Goal: Communication & Community: Answer question/provide support

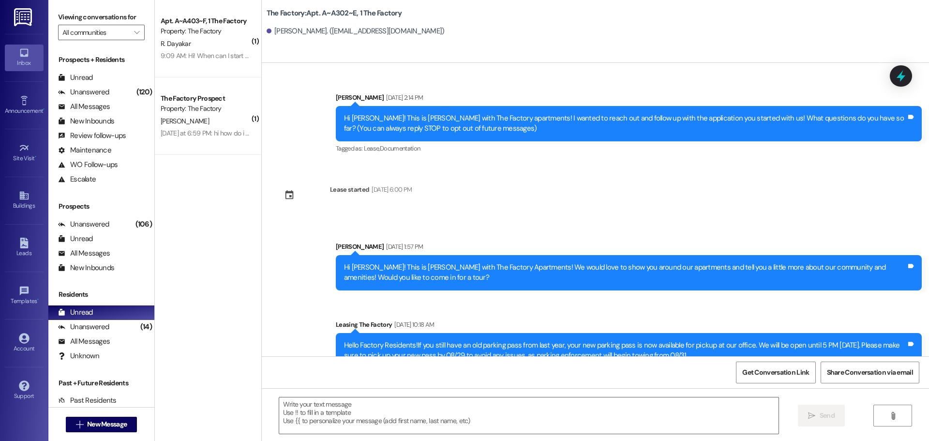
scroll to position [6959, 0]
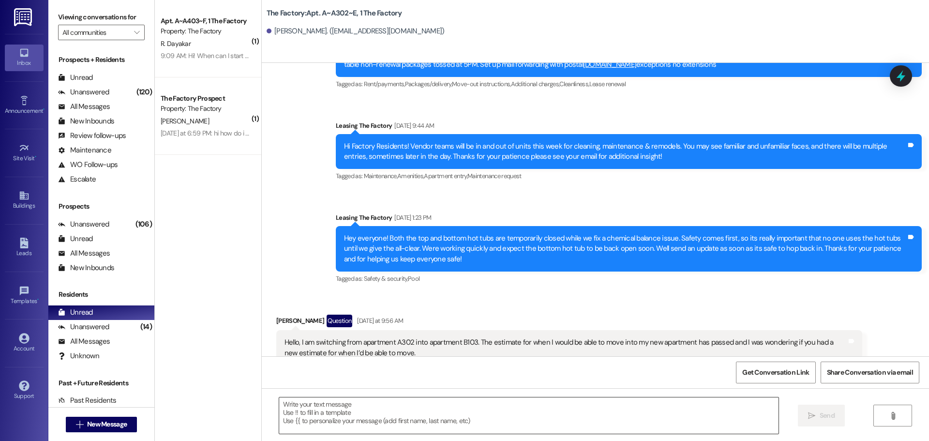
click at [354, 413] on textarea at bounding box center [528, 415] width 499 height 36
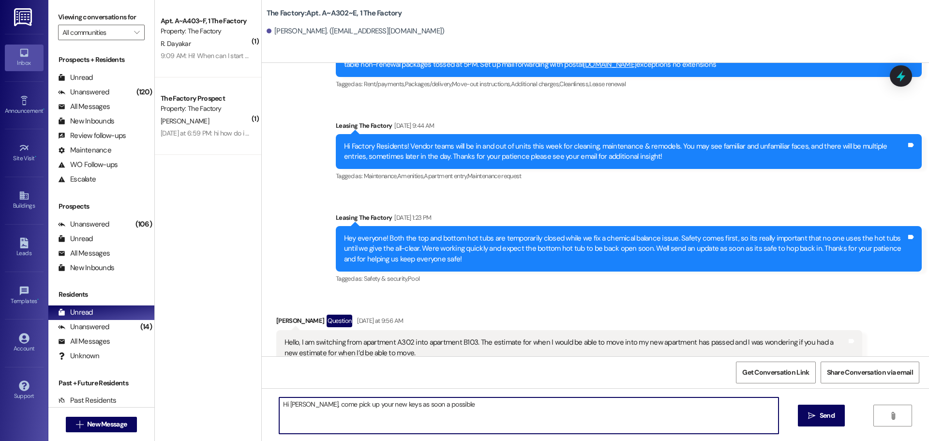
type textarea "Hi [PERSON_NAME], come pick up your new keys as soon a possible!"
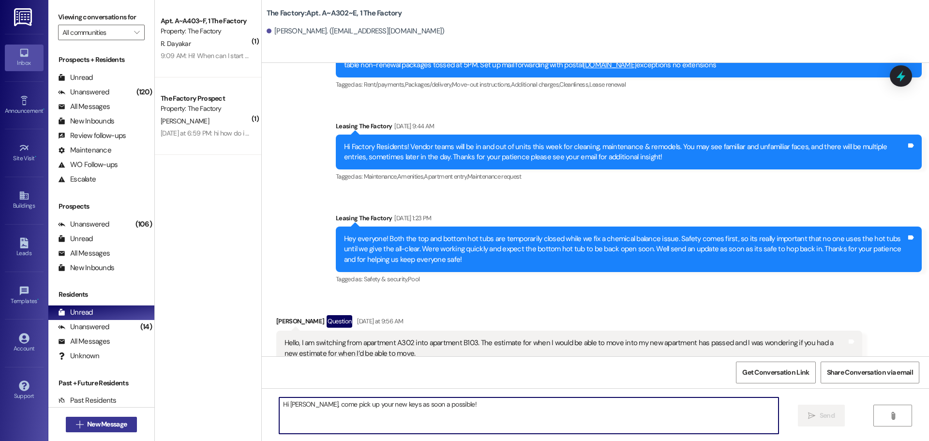
click at [125, 417] on button " New Message" at bounding box center [102, 424] width 72 height 15
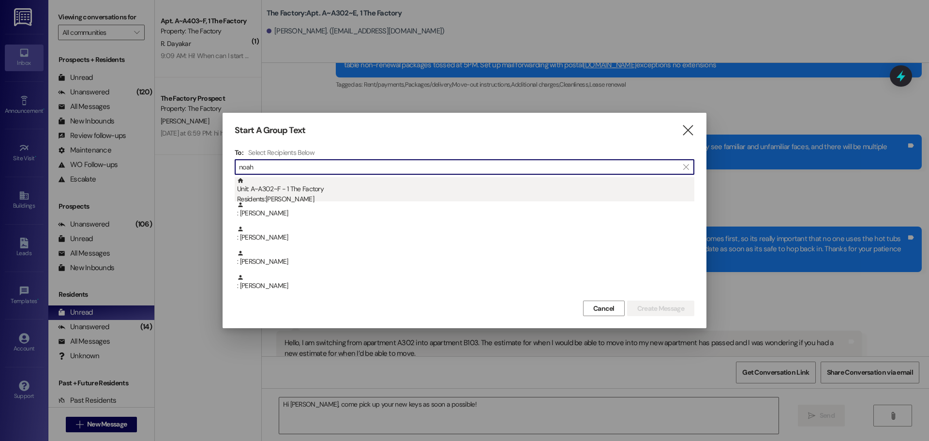
type input "noah"
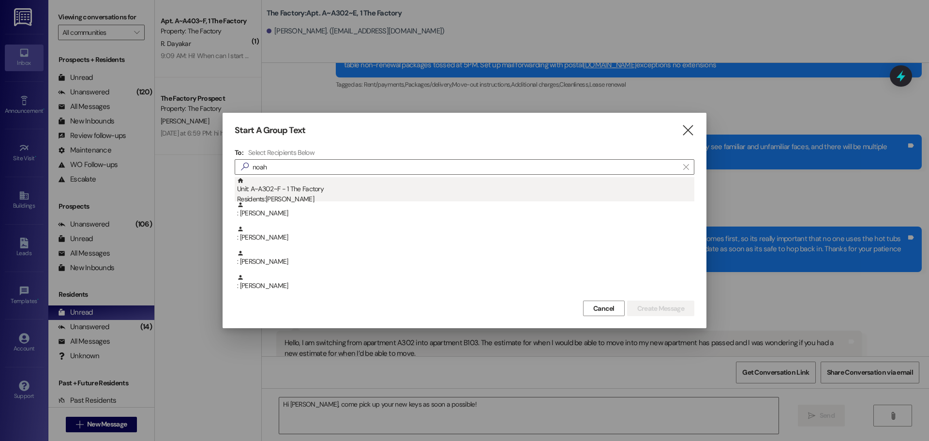
click at [327, 201] on div "Residents: [PERSON_NAME]" at bounding box center [465, 199] width 457 height 10
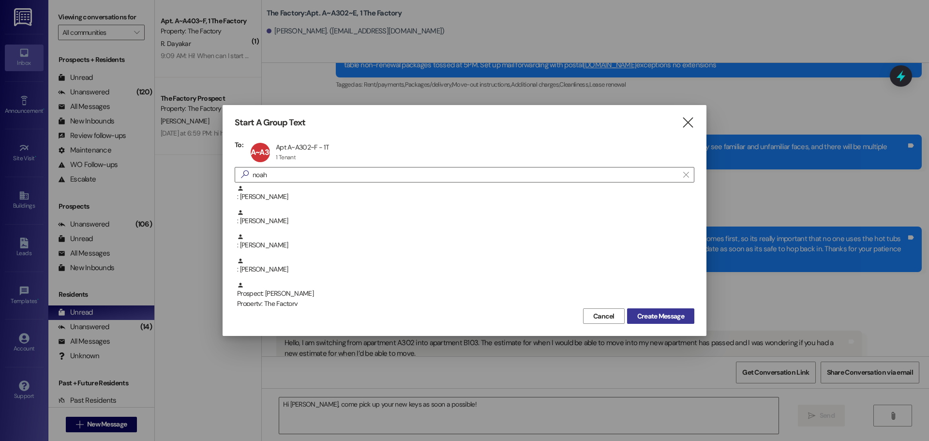
click at [665, 311] on span "Create Message" at bounding box center [660, 316] width 47 height 10
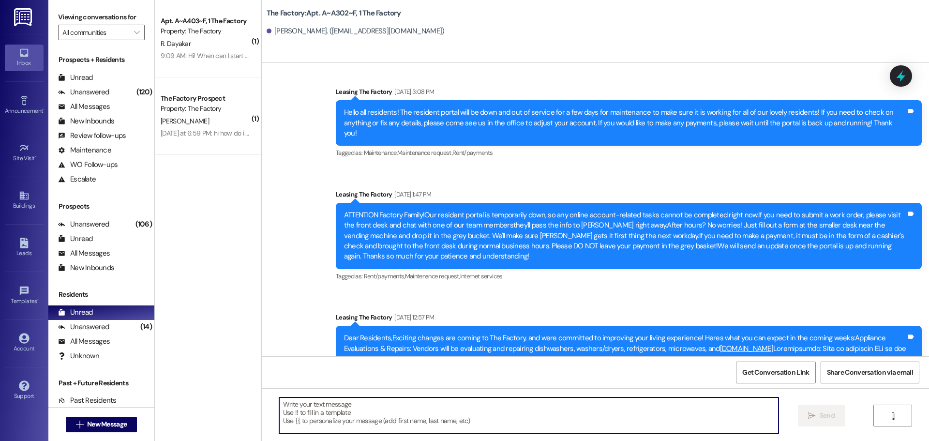
click at [318, 400] on textarea at bounding box center [528, 415] width 499 height 36
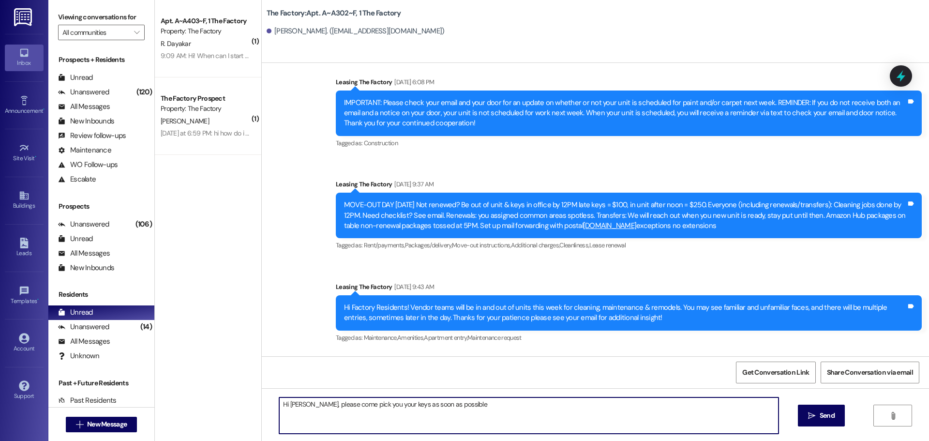
type textarea "Hi [PERSON_NAME], please come pick you your keys as soon as possible!"
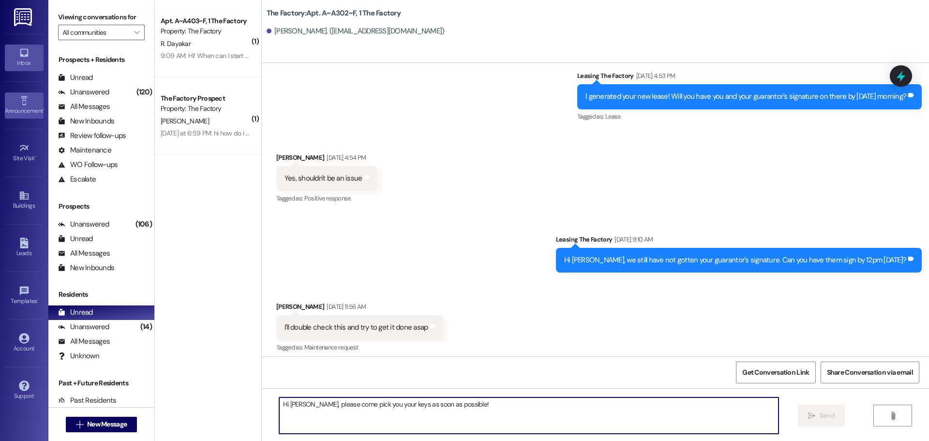
scroll to position [2250, 0]
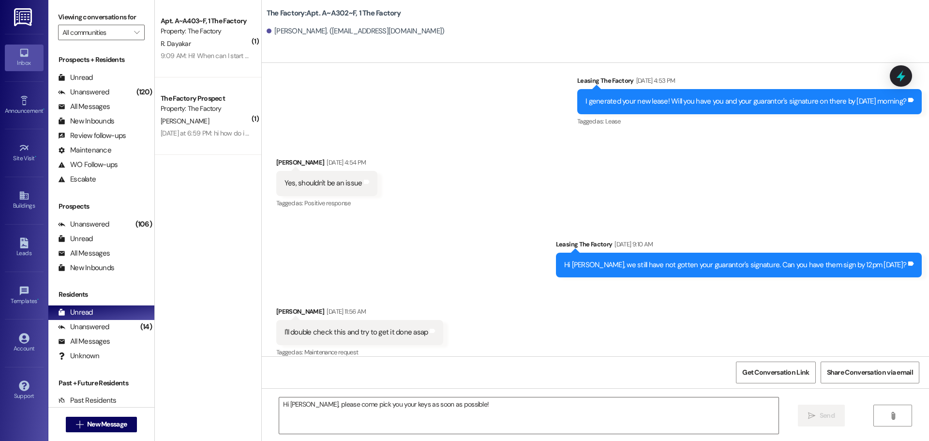
click at [233, 35] on div "Property: The Factory" at bounding box center [205, 31] width 89 height 10
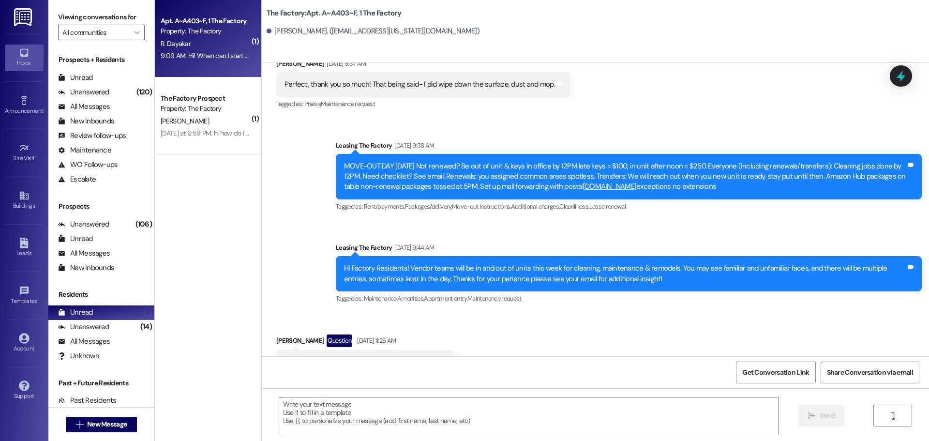
scroll to position [11425, 0]
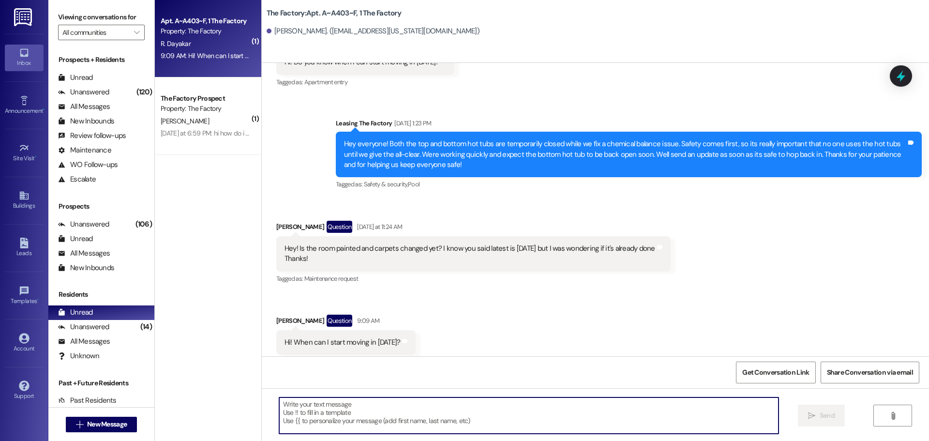
click at [378, 415] on textarea at bounding box center [528, 415] width 499 height 36
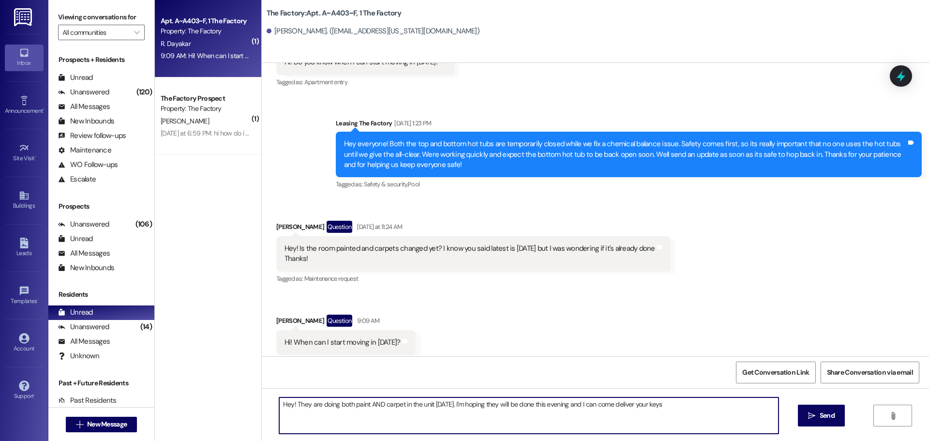
type textarea "Hey! They are doing both paint AND carpet in the unit [DATE]. I'm hoping they w…"
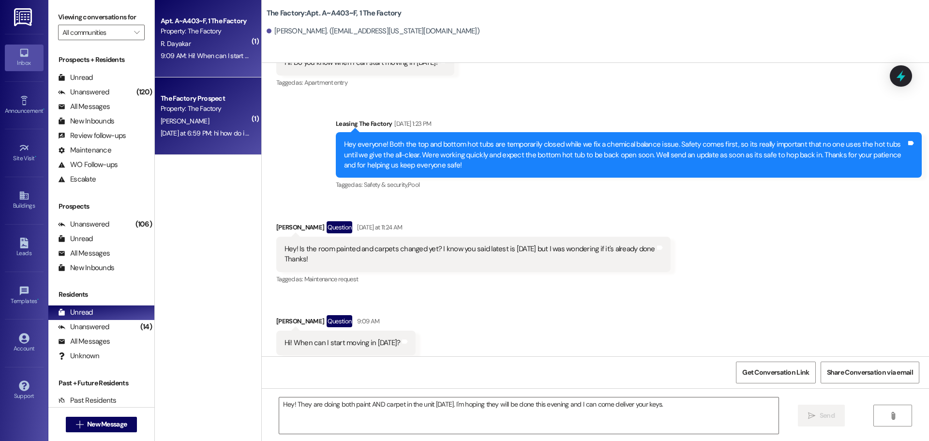
click at [210, 112] on div "Property: The Factory" at bounding box center [205, 109] width 89 height 10
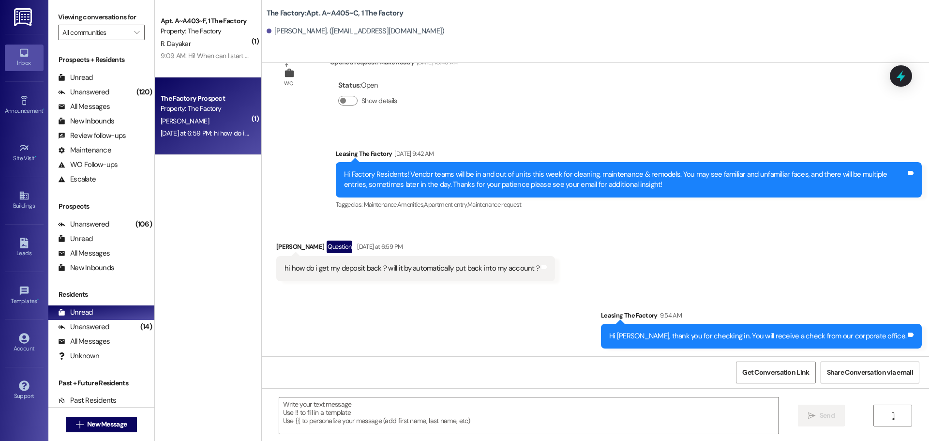
scroll to position [3736, 0]
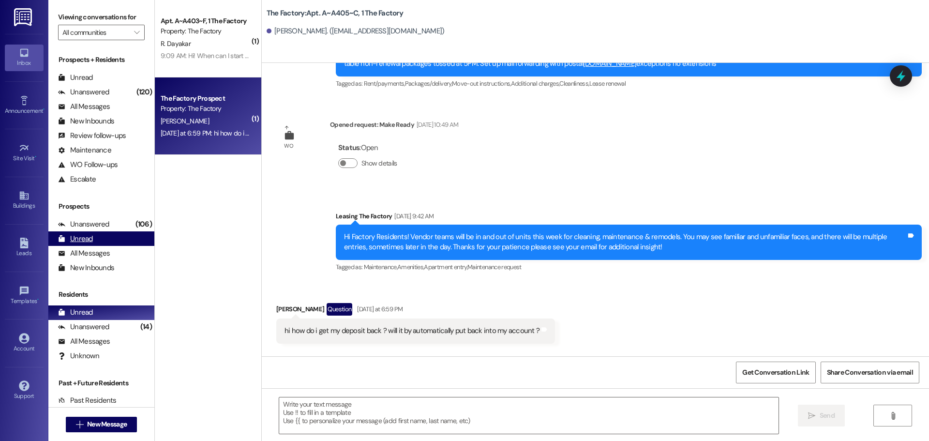
click at [59, 231] on div "Unread (0)" at bounding box center [101, 238] width 106 height 15
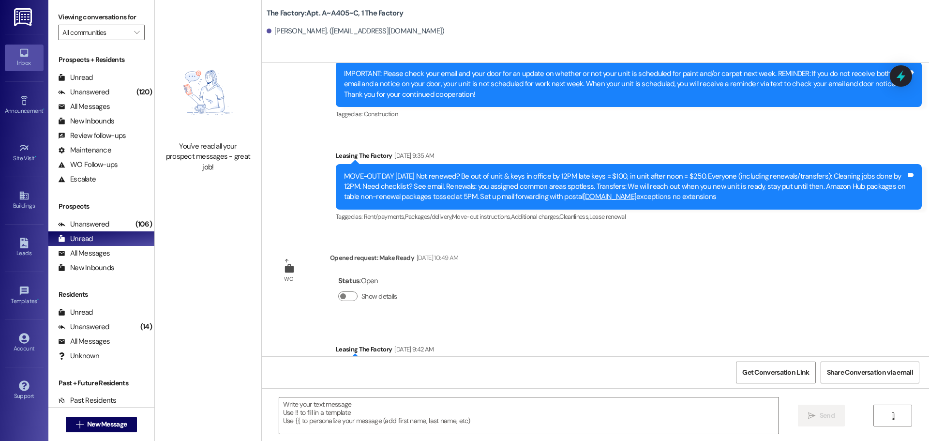
scroll to position [3668, 0]
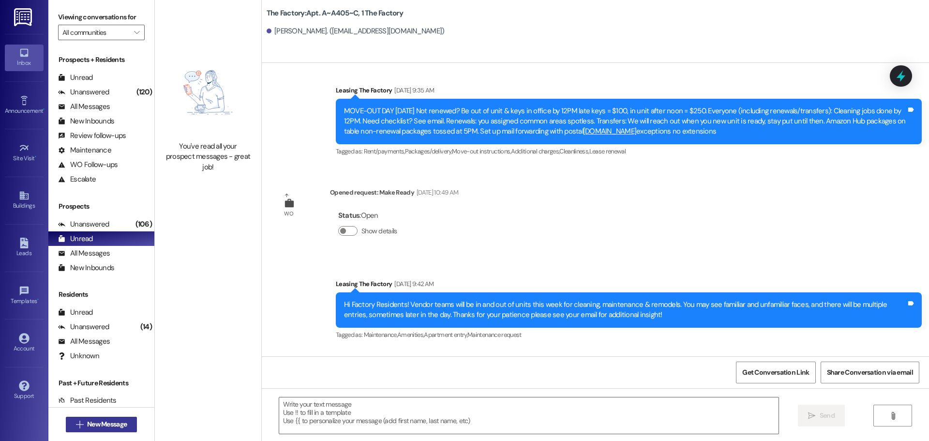
click at [76, 420] on icon "" at bounding box center [79, 424] width 7 height 8
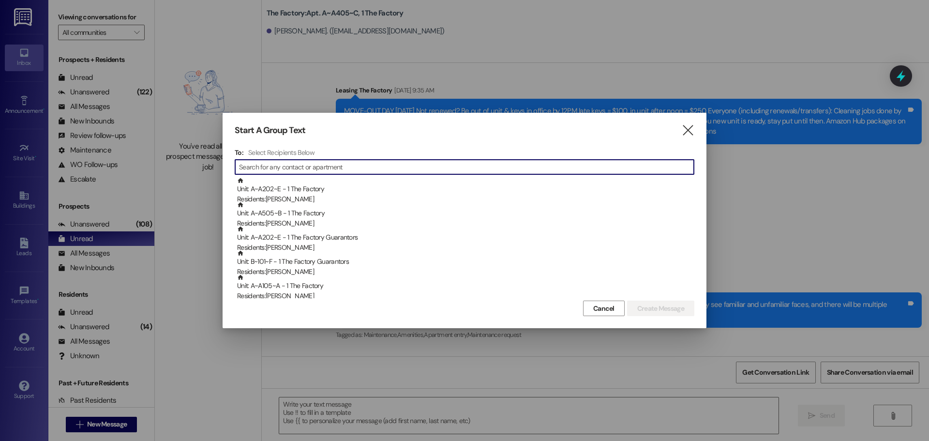
click at [316, 166] on input at bounding box center [466, 167] width 455 height 14
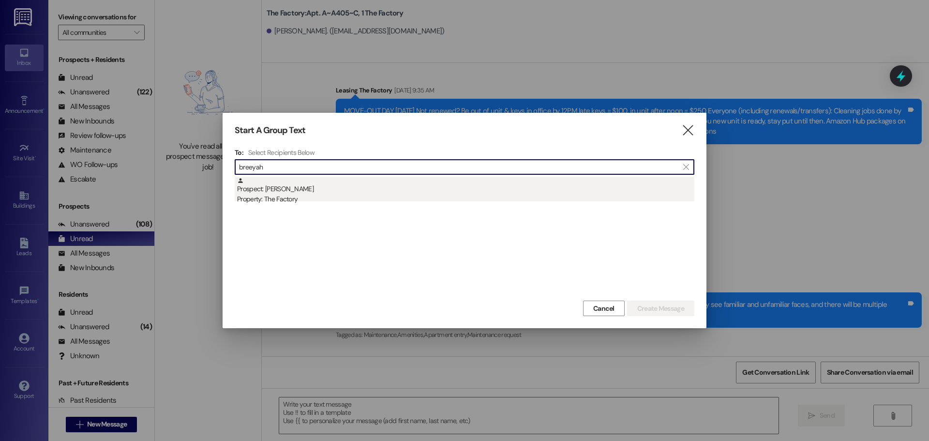
type input "breeyah"
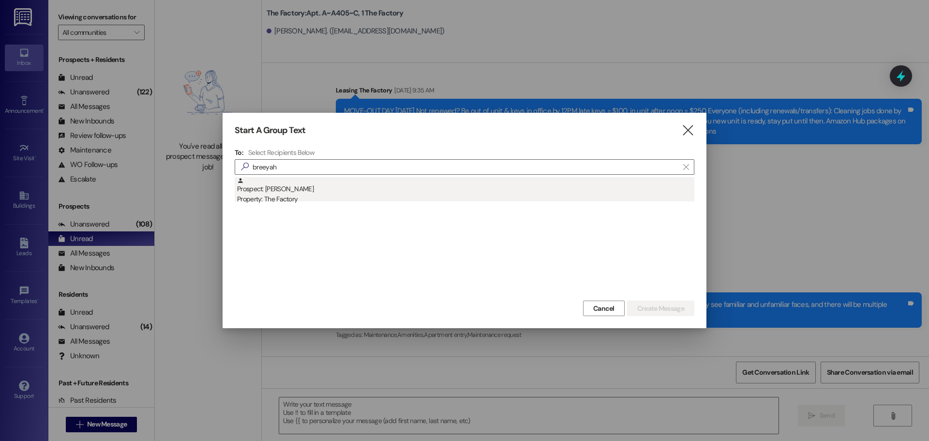
click at [321, 188] on div "Prospect: Breeyah badibanga Property: The Factory" at bounding box center [465, 191] width 457 height 28
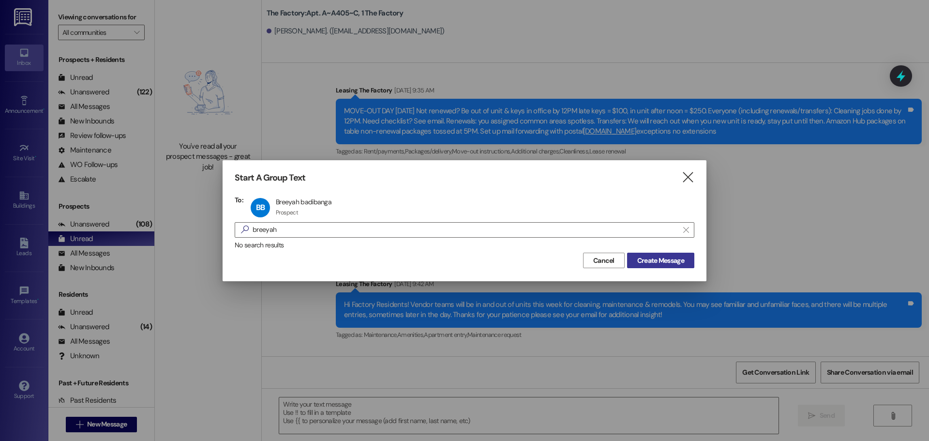
click at [673, 255] on span "Create Message" at bounding box center [660, 260] width 47 height 10
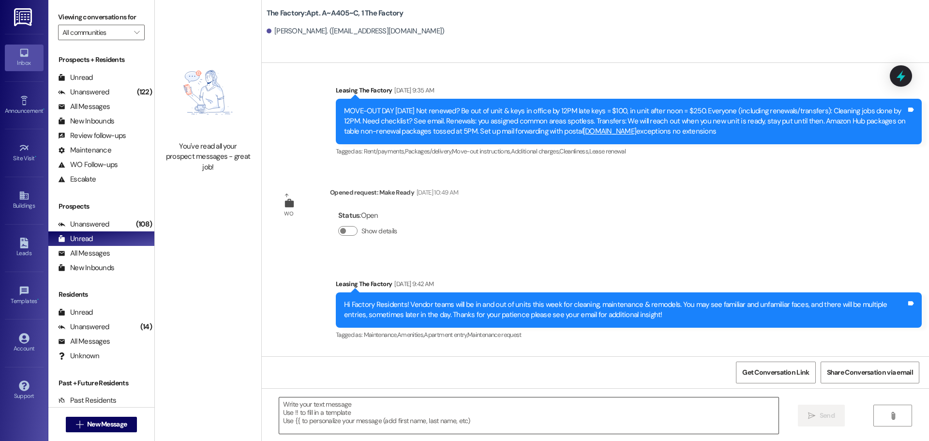
scroll to position [0, 0]
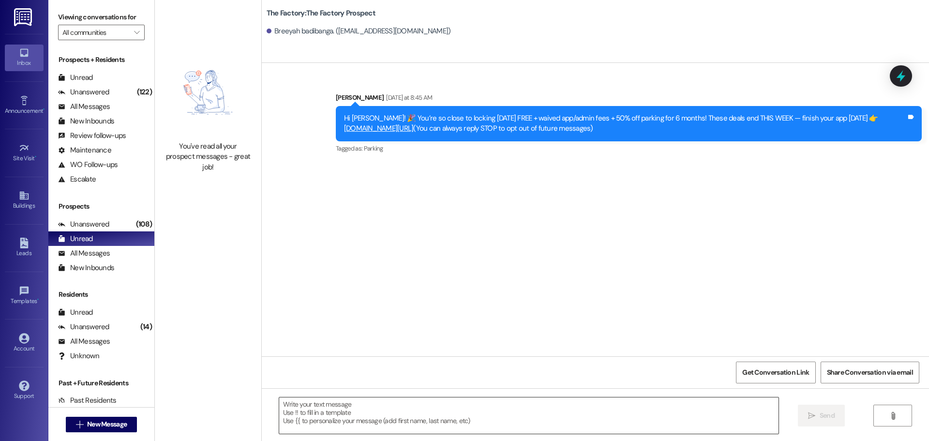
click at [359, 415] on textarea at bounding box center [528, 415] width 499 height 36
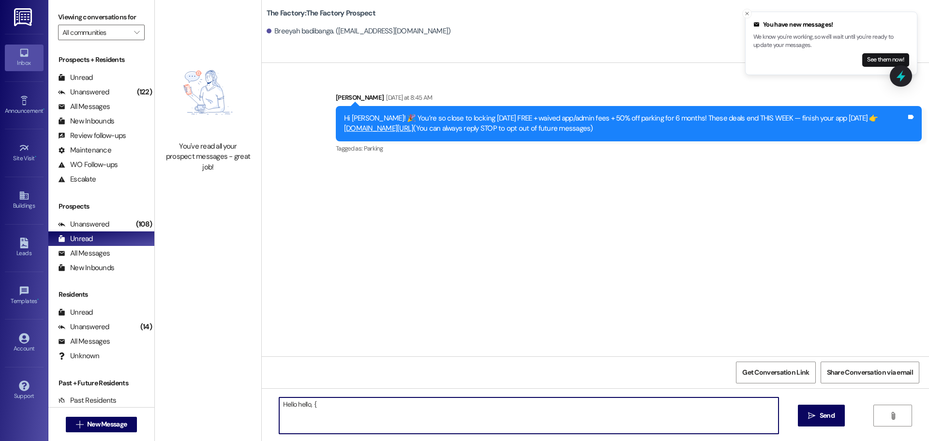
type textarea "Hello hello, {{"
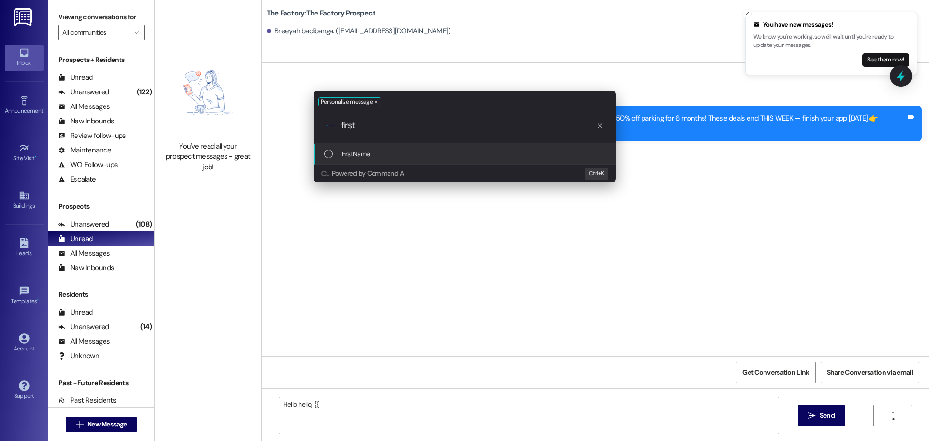
type input "first"
click at [337, 155] on div "First Name" at bounding box center [465, 154] width 283 height 11
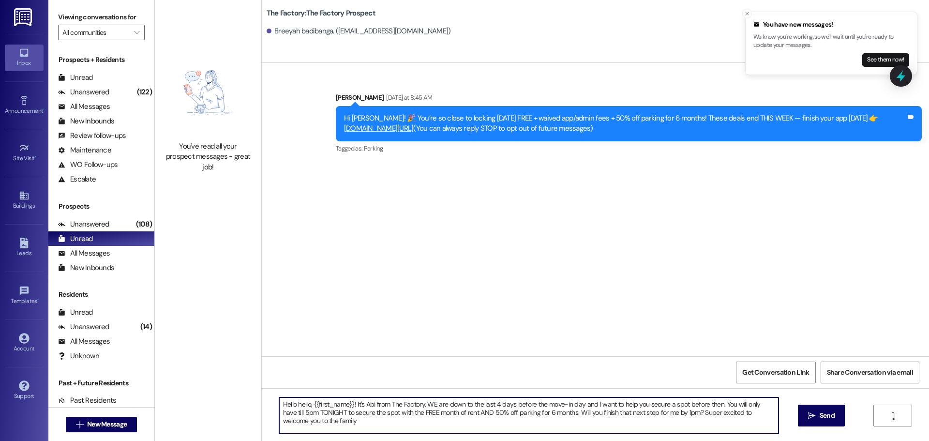
type textarea "Hello hello, {{first_name}}! It's Abi from The Factory. WE are down to the last…"
click at [284, 412] on textarea "Hello hello, {{first_name}}! It's Abi from The Factory. WE are down to the last…" at bounding box center [528, 415] width 499 height 36
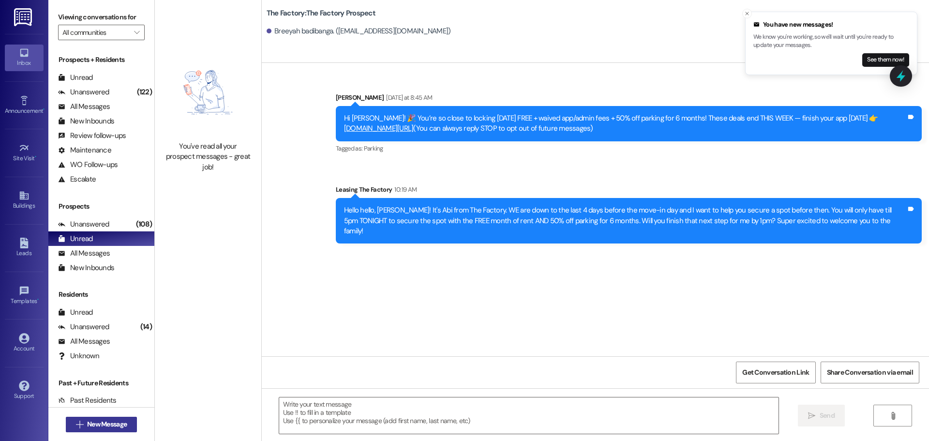
click at [87, 420] on span "New Message" at bounding box center [107, 424] width 40 height 10
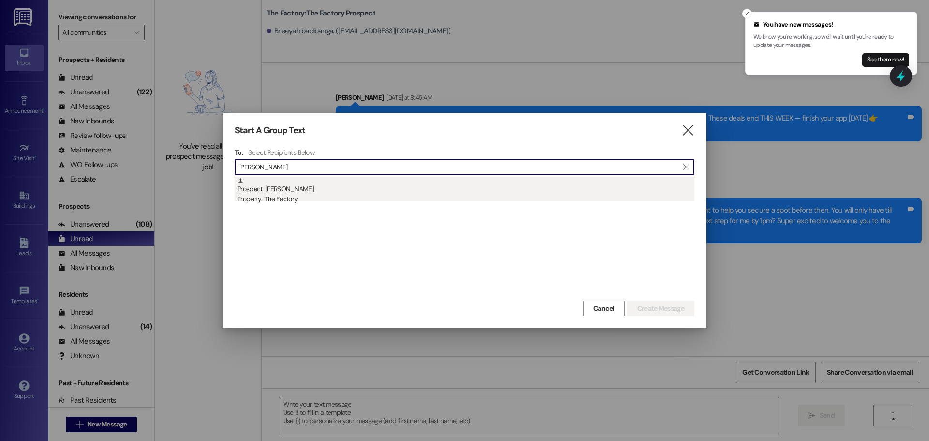
type input "[PERSON_NAME]"
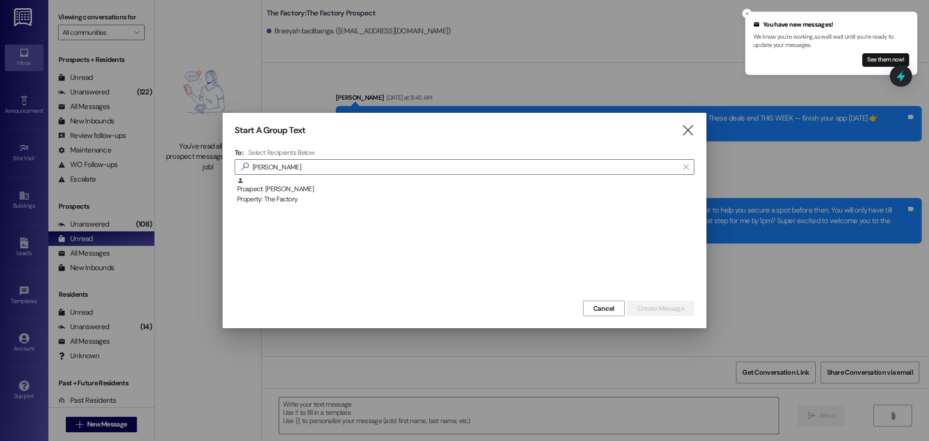
drag, startPoint x: 268, startPoint y: 192, endPoint x: 338, endPoint y: 195, distance: 70.7
click at [268, 192] on div "Prospect: [PERSON_NAME] Property: The Factory" at bounding box center [465, 191] width 457 height 28
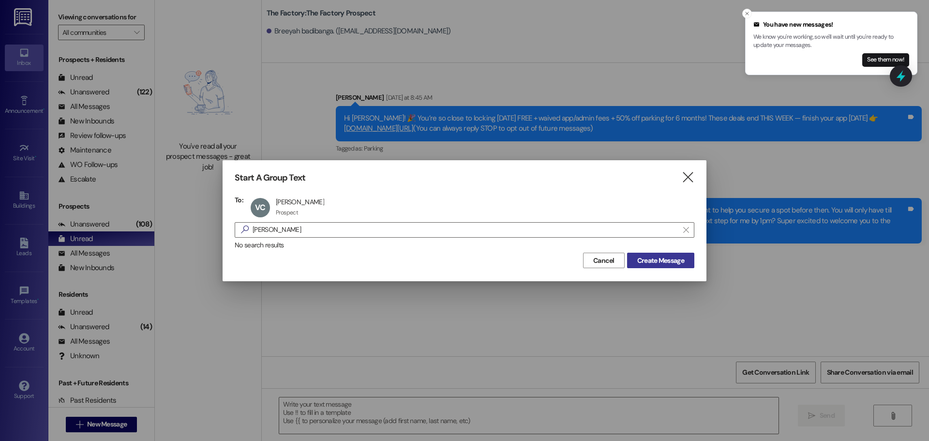
click at [672, 262] on span "Create Message" at bounding box center [660, 260] width 47 height 10
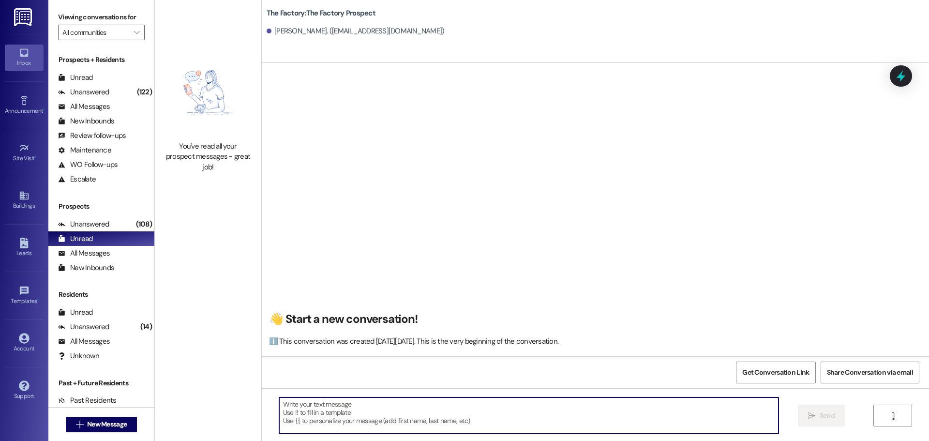
click at [306, 417] on textarea at bounding box center [528, 415] width 499 height 36
paste textarea "Hello hello, {{first_name}}! It's Abi from The Factory. WE are down to the last…"
type textarea "Hello hello, {{first_name}}! It's Abi from The Factory. WE are down to the last…"
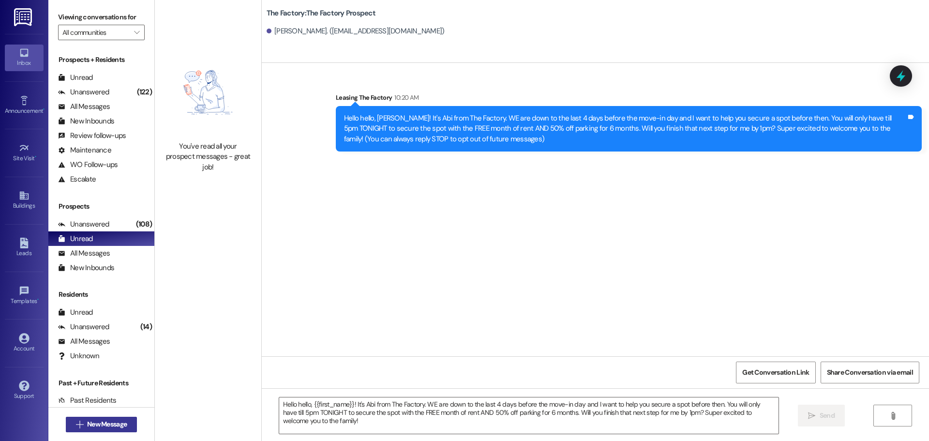
click at [121, 432] on div " New Message" at bounding box center [102, 424] width 72 height 24
click at [123, 430] on button " New Message" at bounding box center [102, 424] width 72 height 15
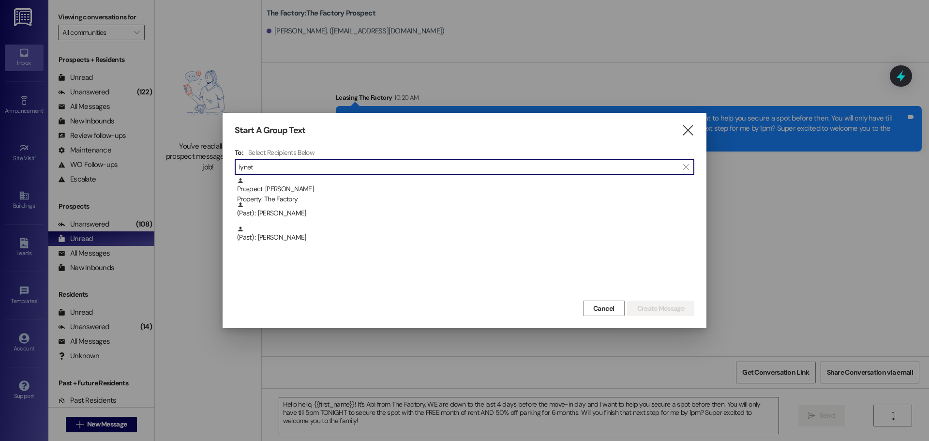
type input "lynet"
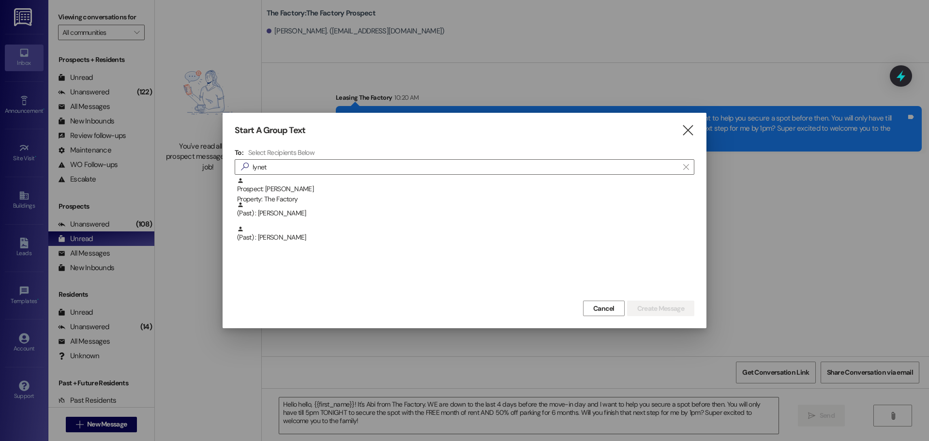
click at [335, 176] on div "To: Select Recipients Below  lynet  Prospect: [PERSON_NAME] Property: The Fac…" at bounding box center [465, 223] width 460 height 150
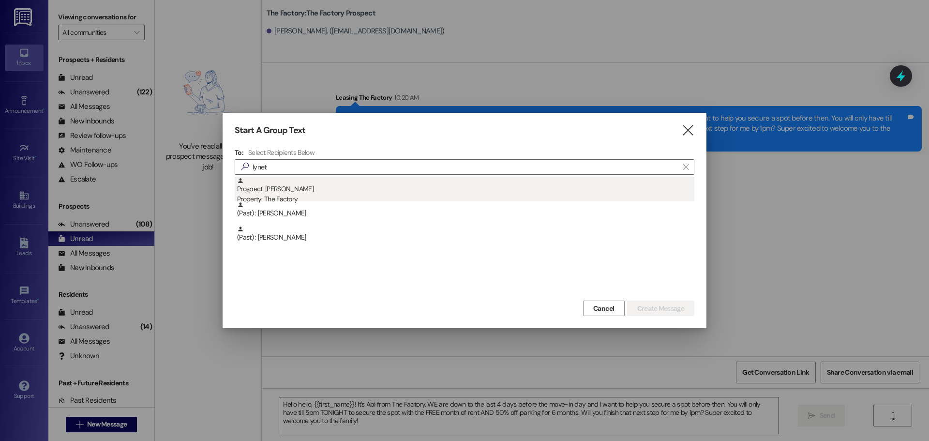
click at [335, 184] on div "Prospect: [PERSON_NAME] Property: The Factory" at bounding box center [465, 191] width 457 height 28
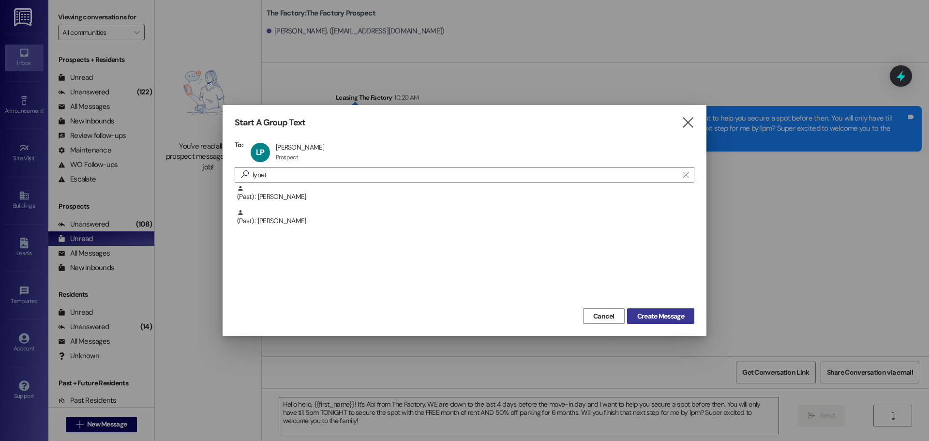
click at [665, 320] on span "Create Message" at bounding box center [660, 316] width 47 height 10
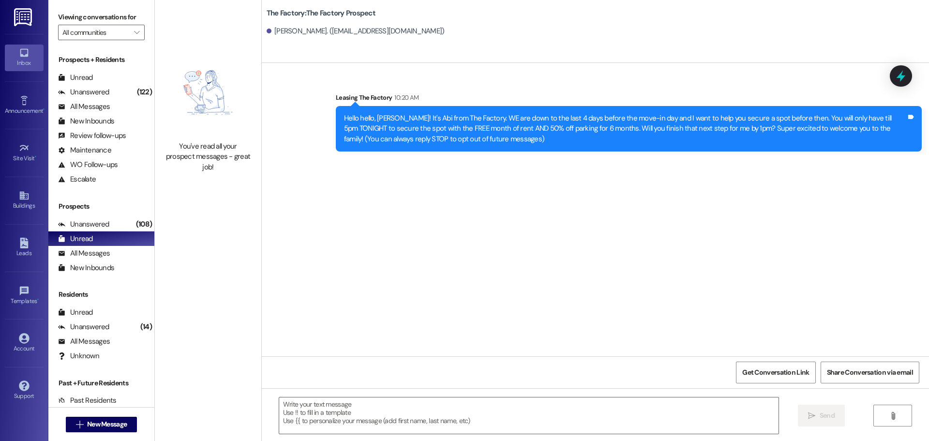
click at [396, 411] on textarea at bounding box center [528, 415] width 499 height 36
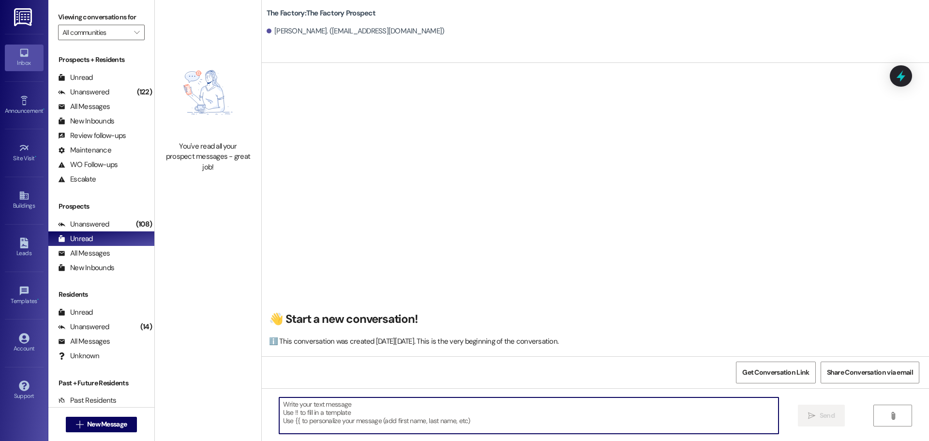
click at [396, 411] on textarea at bounding box center [528, 415] width 499 height 36
paste textarea "Hello hello, {{first_name}}! It's Abi from The Factory. WE are down to the last…"
type textarea "Hello hello, {{first_name}}! It's Abi from The Factory. WE are down to the last…"
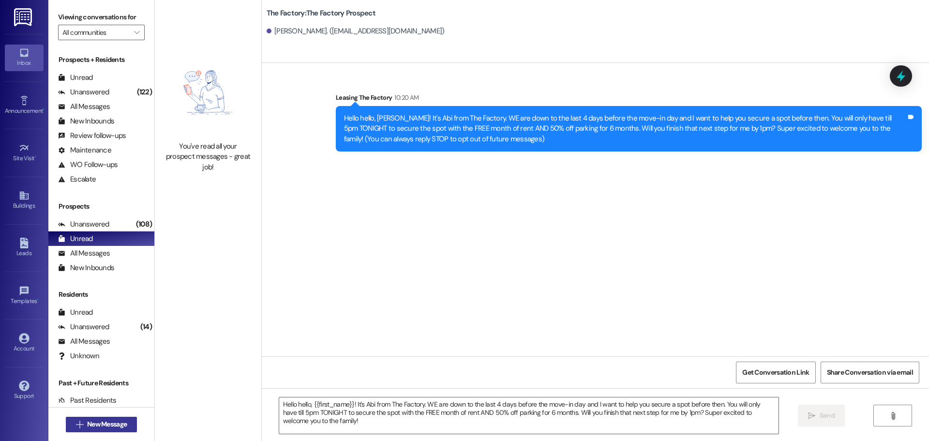
click at [76, 425] on icon "" at bounding box center [79, 424] width 7 height 8
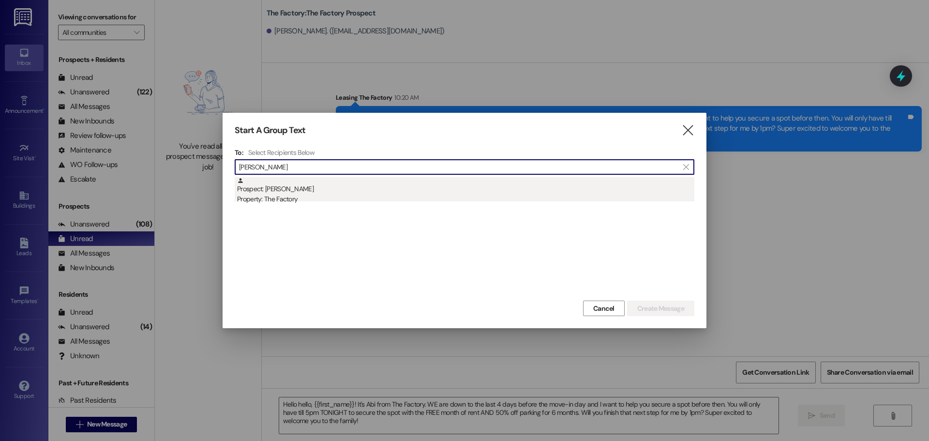
type input "[PERSON_NAME]"
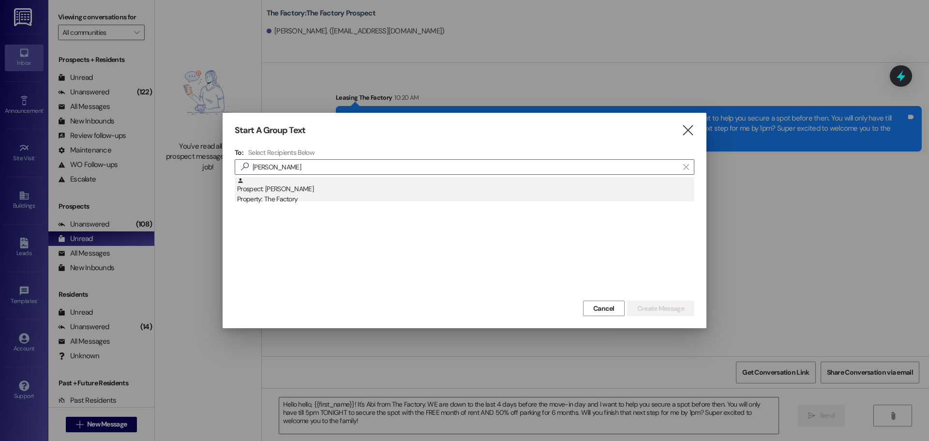
click at [310, 192] on div "Prospect: [PERSON_NAME] Property: The Factory" at bounding box center [465, 191] width 457 height 28
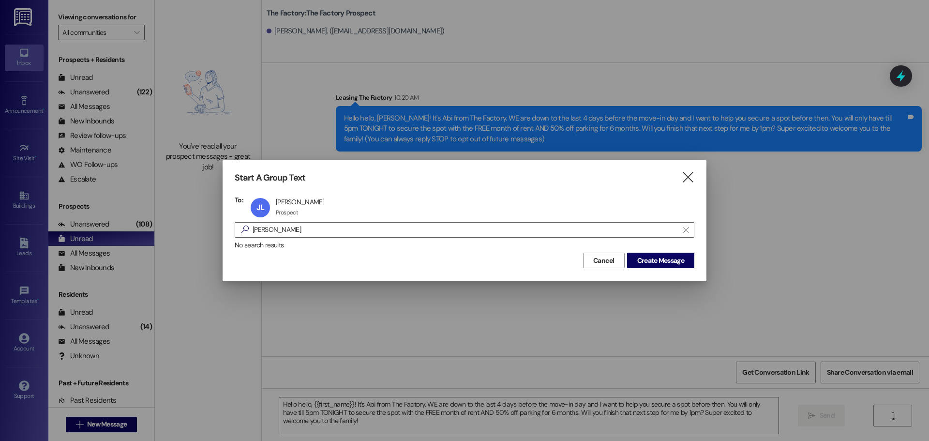
click at [649, 271] on div "Start A Group Text  To: JL [PERSON_NAME] [PERSON_NAME] Prospect Prospect click…" at bounding box center [465, 220] width 484 height 120
click at [646, 260] on span "Create Message" at bounding box center [660, 260] width 47 height 10
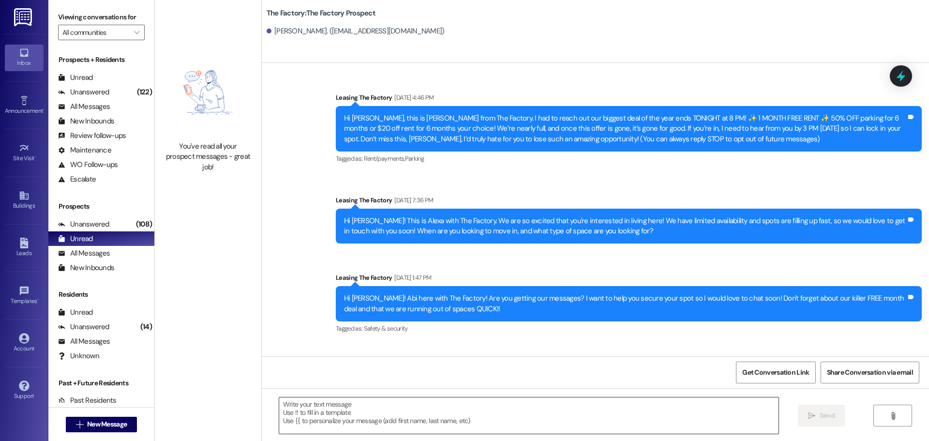
click at [353, 417] on textarea at bounding box center [528, 415] width 499 height 36
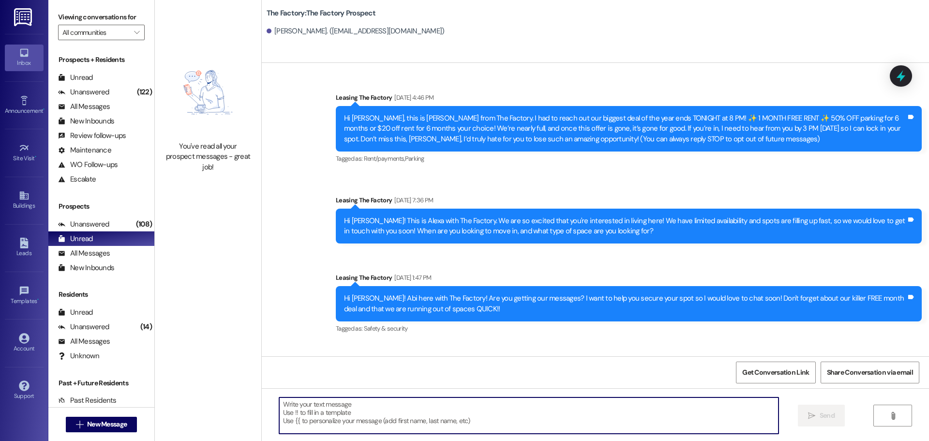
paste textarea "Hello hello, {{first_name}}! It's Abi from The Factory. WE are down to the last…"
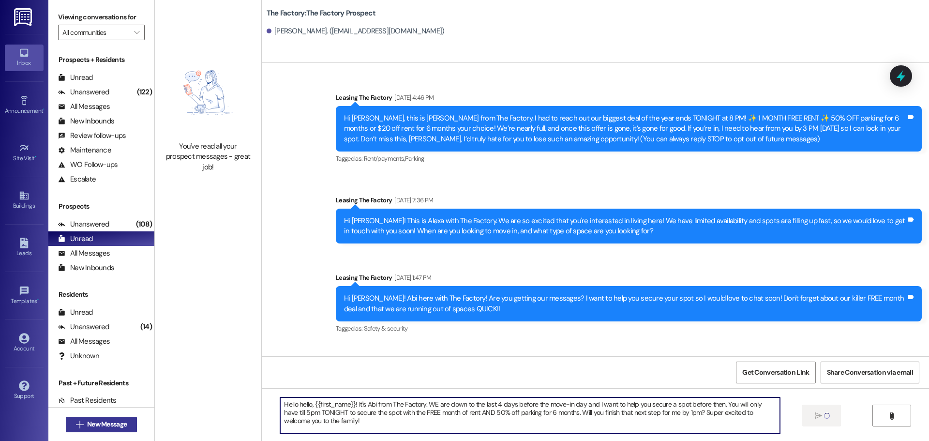
type textarea "Hello hello, {{first_name}}! It's Abi from The Factory. WE are down to the last…"
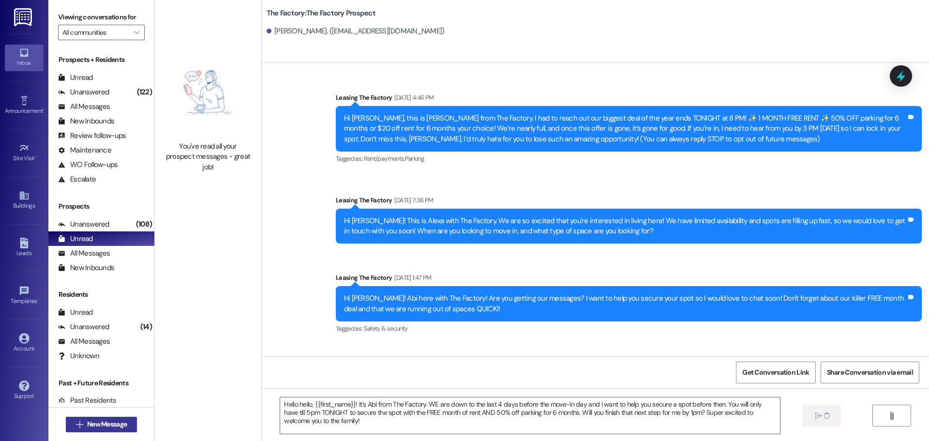
click at [106, 424] on span "New Message" at bounding box center [107, 424] width 40 height 10
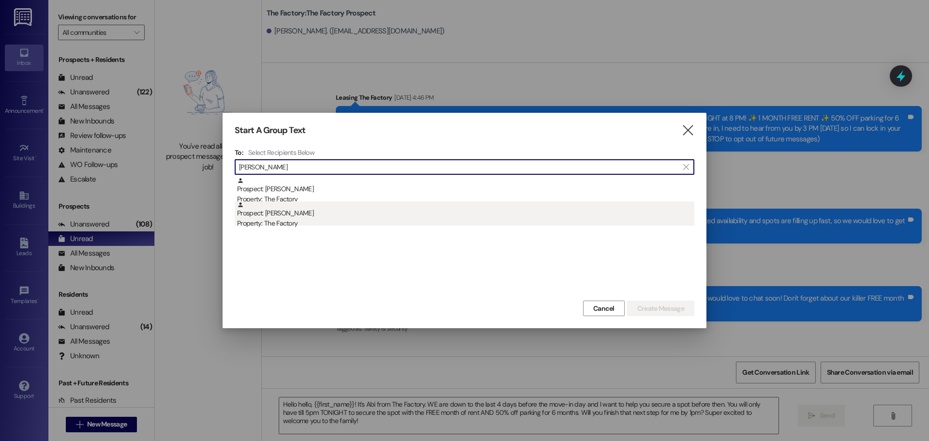
type input "[PERSON_NAME]"
click at [283, 213] on div "Prospect: [PERSON_NAME] Property: The Factory" at bounding box center [465, 215] width 457 height 28
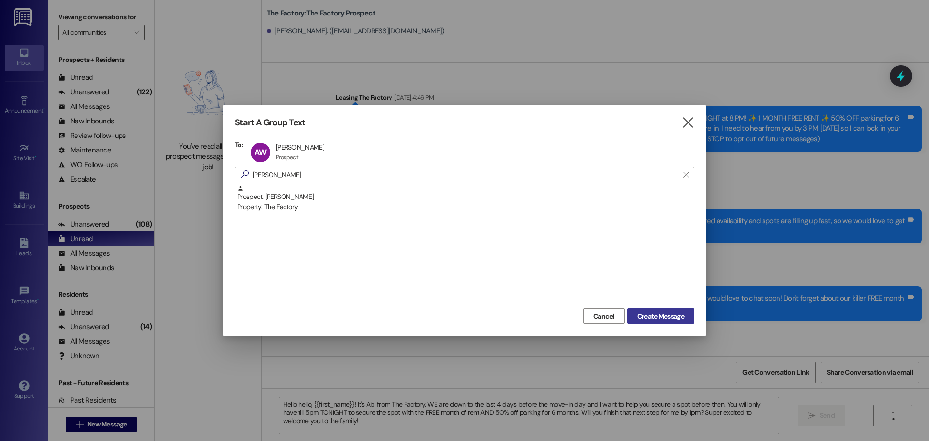
click at [662, 316] on span "Create Message" at bounding box center [660, 316] width 47 height 10
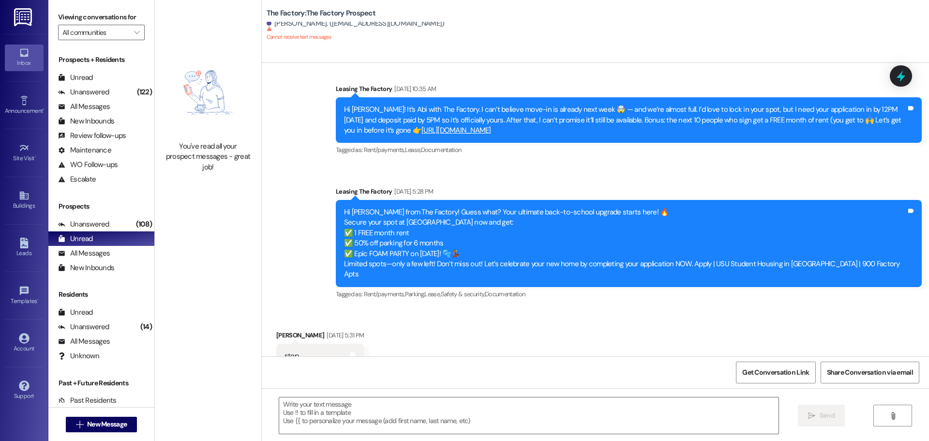
scroll to position [1528, 0]
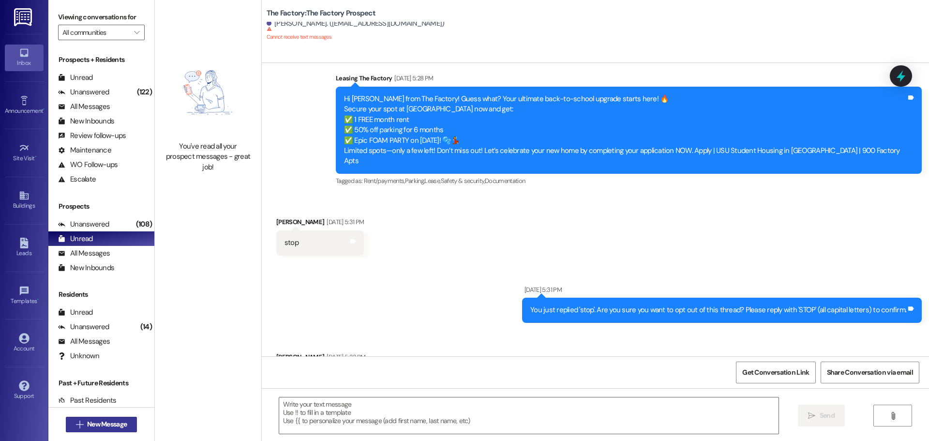
click at [108, 417] on button " New Message" at bounding box center [102, 424] width 72 height 15
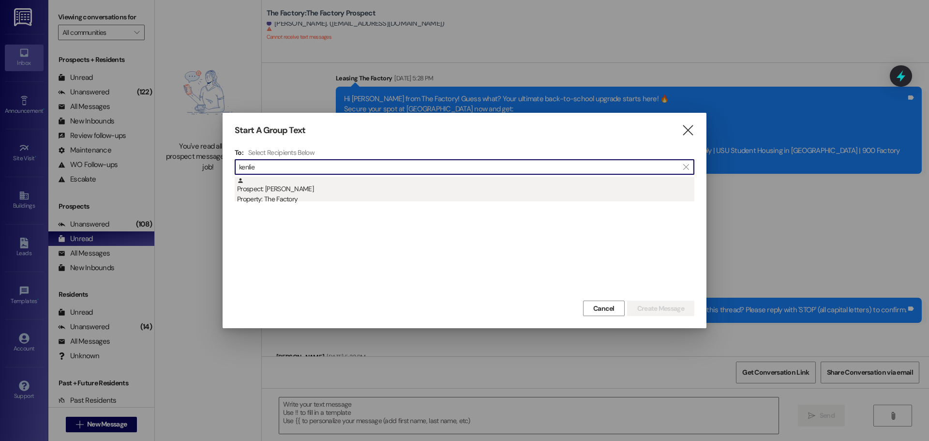
type input "kenlie"
click at [316, 196] on div "Property: The Factory" at bounding box center [465, 199] width 457 height 10
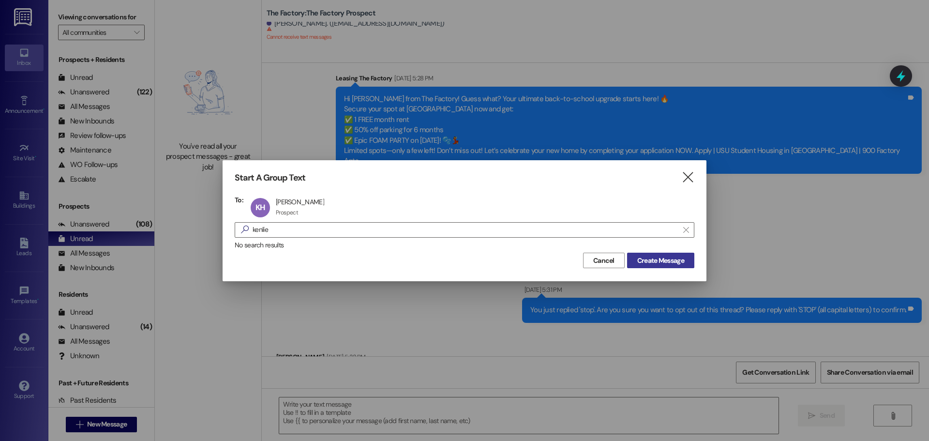
click at [668, 265] on span "Create Message" at bounding box center [660, 260] width 47 height 10
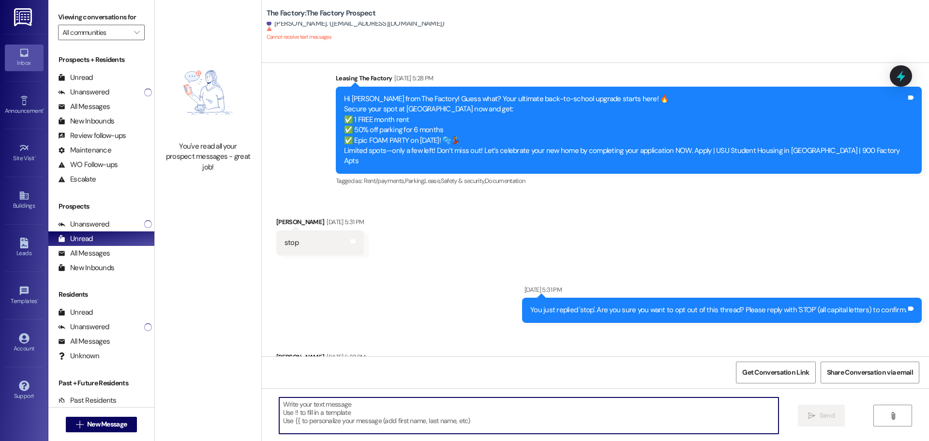
click at [308, 413] on textarea at bounding box center [528, 415] width 499 height 36
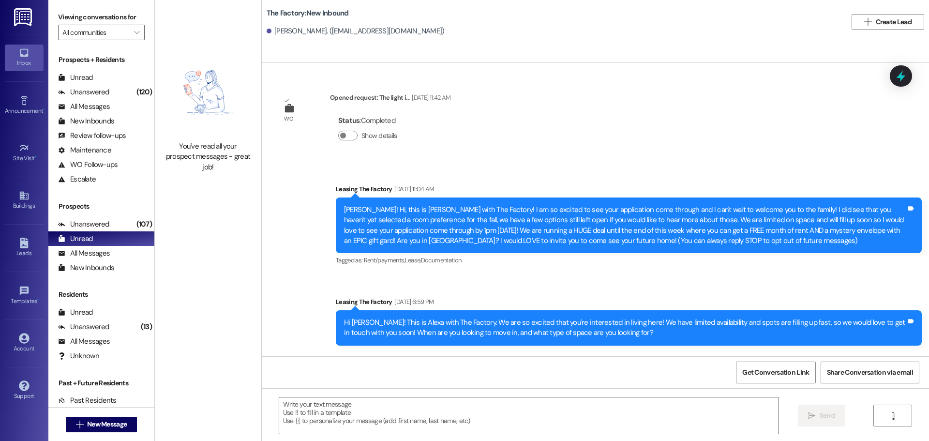
click at [308, 413] on textarea at bounding box center [528, 415] width 499 height 36
paste textarea "Hello hello, {{first_name}}! It's Abi from The Factory. WE are down to the last…"
type textarea "Hello hello, {{first_name}}! It's Abi from The Factory. WE are down to the last…"
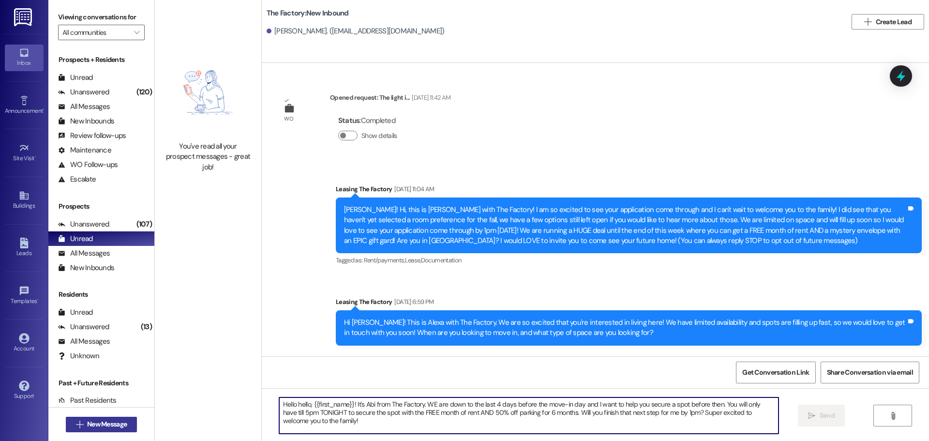
click at [74, 430] on button " New Message" at bounding box center [102, 424] width 72 height 15
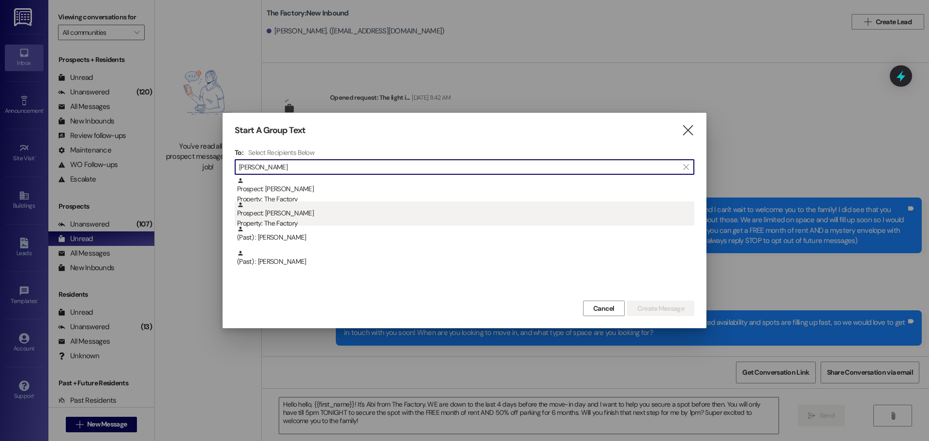
type input "[PERSON_NAME]"
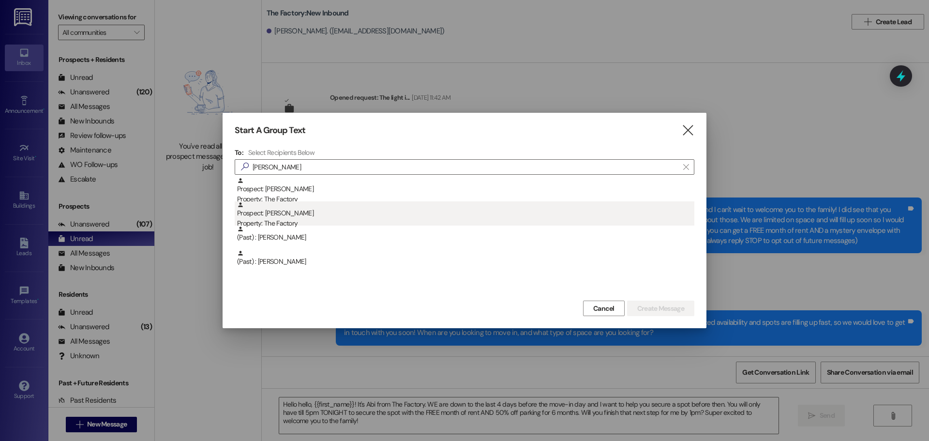
click at [311, 224] on div "Property: The Factory" at bounding box center [465, 223] width 457 height 10
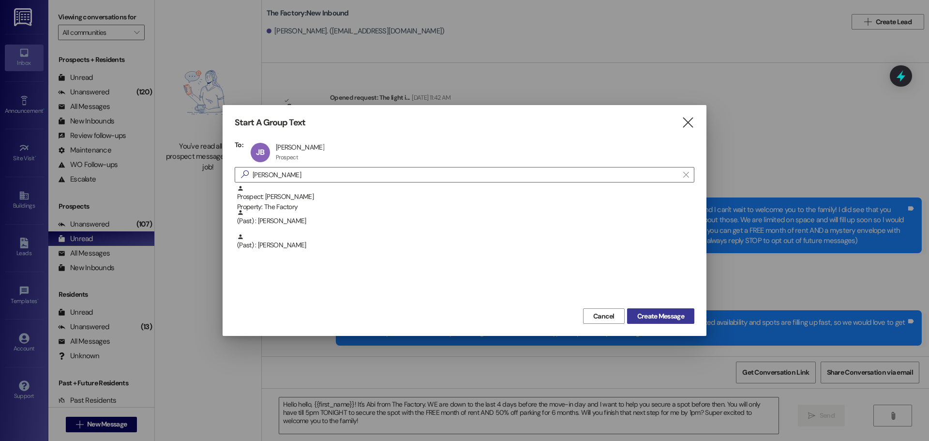
click at [655, 313] on span "Create Message" at bounding box center [660, 316] width 47 height 10
click at [678, 315] on span "Create Message" at bounding box center [660, 316] width 47 height 10
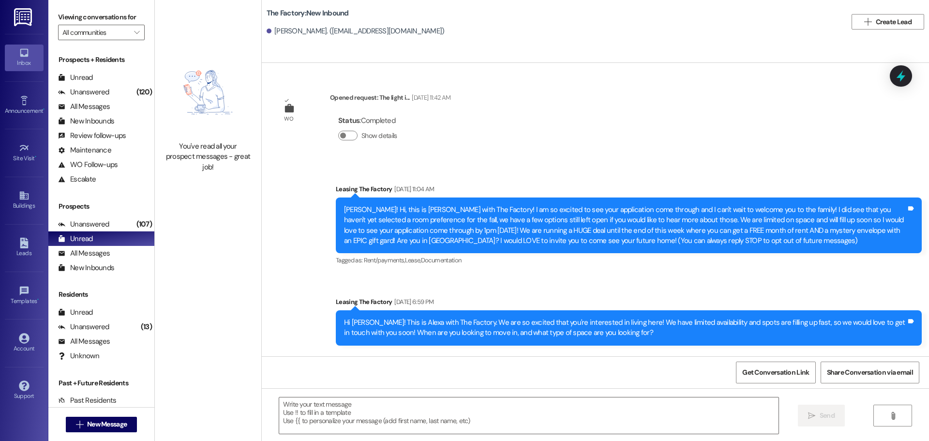
click at [390, 403] on textarea at bounding box center [528, 415] width 499 height 36
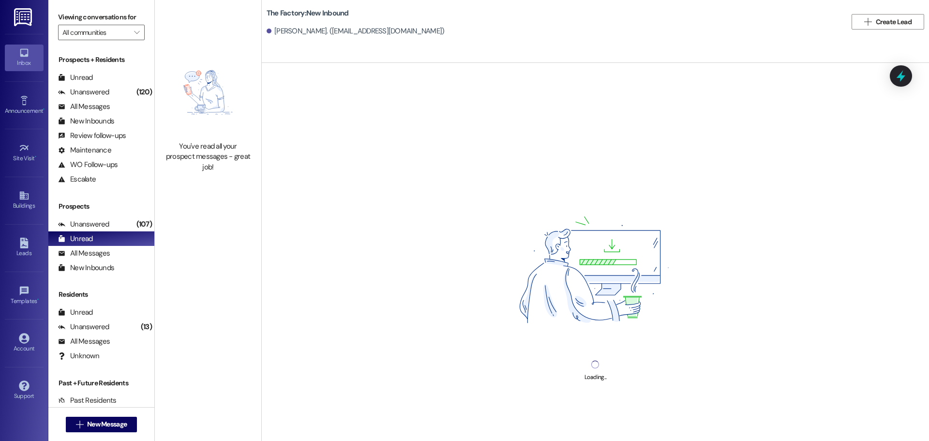
click at [349, 410] on div "Loading..." at bounding box center [595, 283] width 667 height 441
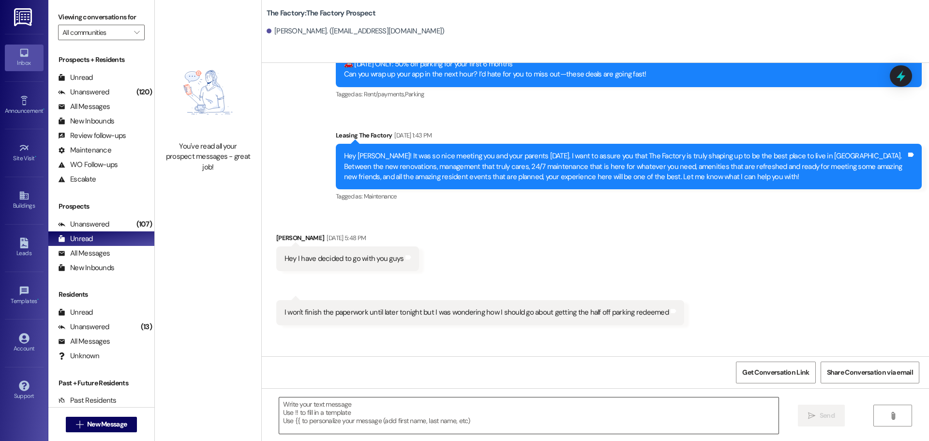
scroll to position [575, 0]
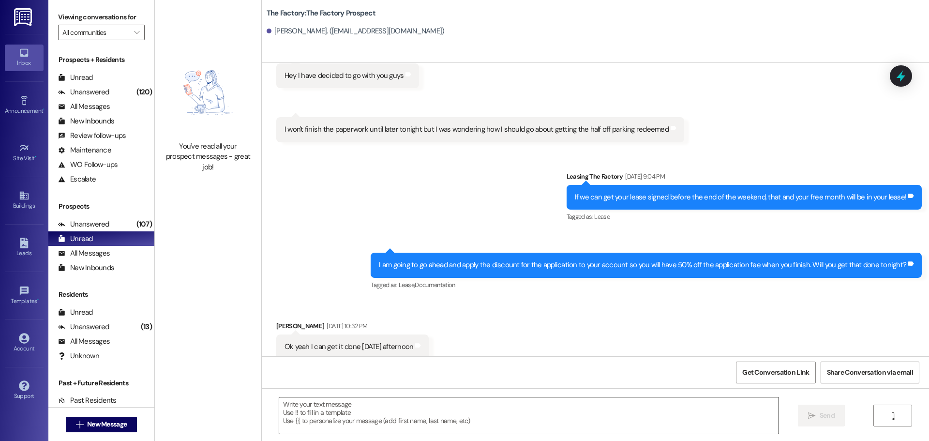
click at [319, 426] on textarea at bounding box center [528, 415] width 499 height 36
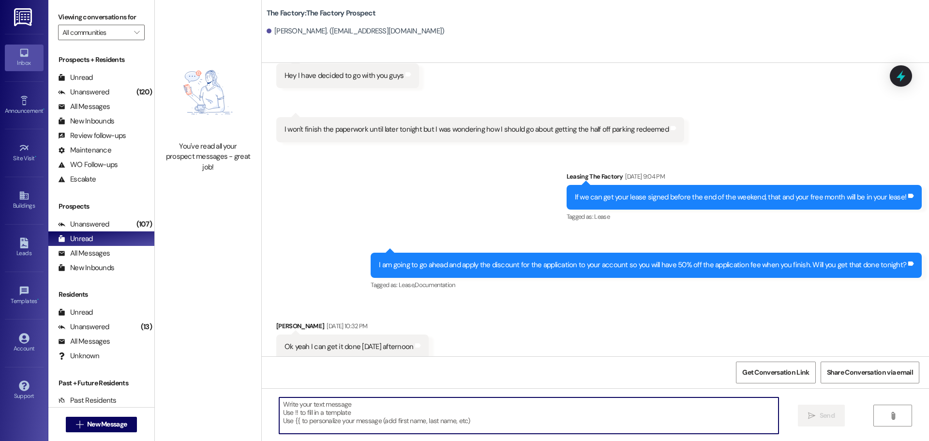
paste textarea "Hello hello, {{first_name}}! It's Abi from The Factory. WE are down to the last…"
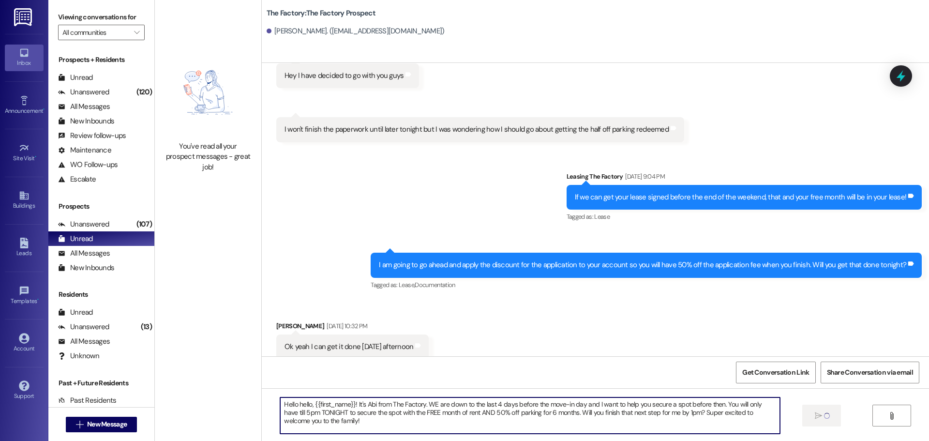
type textarea "Hello hello, {{first_name}}! It's Abi from The Factory. WE are down to the last…"
click at [96, 426] on span "New Message" at bounding box center [107, 424] width 40 height 10
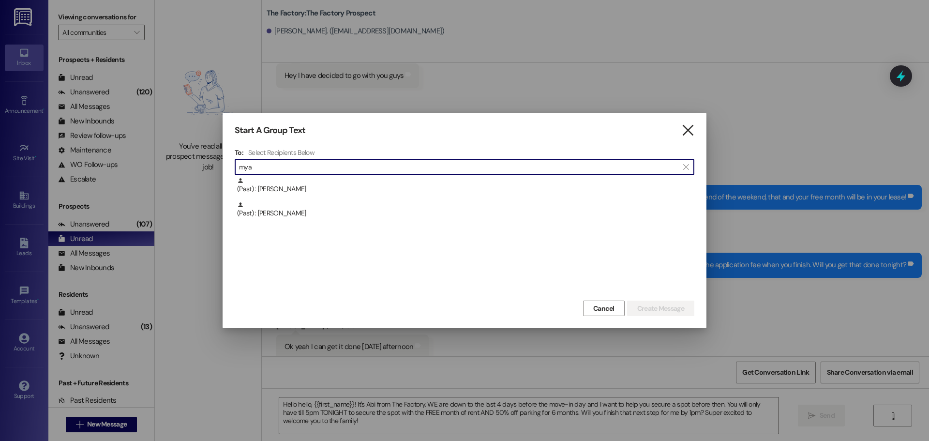
type input "mya"
click at [692, 128] on icon "" at bounding box center [687, 130] width 13 height 10
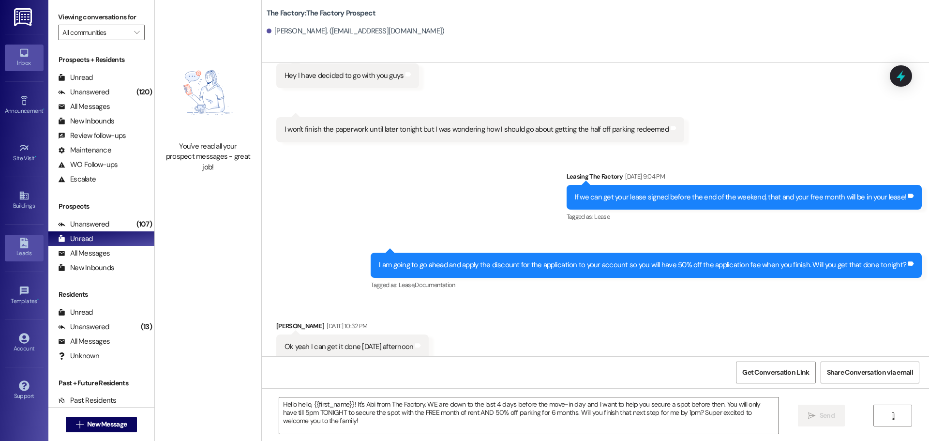
click at [23, 237] on link "Leads" at bounding box center [24, 248] width 39 height 26
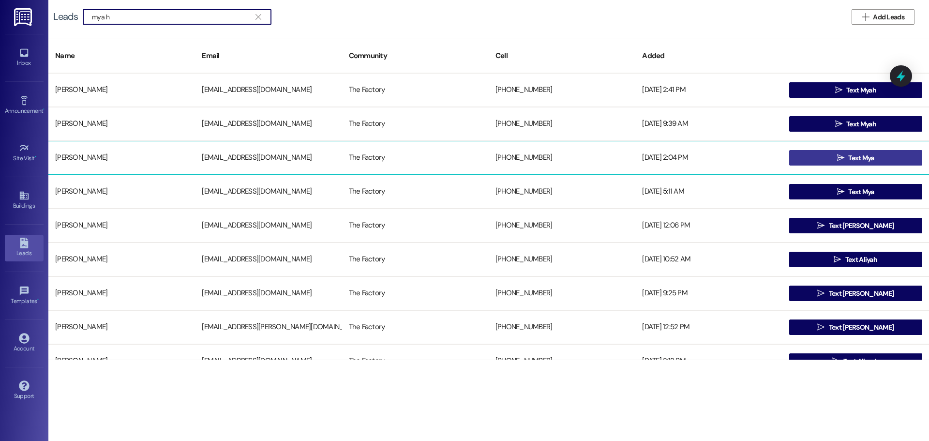
type input "mya h"
click at [831, 152] on button " Text Mya" at bounding box center [855, 157] width 133 height 15
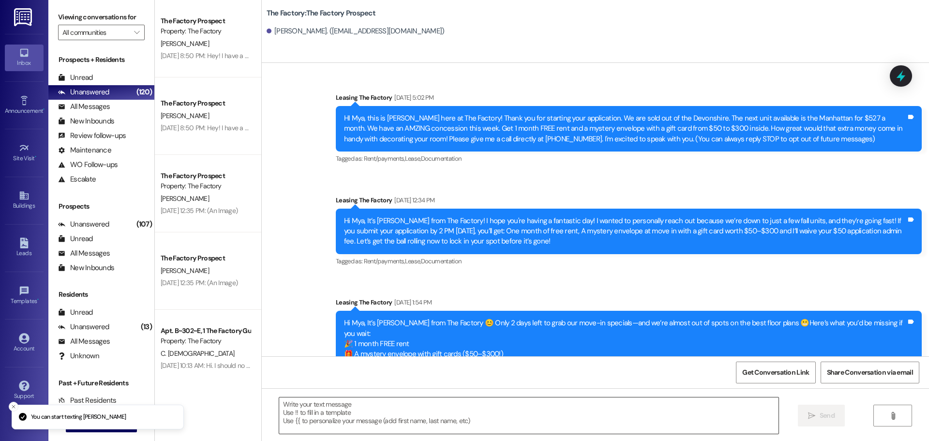
click at [290, 410] on textarea at bounding box center [528, 415] width 499 height 36
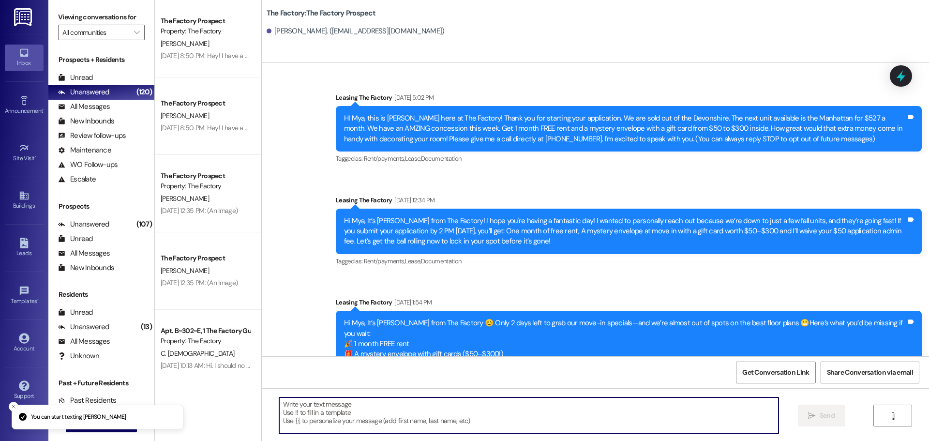
paste textarea "Hello hello, {{first_name}}! It's Abi from The Factory. WE are down to the last…"
type textarea "Hello hello, {{first_name}}! It's Abi from The Factory. WE are down to the last…"
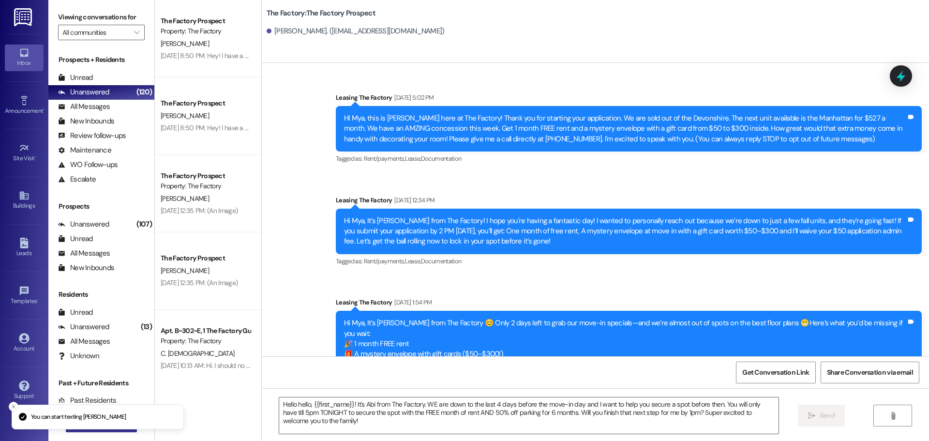
click at [92, 430] on button " New Message" at bounding box center [102, 424] width 72 height 15
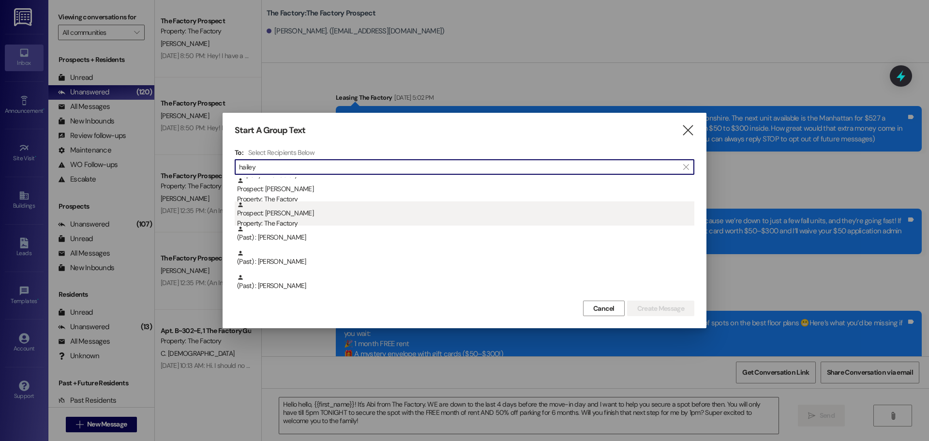
type input "hailey"
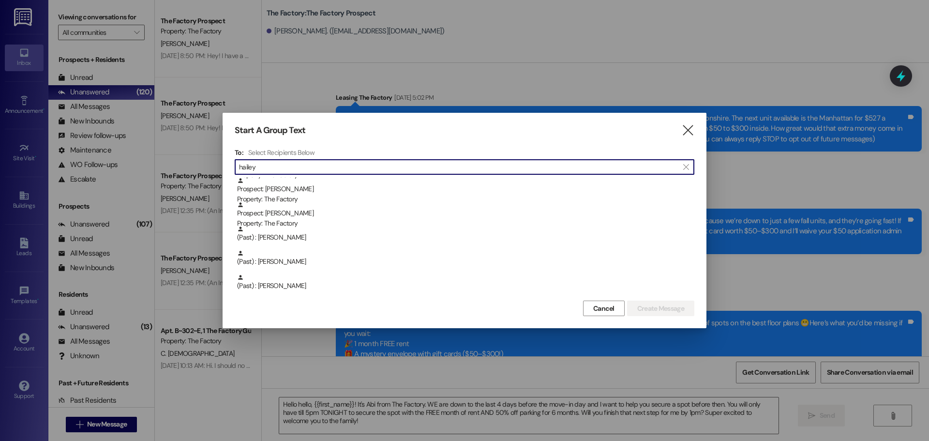
drag, startPoint x: 314, startPoint y: 222, endPoint x: 390, endPoint y: 240, distance: 78.6
click at [314, 221] on div "Property: The Factory" at bounding box center [465, 223] width 457 height 10
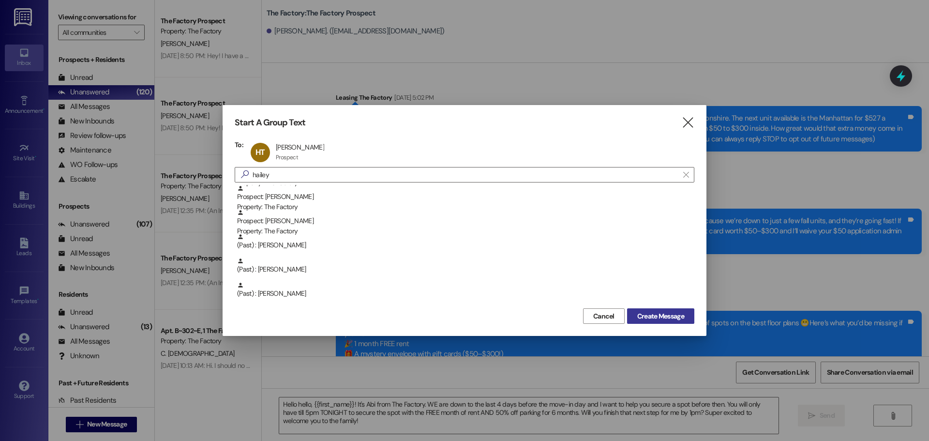
click at [677, 320] on span "Create Message" at bounding box center [660, 316] width 47 height 10
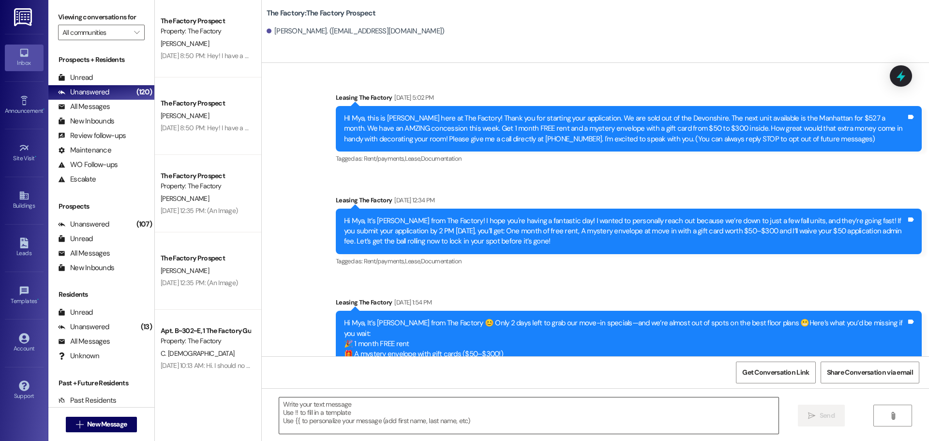
click at [489, 411] on textarea at bounding box center [528, 415] width 499 height 36
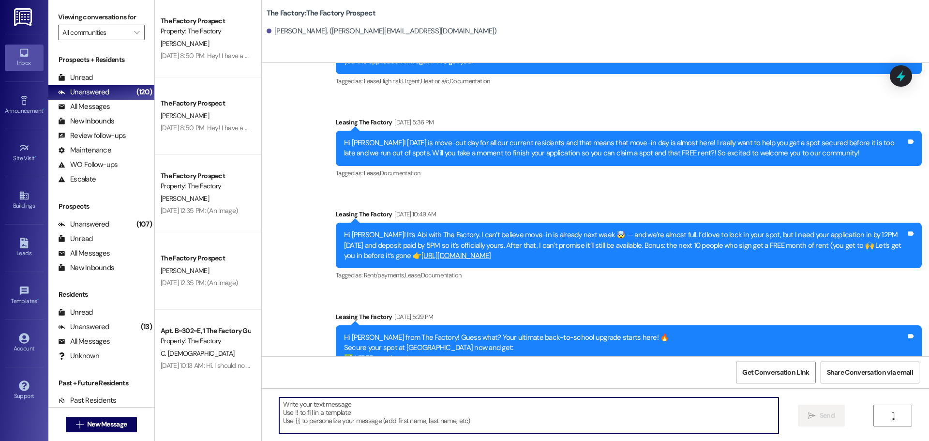
paste textarea "Hello hello, {{first_name}}! It's Abi from The Factory. WE are down to the last…"
type textarea "Hello hello, {{first_name}}! It's Abi from The Factory. WE are down to the last…"
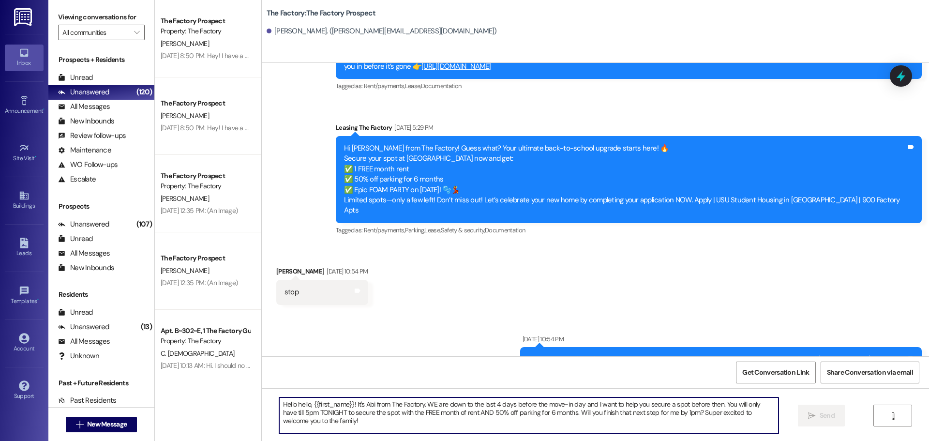
scroll to position [1546, 0]
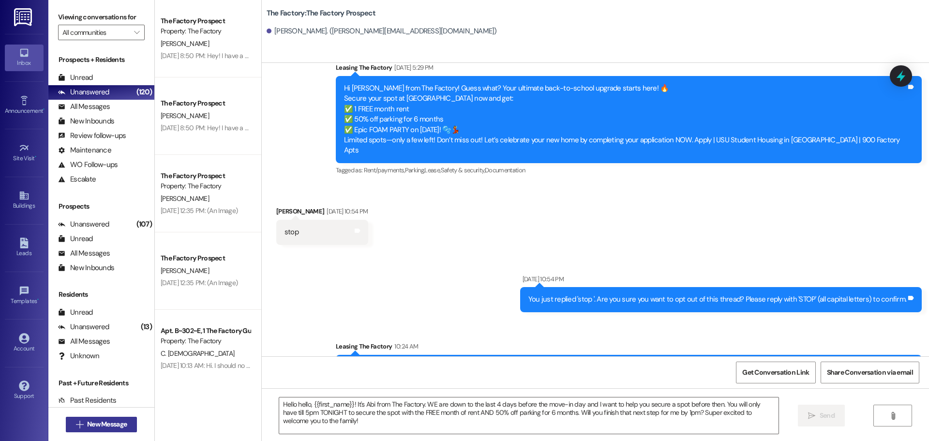
click at [89, 428] on span "New Message" at bounding box center [107, 424] width 40 height 10
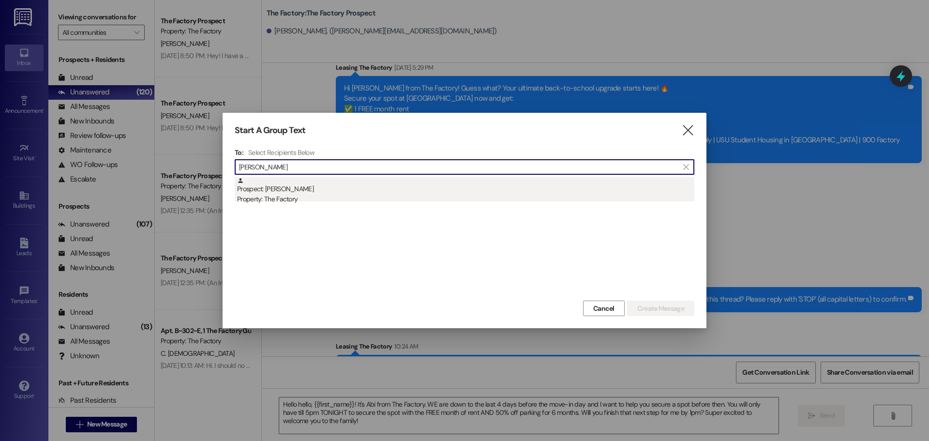
type input "[PERSON_NAME]"
click at [435, 188] on div "Prospect: [PERSON_NAME] Property: The Factory" at bounding box center [465, 191] width 457 height 28
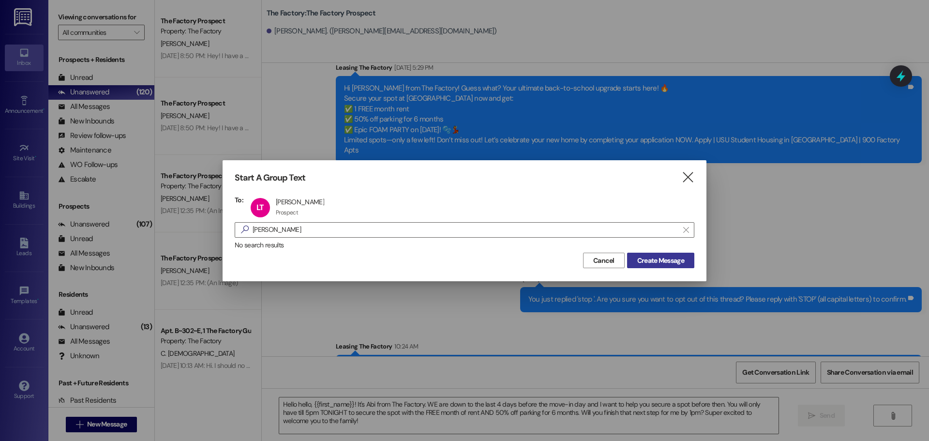
drag, startPoint x: 652, startPoint y: 268, endPoint x: 650, endPoint y: 262, distance: 7.2
click at [652, 268] on div "Start A Group Text  To: LT [PERSON_NAME] [PERSON_NAME] Prospect Prospect click…" at bounding box center [465, 220] width 484 height 120
click at [650, 262] on span "Create Message" at bounding box center [660, 260] width 47 height 10
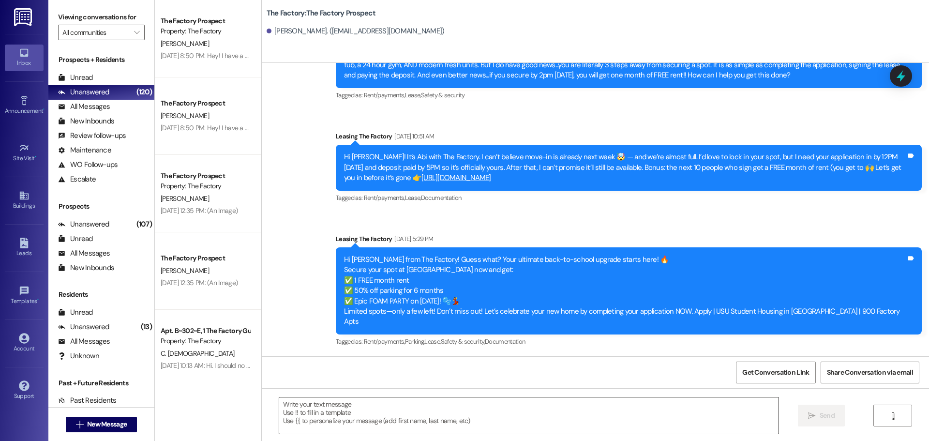
scroll to position [1101, 0]
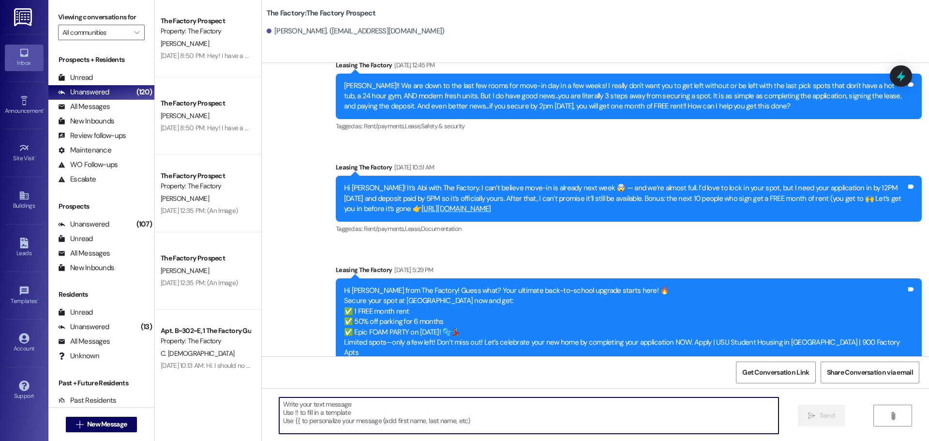
click at [402, 414] on textarea at bounding box center [528, 415] width 499 height 36
paste textarea "Hello hello, {{first_name}}! It's Abi from The Factory. WE are down to the last…"
type textarea "Hello hello, {{first_name}}! It's Abi from The Factory. WE are down to the last…"
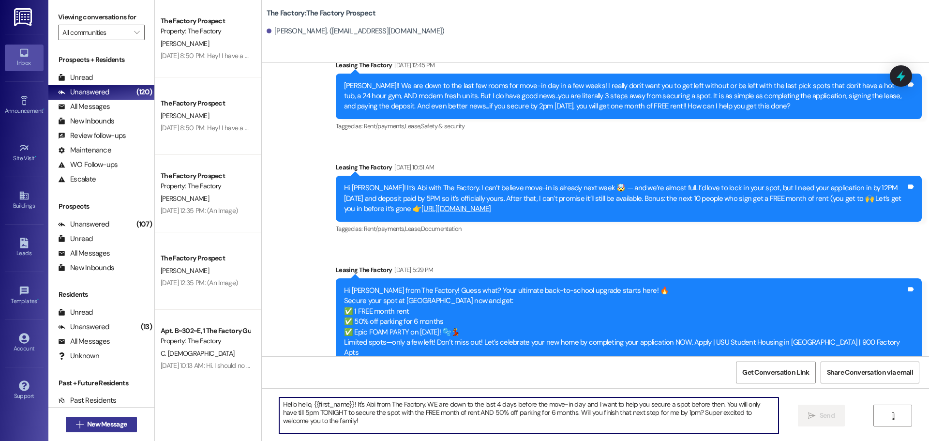
click at [100, 426] on span "New Message" at bounding box center [107, 424] width 40 height 10
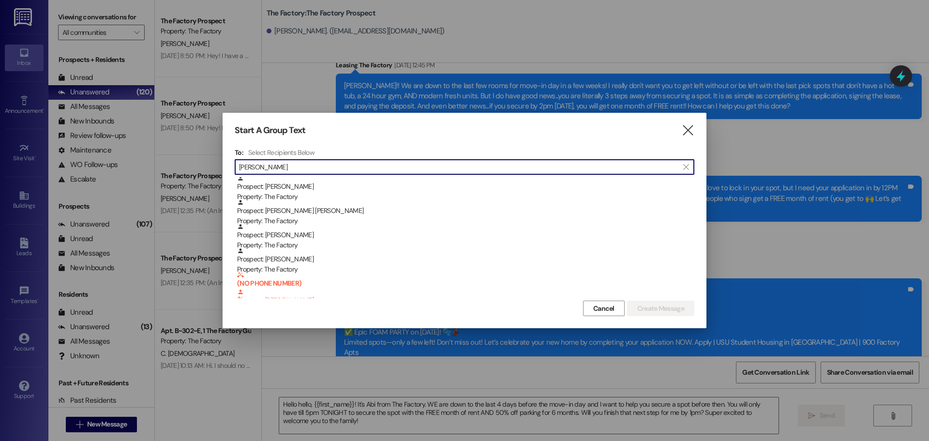
scroll to position [0, 0]
drag, startPoint x: 272, startPoint y: 167, endPoint x: 177, endPoint y: 157, distance: 95.4
click at [182, 158] on div "Start A Group Text  To: Select Recipients Below  [PERSON_NAME]  Prospect: [P…" at bounding box center [464, 220] width 929 height 441
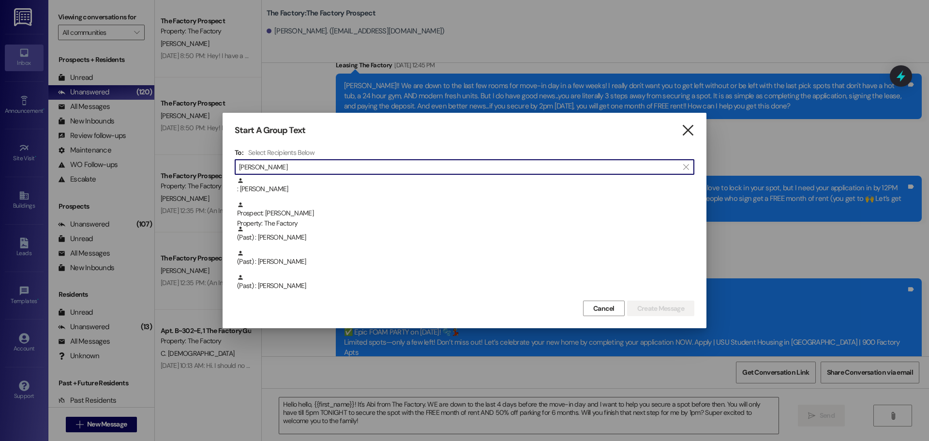
type input "[PERSON_NAME]"
click at [684, 131] on icon "" at bounding box center [687, 130] width 13 height 10
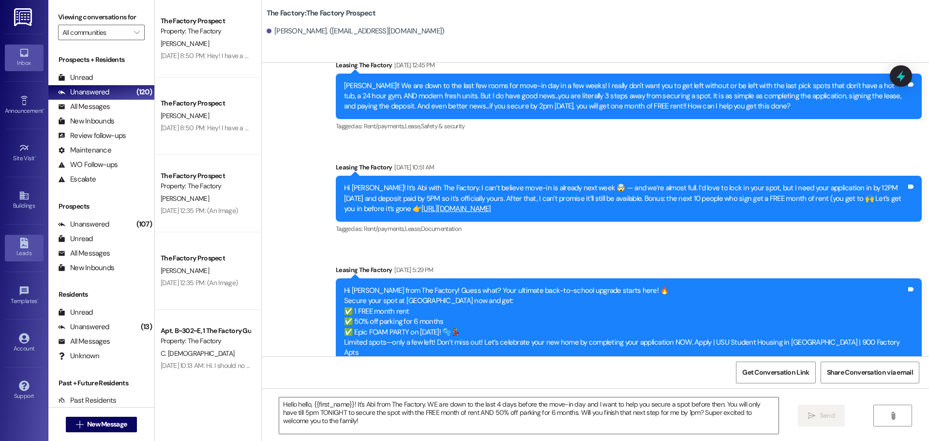
click at [35, 247] on link "Leads" at bounding box center [24, 248] width 39 height 26
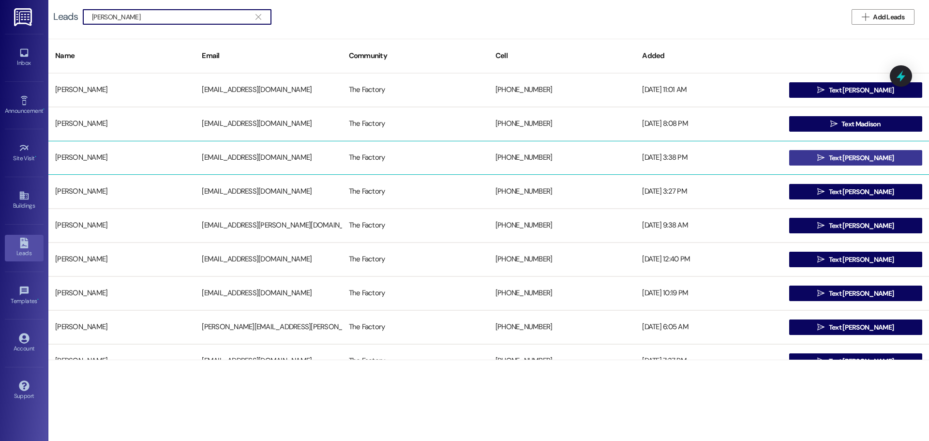
type input "[PERSON_NAME]"
click at [797, 157] on button " Text [PERSON_NAME]" at bounding box center [855, 157] width 133 height 15
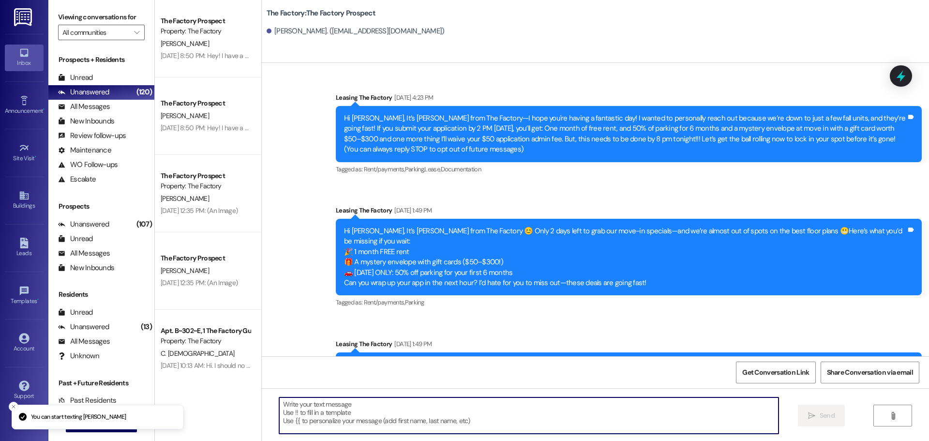
click at [345, 402] on textarea at bounding box center [528, 415] width 499 height 36
paste textarea "Hello hello, {{first_name}}! It's Abi from The Factory. WE are down to the last…"
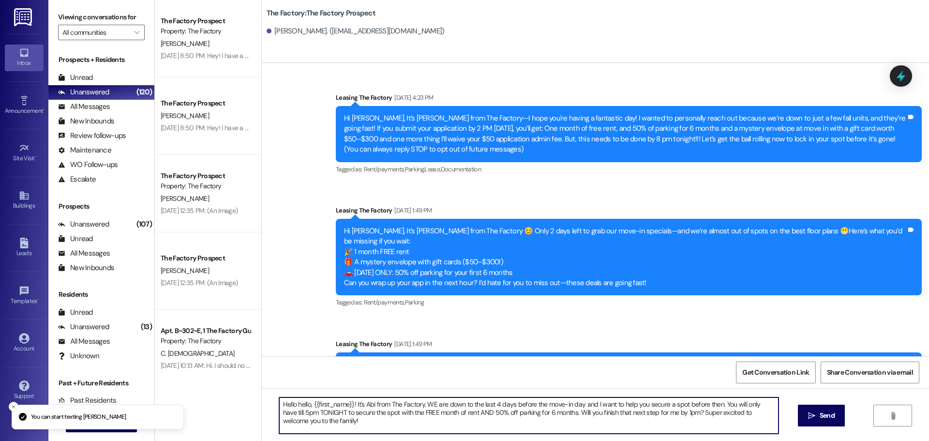
type textarea "Hello hello, {{first_name}}! It's Abi from The Factory. WE are down to the last…"
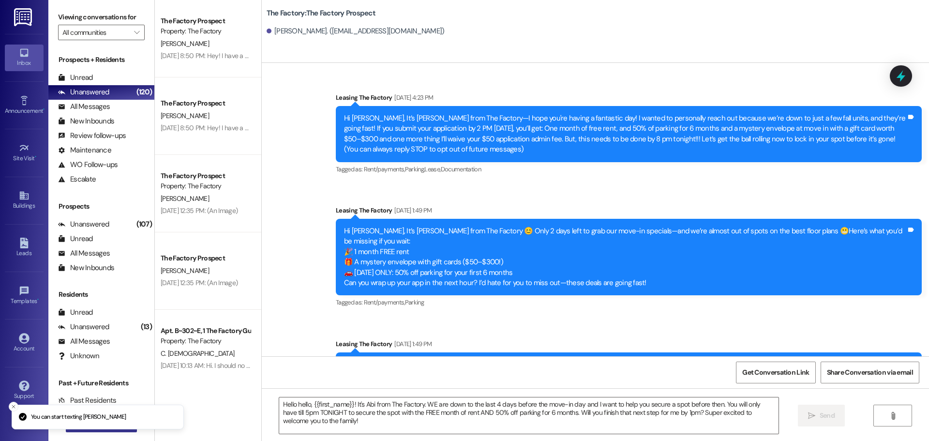
click at [85, 429] on button " New Message" at bounding box center [102, 424] width 72 height 15
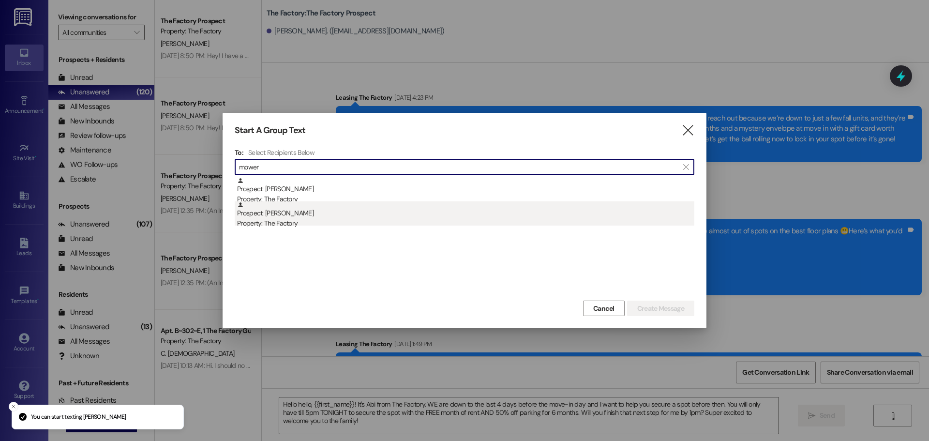
type input "mower"
click at [313, 204] on div "Prospect: [PERSON_NAME] Property: The Factory" at bounding box center [465, 215] width 457 height 28
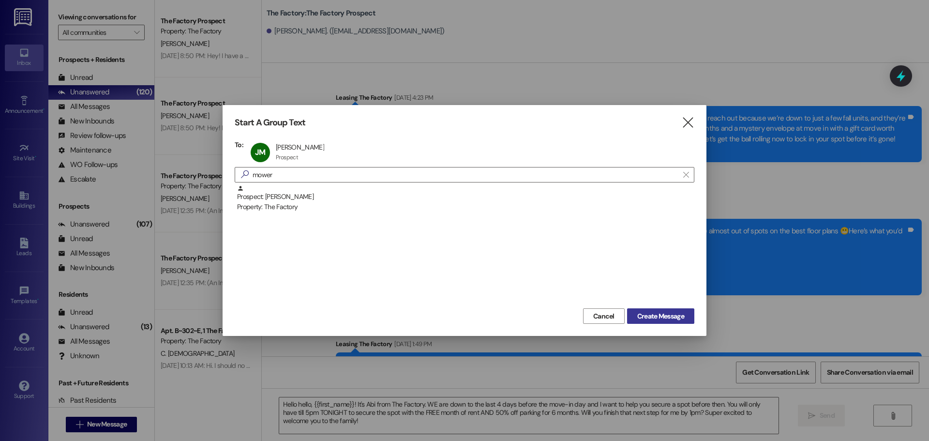
click at [673, 323] on button "Create Message" at bounding box center [660, 315] width 67 height 15
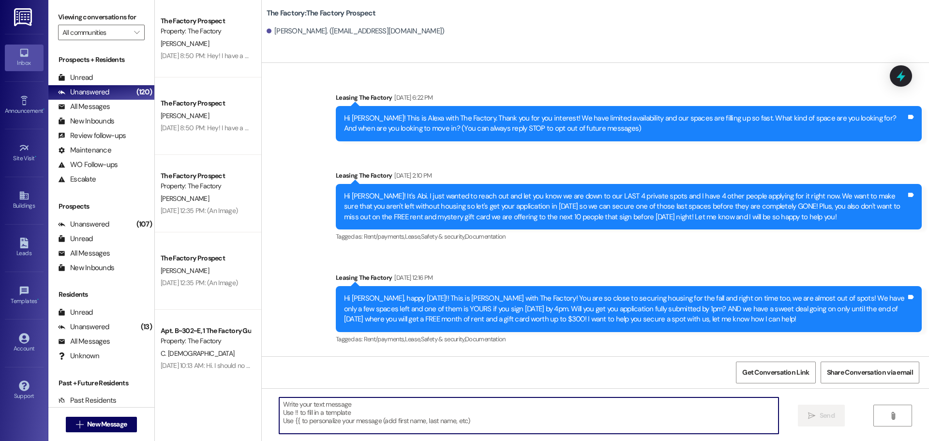
click at [382, 418] on textarea at bounding box center [528, 415] width 499 height 36
paste textarea "Hello hello, {{first_name}}! It's Abi from The Factory. WE are down to the last…"
type textarea "Hello hello, {{first_name}}! It's Abi from The Factory. WE are down to the last…"
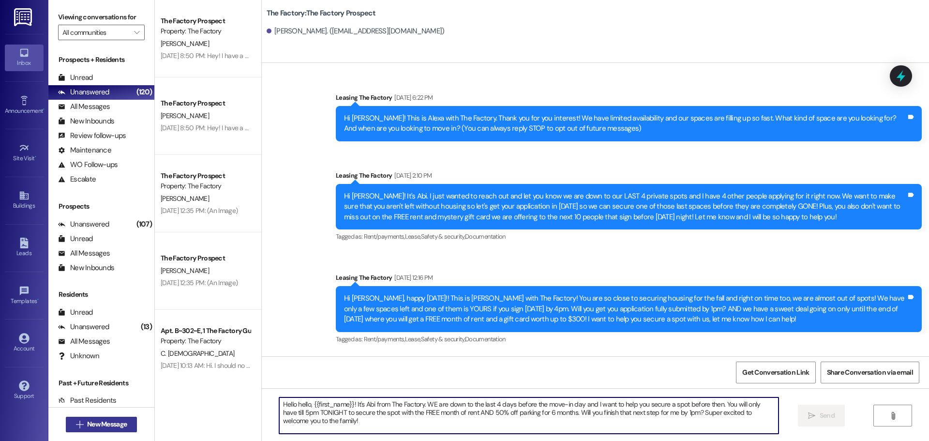
click at [76, 428] on icon "" at bounding box center [79, 424] width 7 height 8
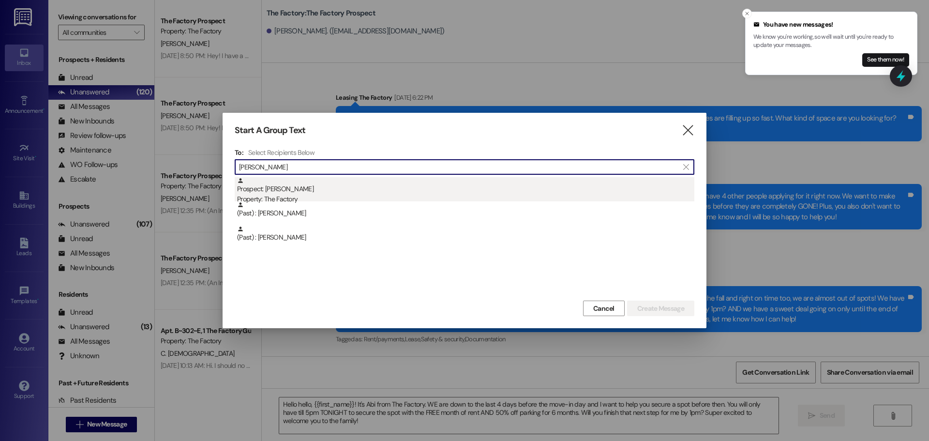
type input "[PERSON_NAME]"
click at [285, 192] on div "Prospect: [PERSON_NAME] Property: The Factory" at bounding box center [465, 191] width 457 height 28
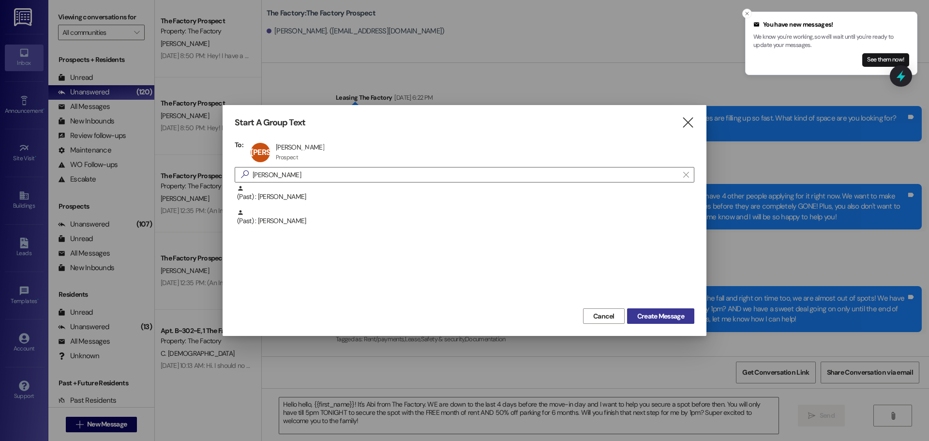
click at [662, 317] on span "Create Message" at bounding box center [660, 316] width 47 height 10
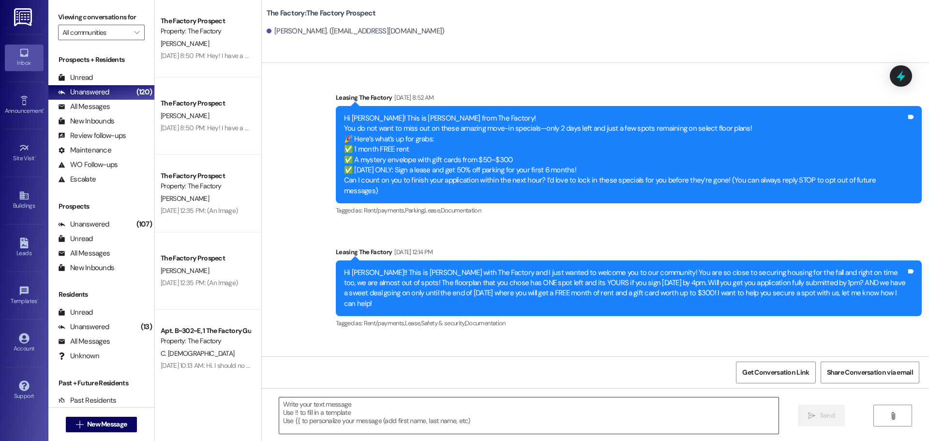
click at [358, 401] on textarea at bounding box center [528, 415] width 499 height 36
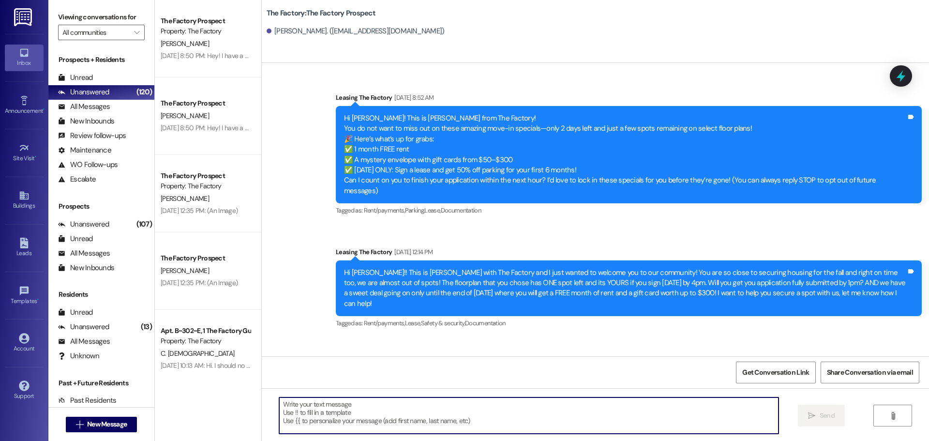
paste textarea "Hello hello, {{first_name}}! It's Abi from The Factory. WE are down to the last…"
type textarea "Hello hello, {{first_name}}! It's Abi from The Factory. WE are down to the last…"
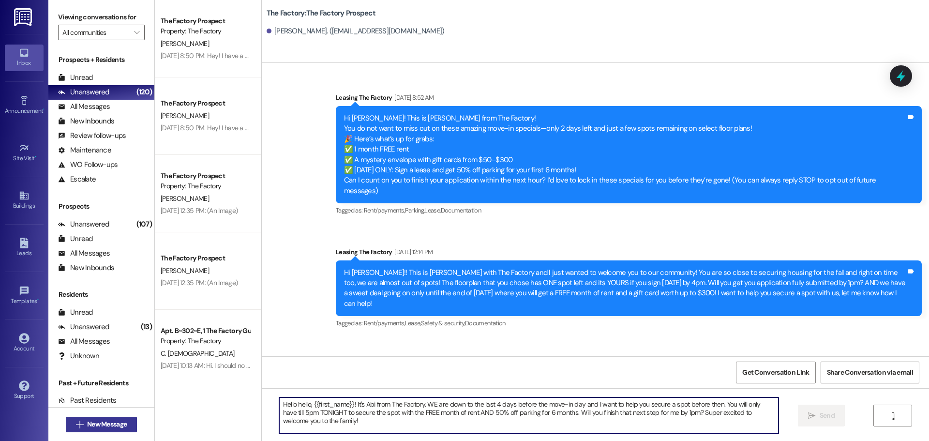
click at [87, 427] on span "New Message" at bounding box center [107, 424] width 40 height 10
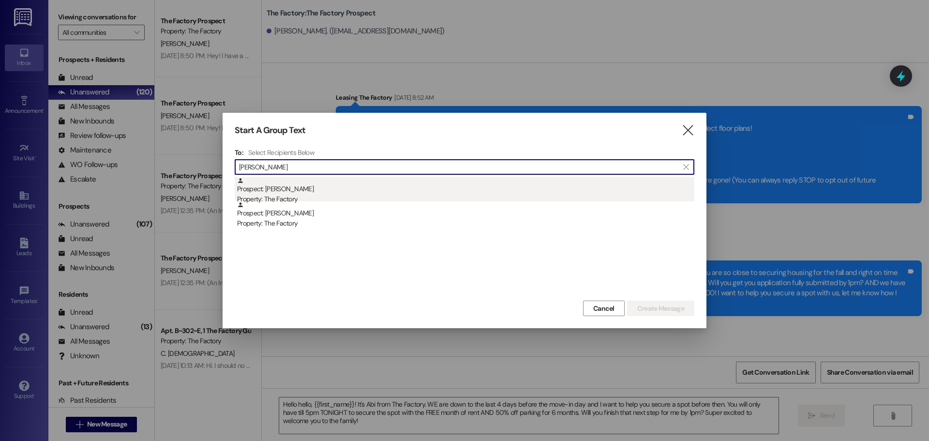
type input "[PERSON_NAME]"
click at [305, 197] on div "Property: The Factory" at bounding box center [465, 199] width 457 height 10
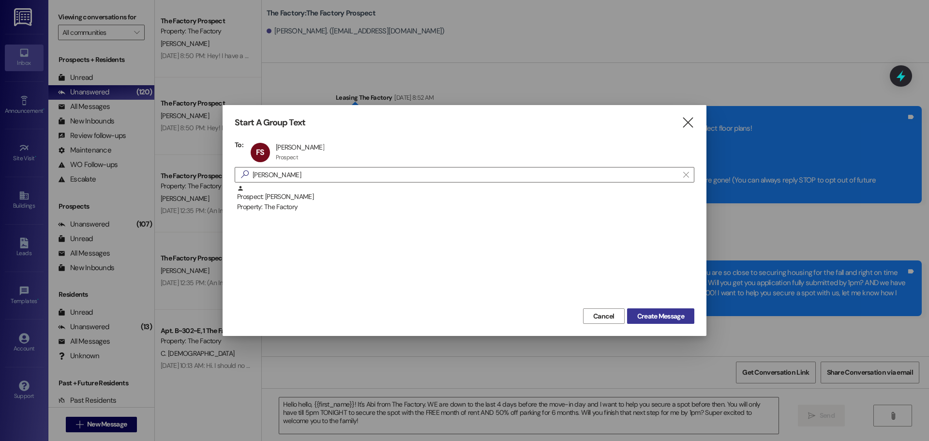
click at [681, 317] on span "Create Message" at bounding box center [660, 316] width 47 height 10
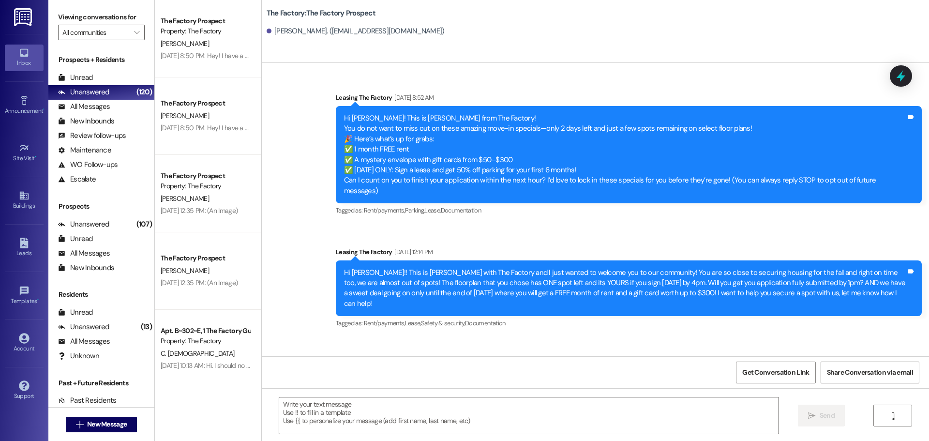
click at [427, 391] on div " Send " at bounding box center [595, 424] width 667 height 73
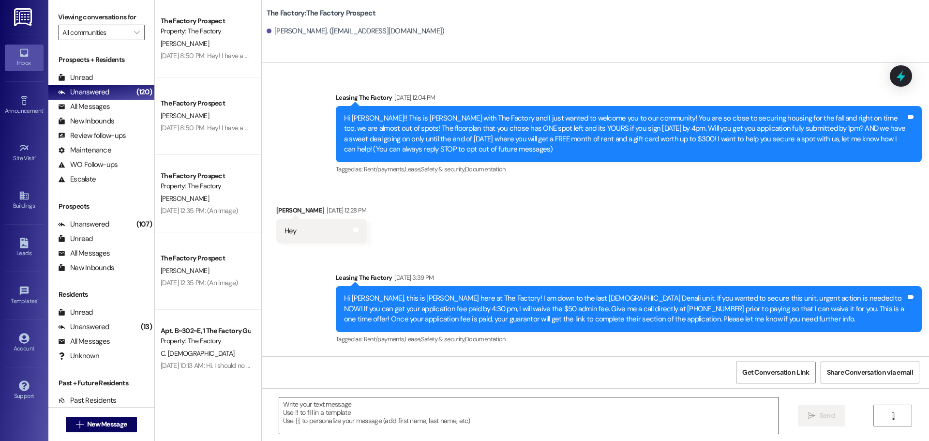
paste textarea "Hello hello, {{first_name}}! It's Abi from The Factory. WE are down to the last…"
type textarea "Hello hello, {{first_name}}! It's Abi from The Factory. WE are down to the last…"
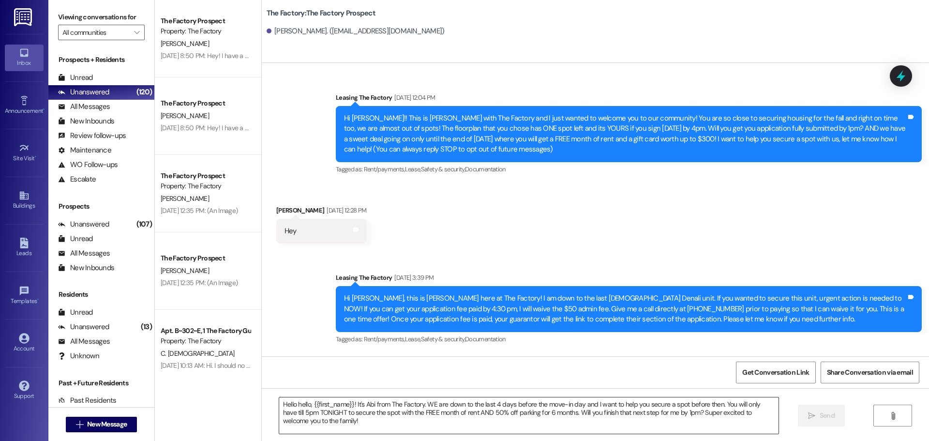
click at [388, 417] on textarea "Hello hello, {{first_name}}! It's Abi from The Factory. WE are down to the last…" at bounding box center [528, 415] width 499 height 36
click at [76, 423] on icon "" at bounding box center [79, 424] width 7 height 8
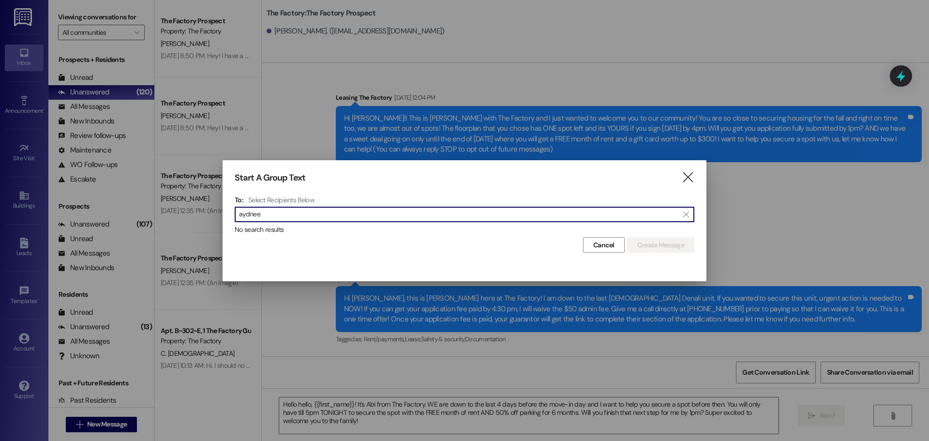
click at [240, 213] on input "aydnee" at bounding box center [458, 215] width 439 height 14
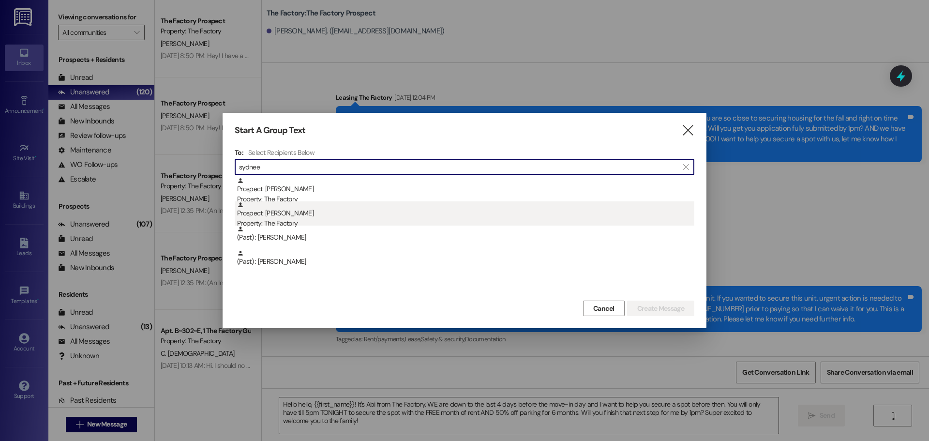
type input "sydnee"
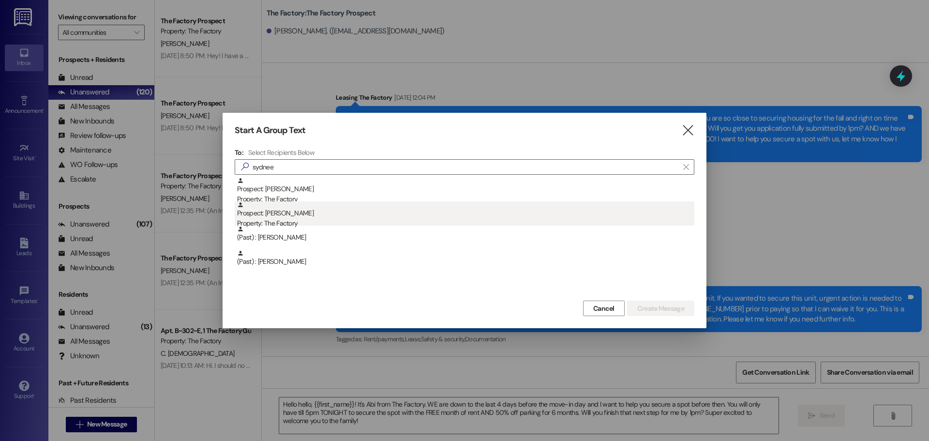
click at [301, 207] on div "Prospect: [PERSON_NAME] Property: The Factory" at bounding box center [465, 215] width 457 height 28
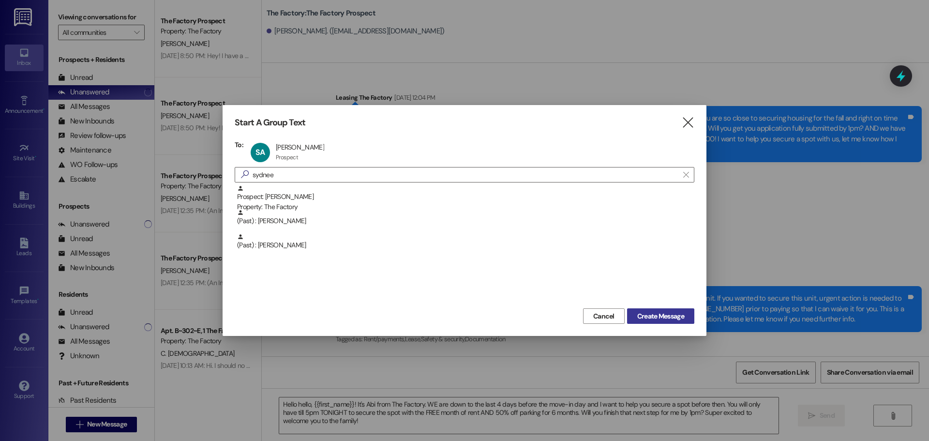
click at [674, 314] on span "Create Message" at bounding box center [660, 316] width 47 height 10
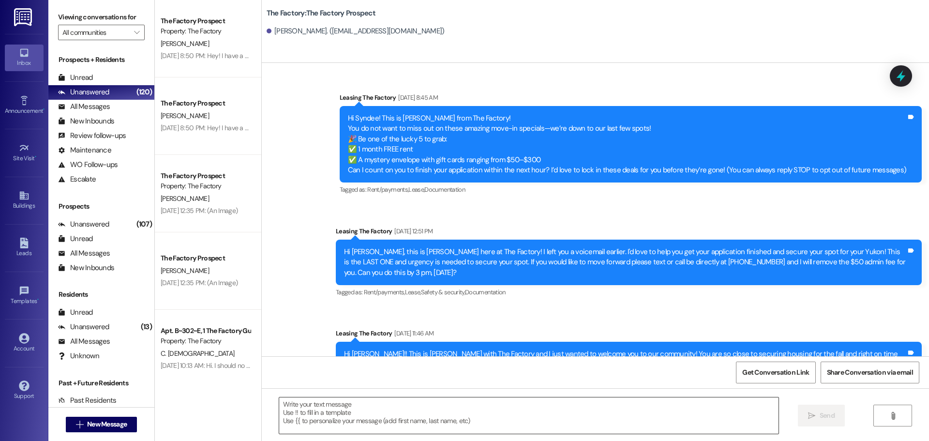
click at [500, 413] on textarea at bounding box center [528, 415] width 499 height 36
paste textarea "Hello hello, {{first_name}}! It's Abi from The Factory. WE are down to the last…"
type textarea "Hello hello, {{first_name}}! It's Abi from The Factory. WE are down to the last…"
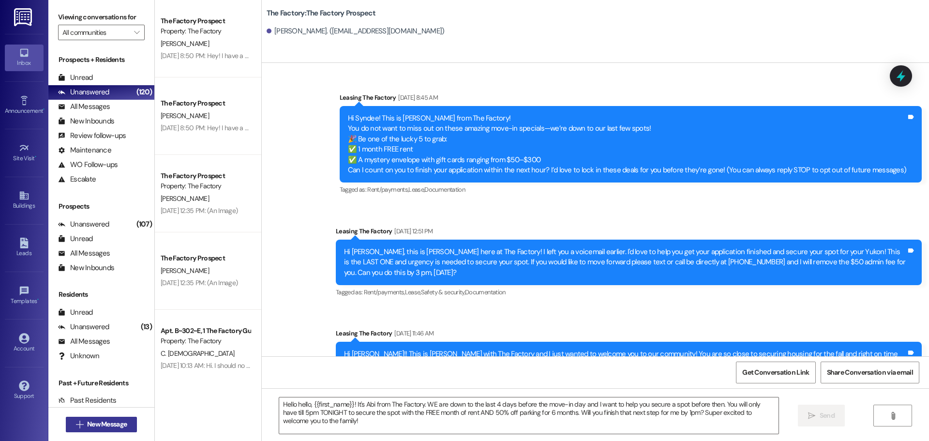
click at [102, 420] on span "New Message" at bounding box center [107, 424] width 40 height 10
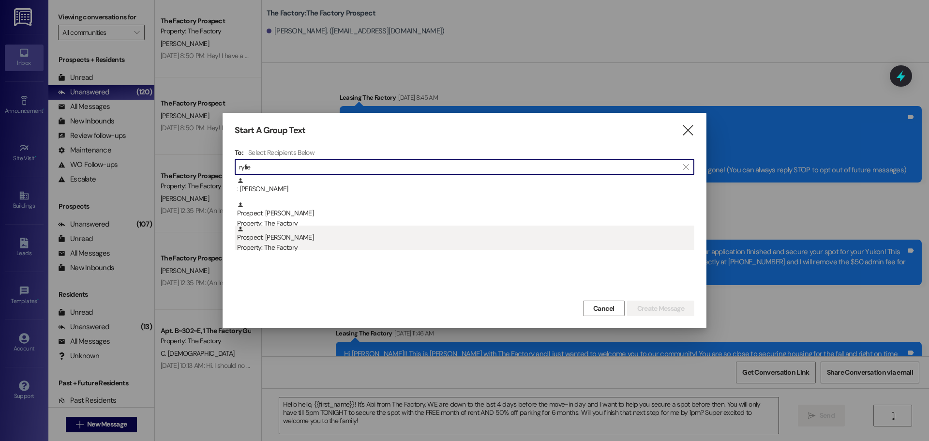
type input "rylie"
click at [390, 232] on div "Prospect: [PERSON_NAME] Property: The Factory" at bounding box center [465, 239] width 457 height 28
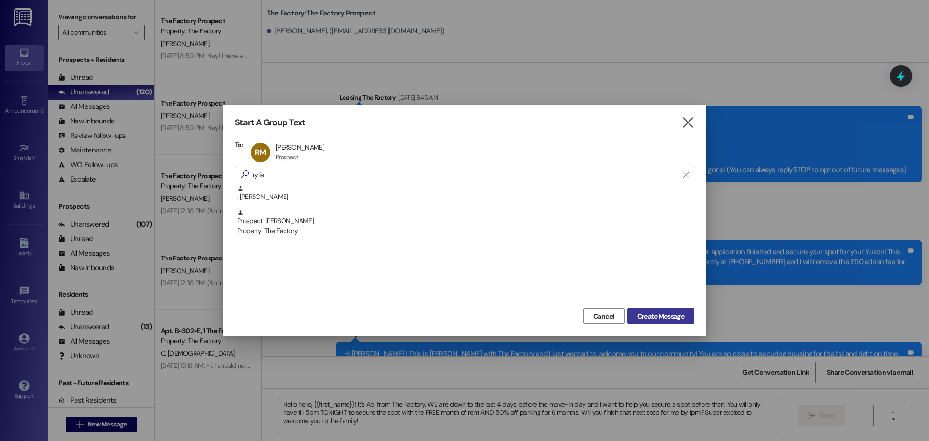
click at [660, 320] on span "Create Message" at bounding box center [660, 316] width 47 height 10
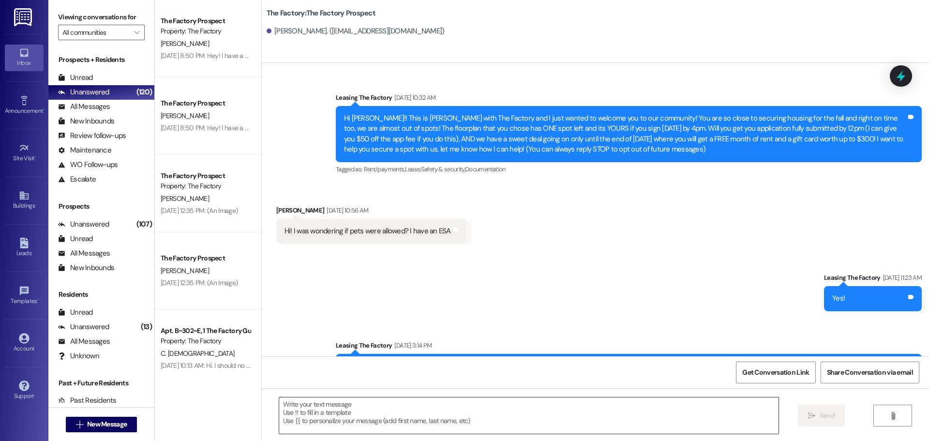
click at [305, 420] on textarea at bounding box center [528, 415] width 499 height 36
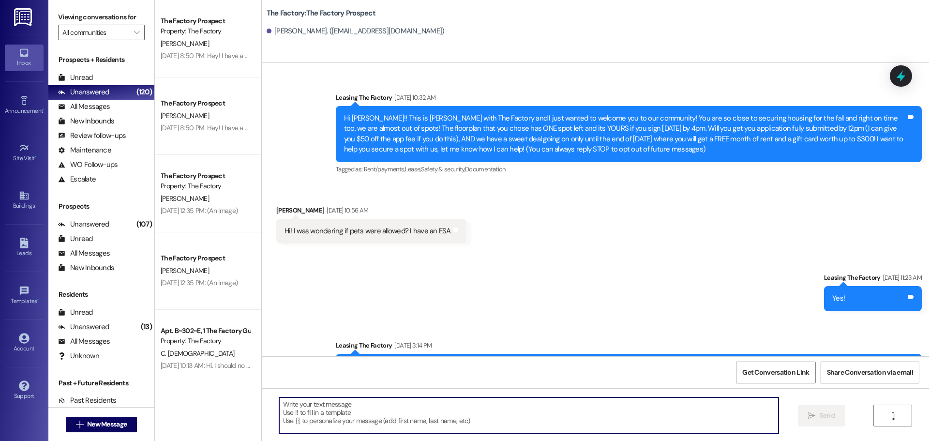
paste textarea "Hello hello, {{first_name}}! It's Abi from The Factory. WE are down to the last…"
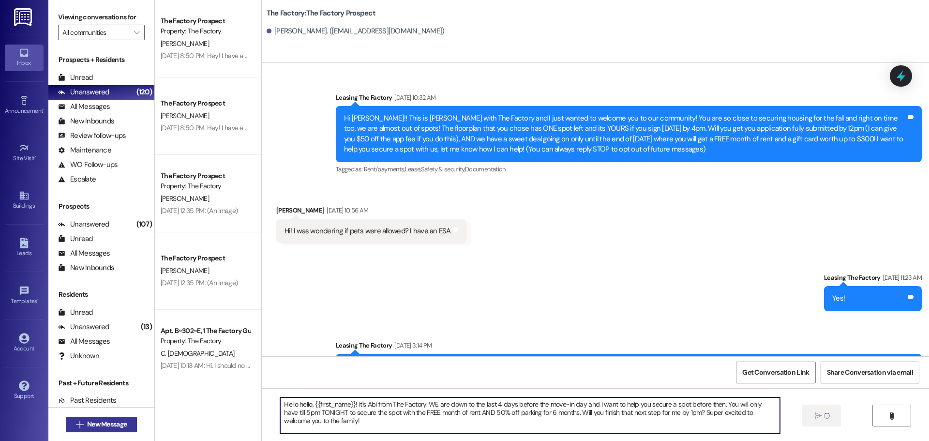
type textarea "Hello hello, {{first_name}}! It's Abi from The Factory. WE are down to the last…"
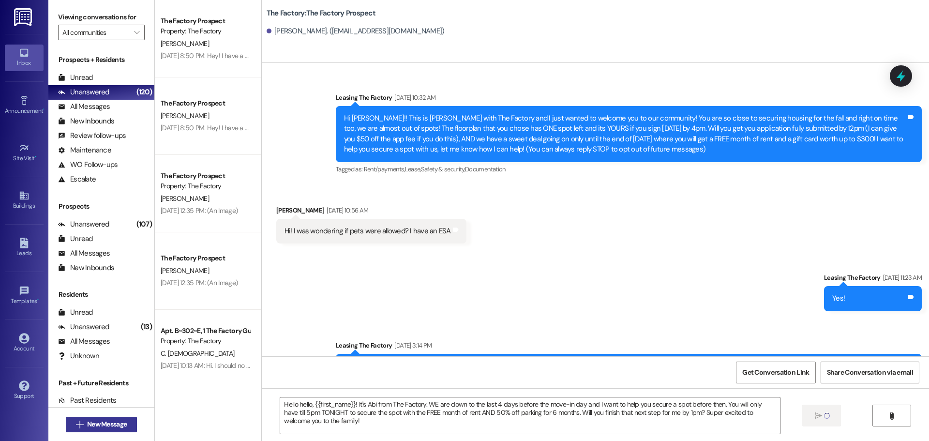
click at [92, 419] on span "New Message" at bounding box center [107, 424] width 40 height 10
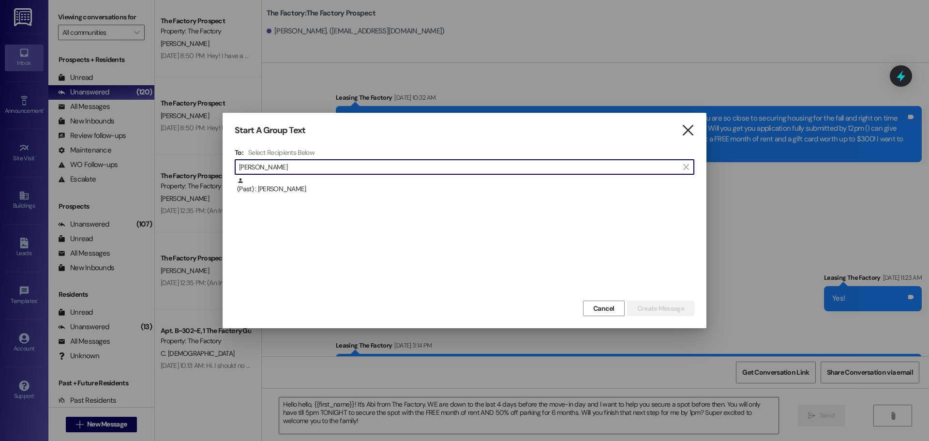
type input "[PERSON_NAME]"
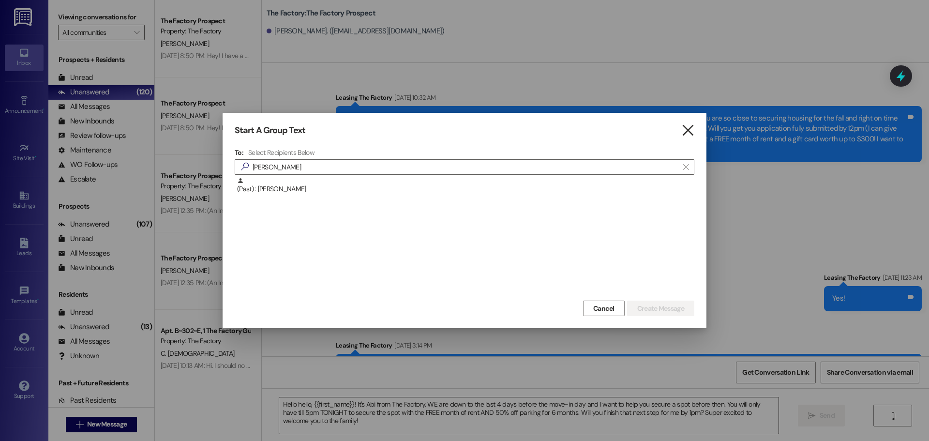
click at [684, 126] on icon "" at bounding box center [687, 130] width 13 height 10
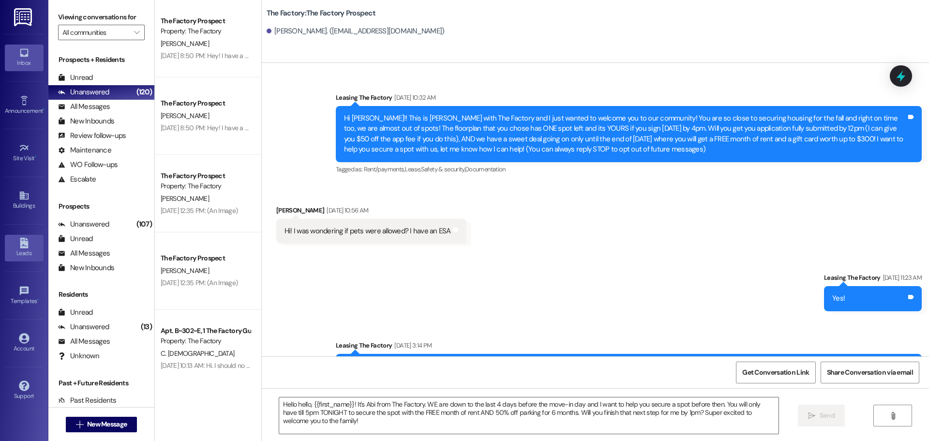
click at [34, 246] on link "Leads" at bounding box center [24, 248] width 39 height 26
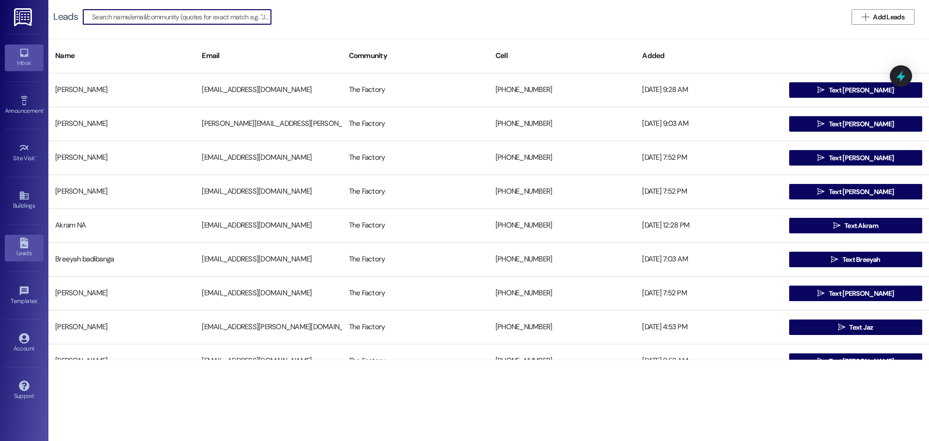
click at [15, 61] on div "Inbox" at bounding box center [24, 63] width 48 height 10
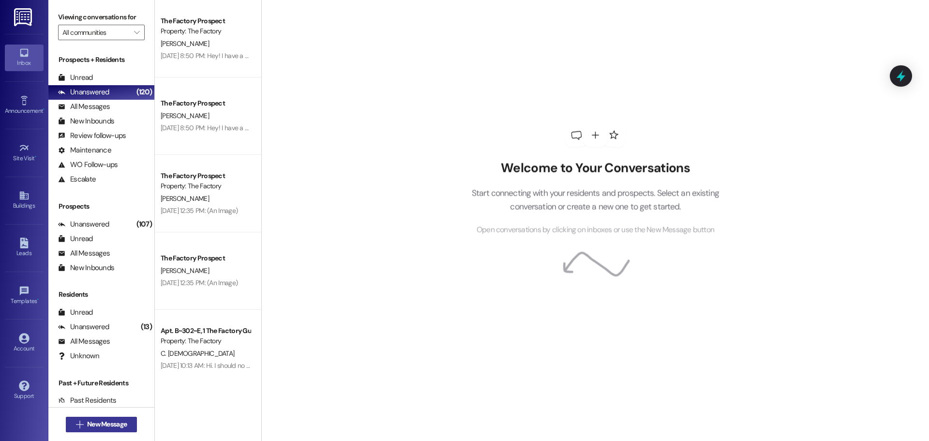
click at [104, 431] on button " New Message" at bounding box center [102, 424] width 72 height 15
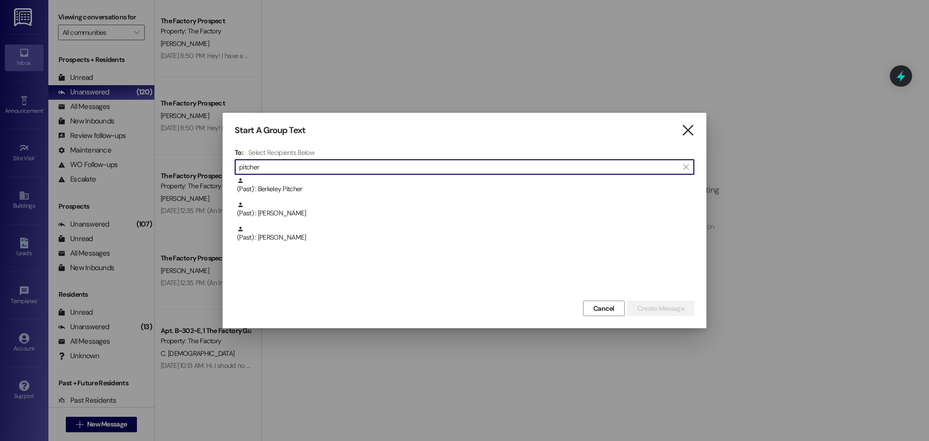
type input "pitcher"
click at [689, 128] on icon "" at bounding box center [687, 130] width 13 height 10
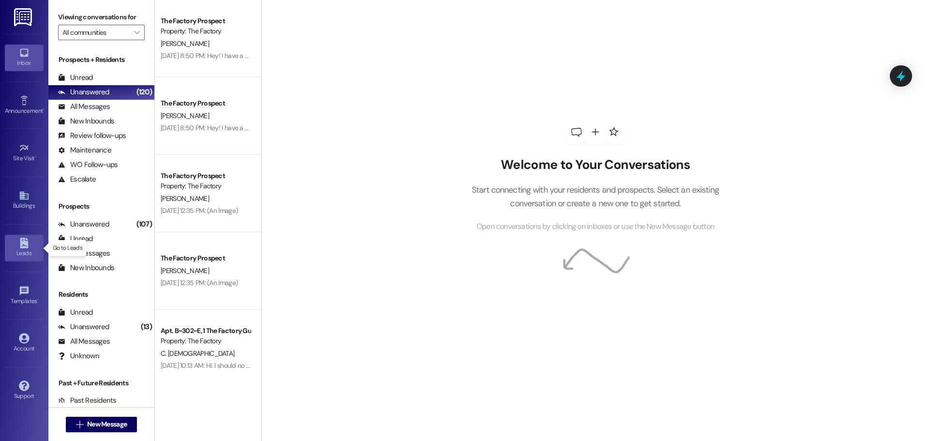
click at [31, 246] on link "Leads" at bounding box center [24, 248] width 39 height 26
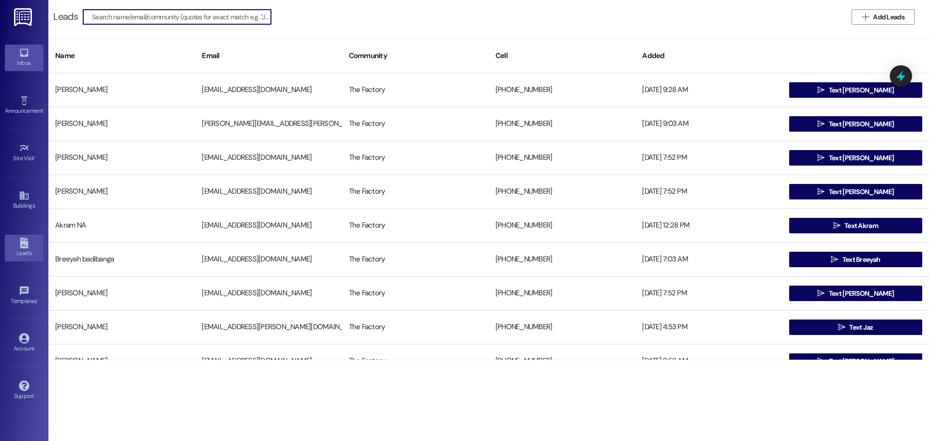
click at [15, 60] on div "Inbox" at bounding box center [24, 63] width 48 height 10
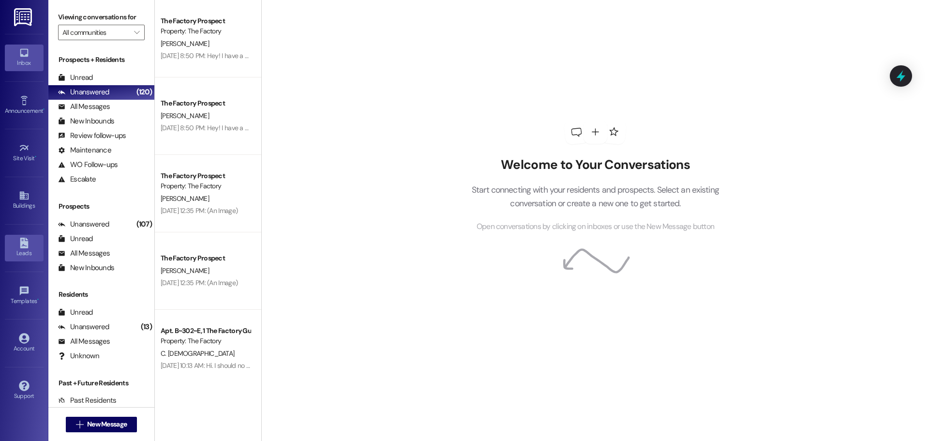
click at [34, 246] on link "Leads" at bounding box center [24, 248] width 39 height 26
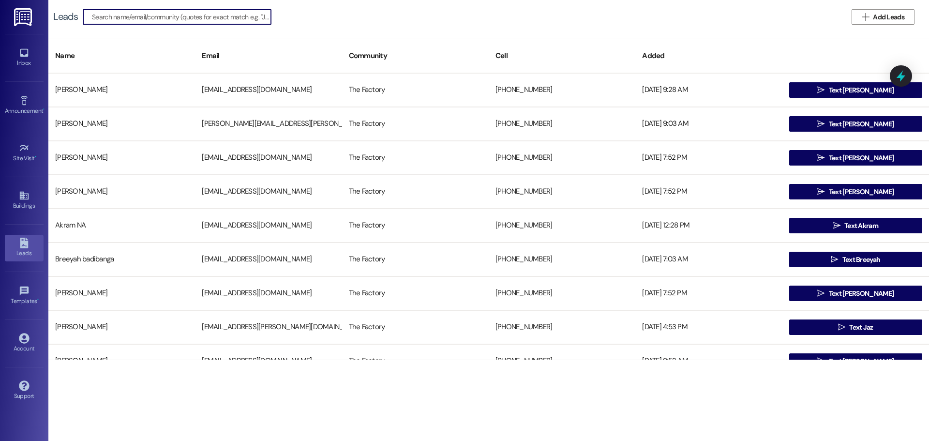
click at [105, 15] on input at bounding box center [181, 17] width 179 height 14
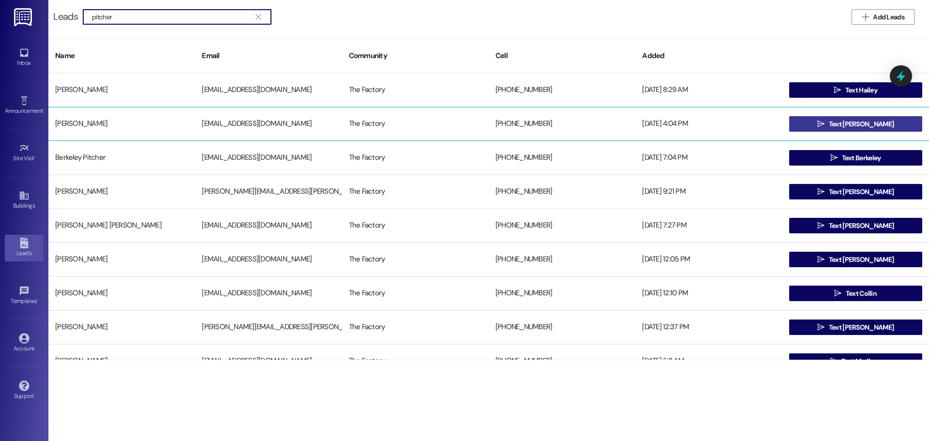
type input "pitcher"
click at [811, 124] on button " Text [PERSON_NAME]" at bounding box center [855, 123] width 133 height 15
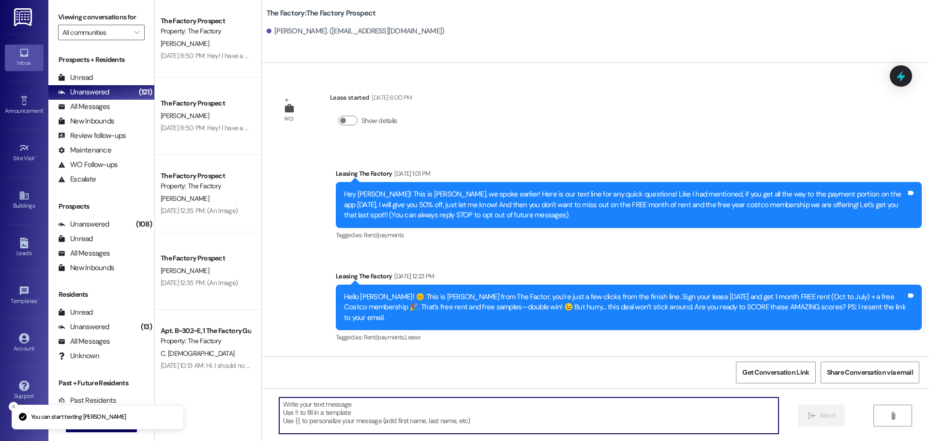
click at [303, 417] on textarea at bounding box center [528, 415] width 499 height 36
paste textarea "Hello hello, {{first_name}}! It's Abi from The Factory. WE are down to the last…"
type textarea "Hello hello, {{first_name}}! It's Abi from The Factory. WE are down to the last…"
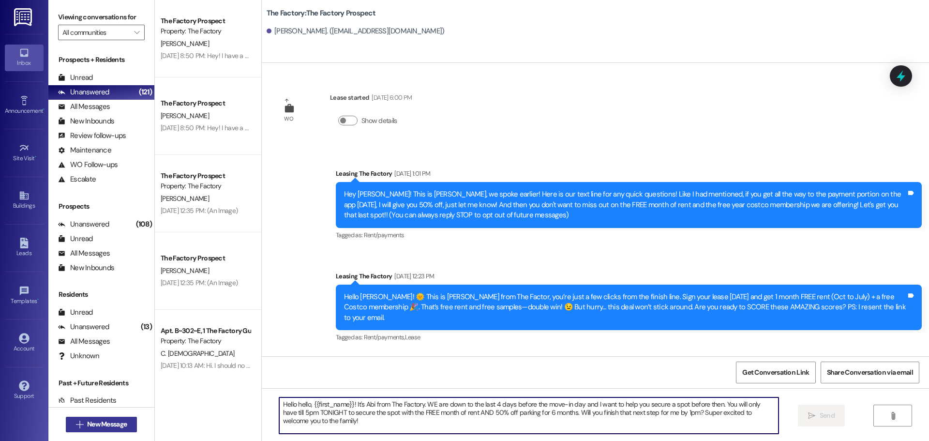
click at [95, 431] on button " New Message" at bounding box center [102, 424] width 72 height 15
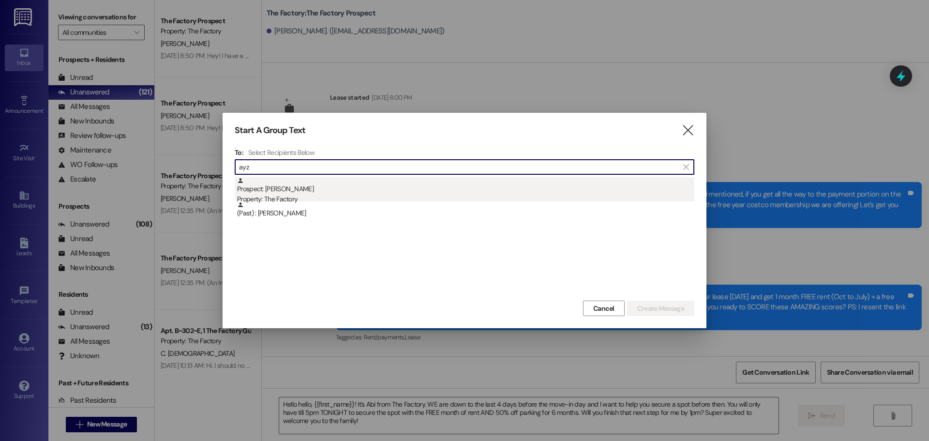
type input "ayz"
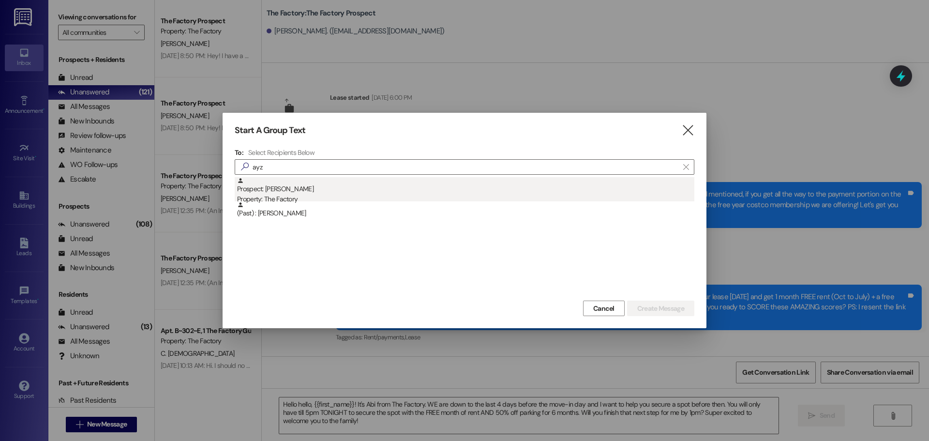
click at [376, 180] on div "Prospect: [PERSON_NAME] Property: The Factory" at bounding box center [465, 191] width 457 height 28
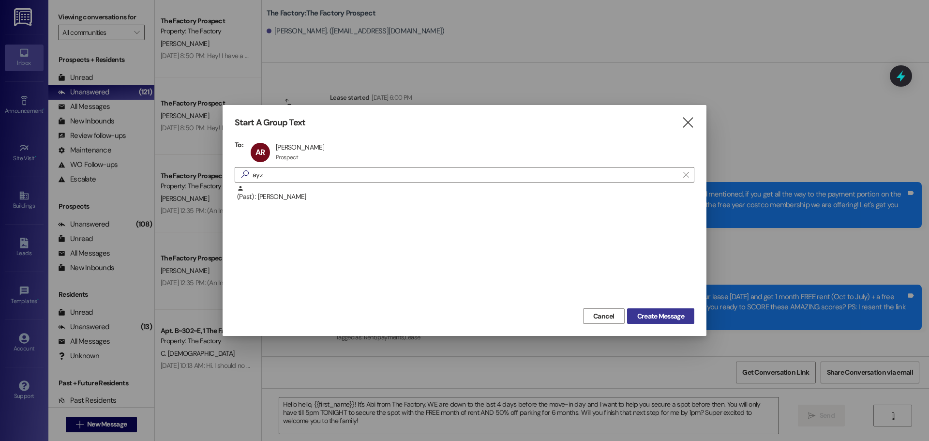
click at [671, 316] on span "Create Message" at bounding box center [660, 316] width 47 height 10
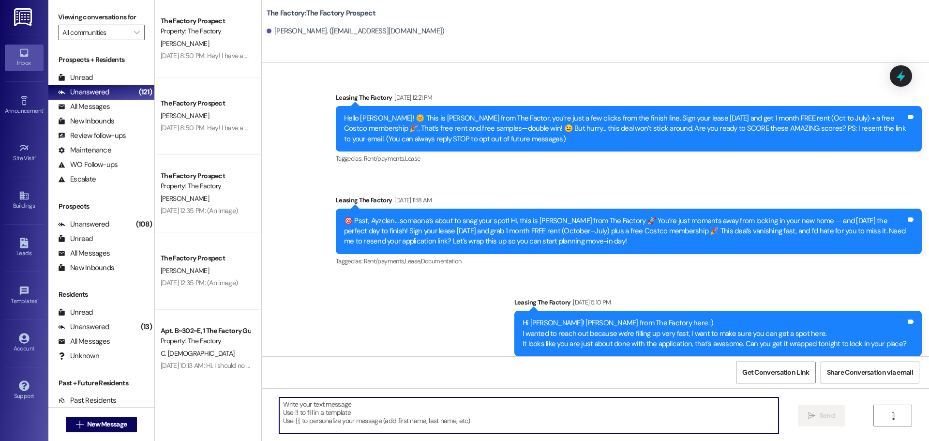
click at [415, 427] on textarea at bounding box center [528, 415] width 499 height 36
paste textarea "Hello hello, {{first_name}}! It's Abi from The Factory. WE are down to the last…"
type textarea "Hello hello, {{first_name}}! It's Abi from The Factory. WE are down to the last…"
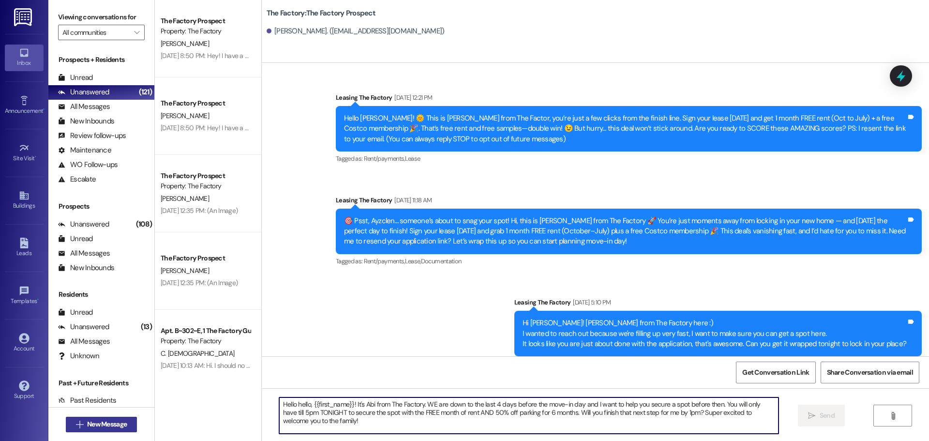
click at [85, 428] on span "New Message" at bounding box center [107, 424] width 44 height 10
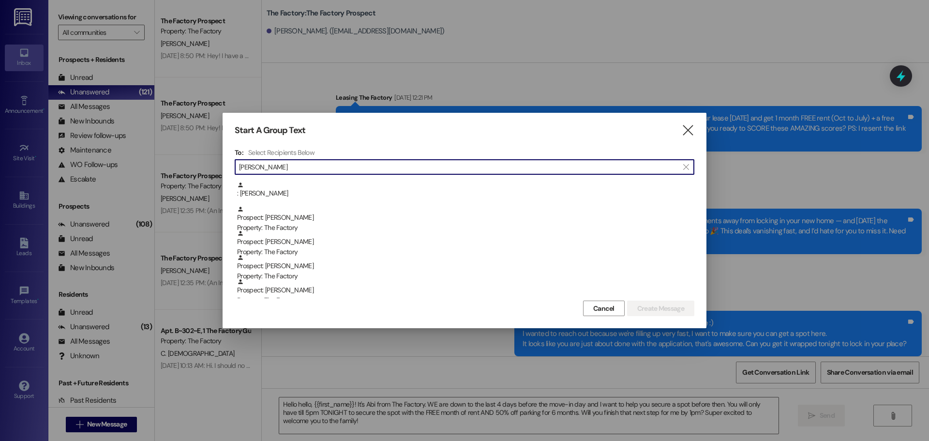
scroll to position [97, 0]
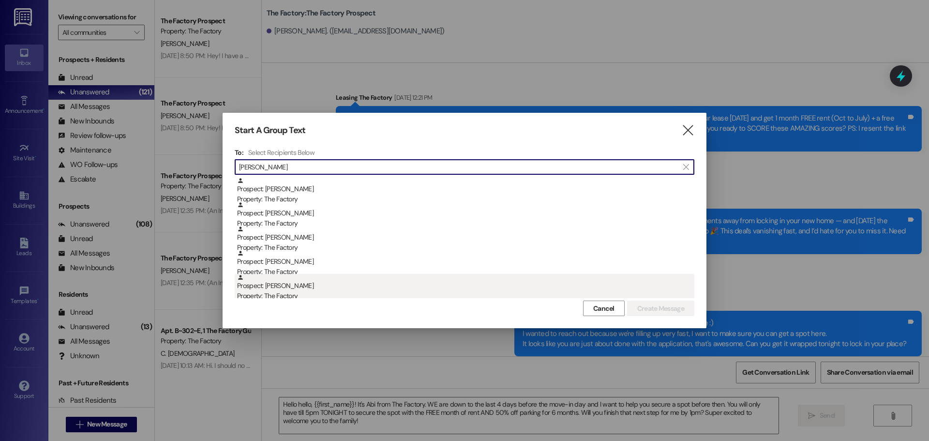
type input "[PERSON_NAME]"
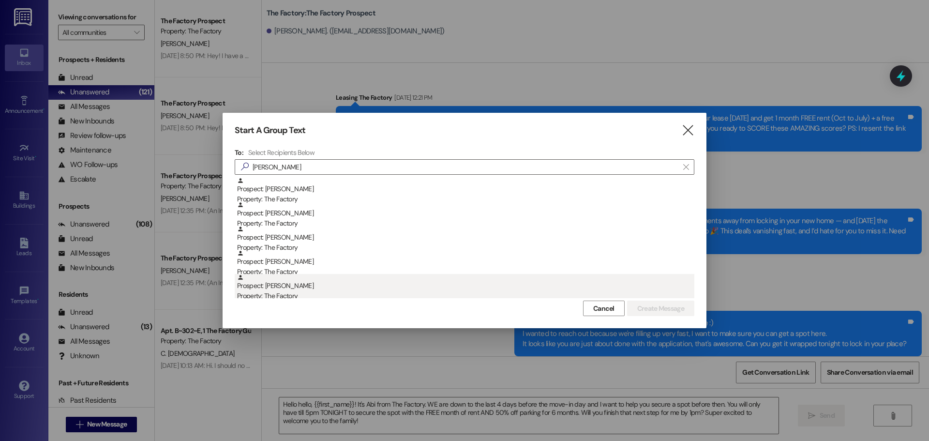
click at [301, 284] on div "Prospect: [PERSON_NAME] Property: The Factory" at bounding box center [465, 288] width 457 height 28
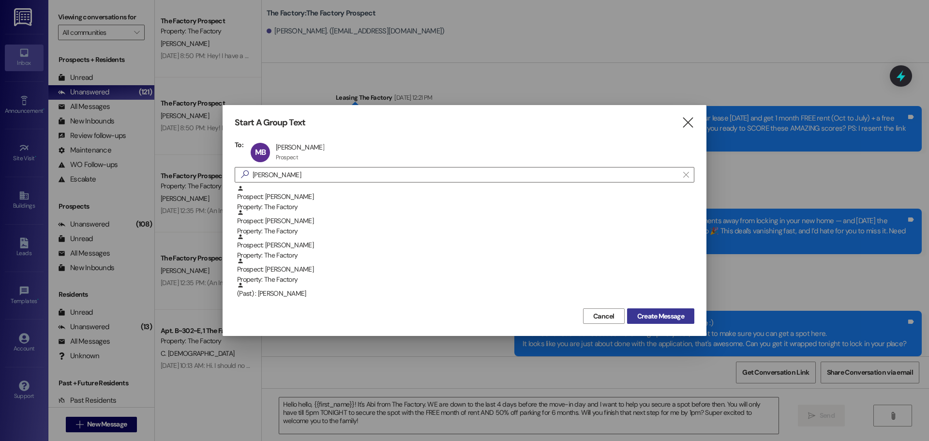
click at [675, 315] on span "Create Message" at bounding box center [660, 316] width 47 height 10
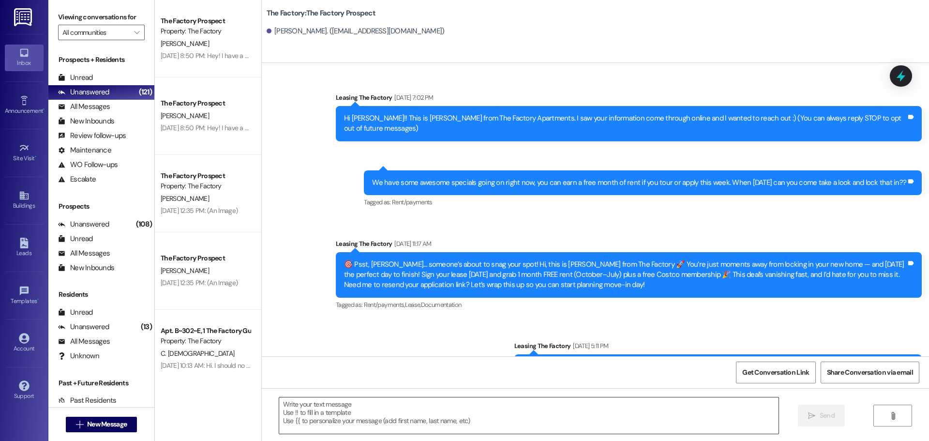
click at [379, 425] on textarea at bounding box center [528, 415] width 499 height 36
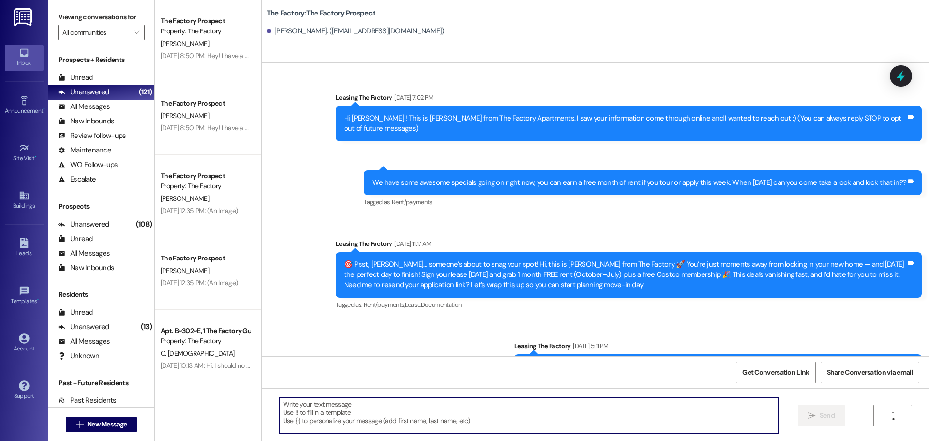
paste textarea "Hello hello, {{first_name}}! It's Abi from The Factory. WE are down to the last…"
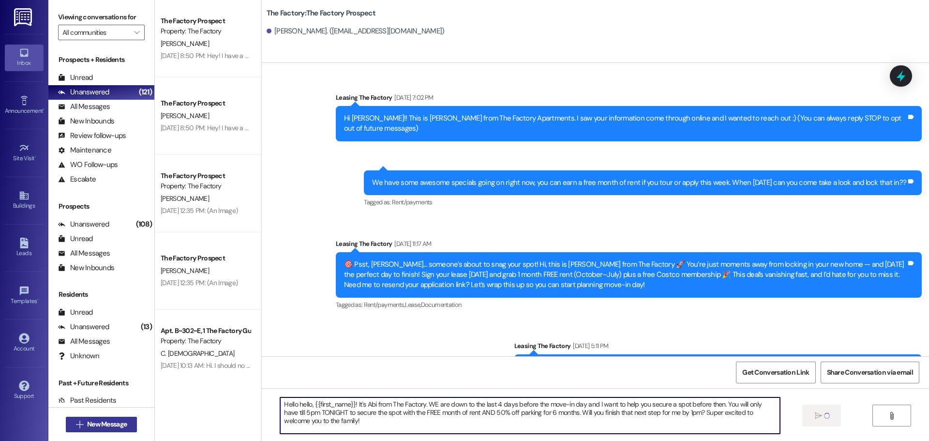
type textarea "Hello hello, {{first_name}}! It's Abi from The Factory. WE are down to the last…"
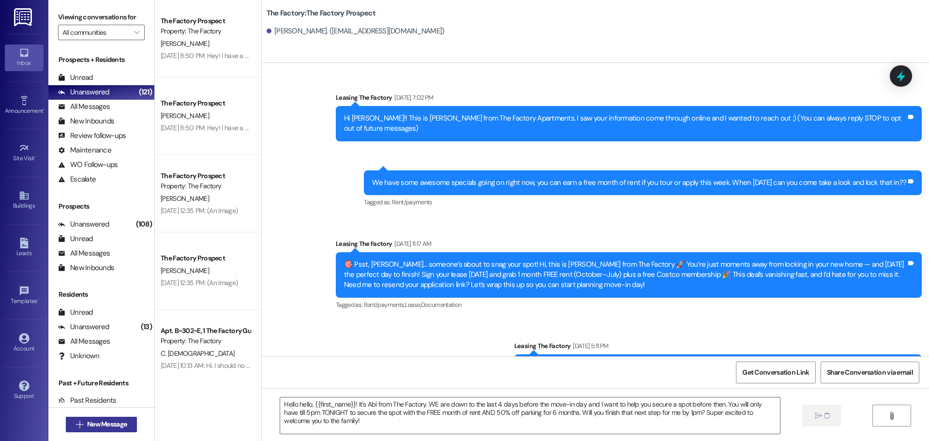
click at [104, 429] on button " New Message" at bounding box center [102, 424] width 72 height 15
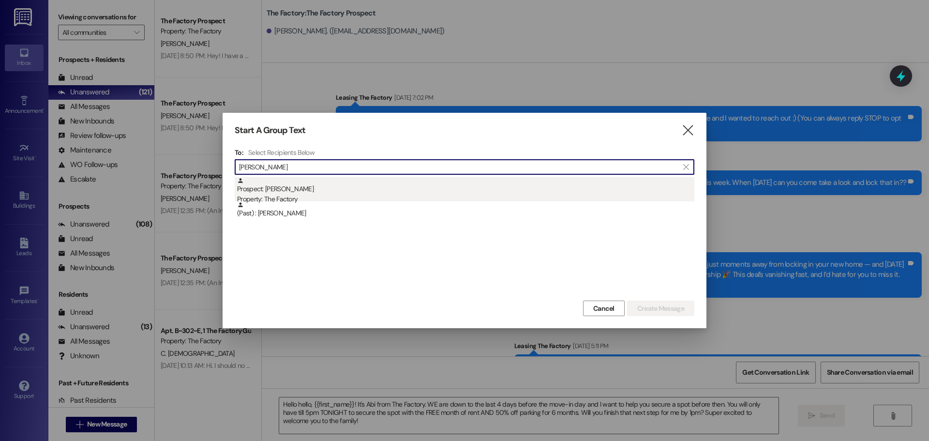
type input "[PERSON_NAME]"
click at [345, 194] on div "Property: The Factory" at bounding box center [465, 199] width 457 height 10
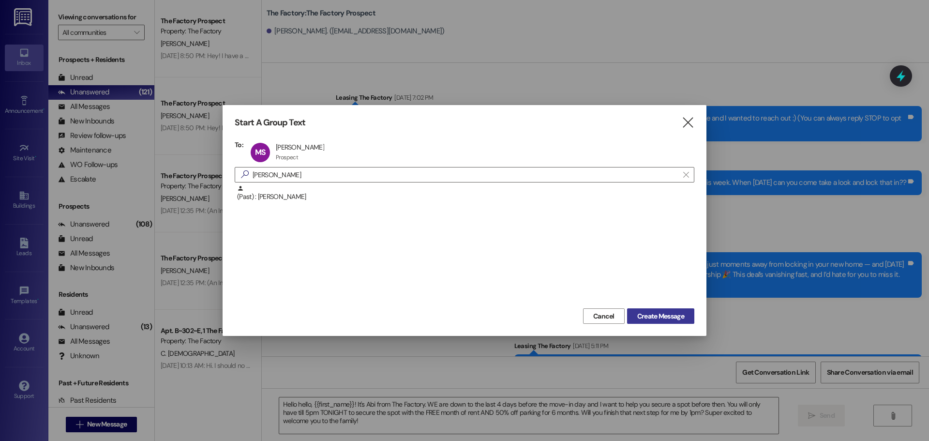
click at [662, 322] on button "Create Message" at bounding box center [660, 315] width 67 height 15
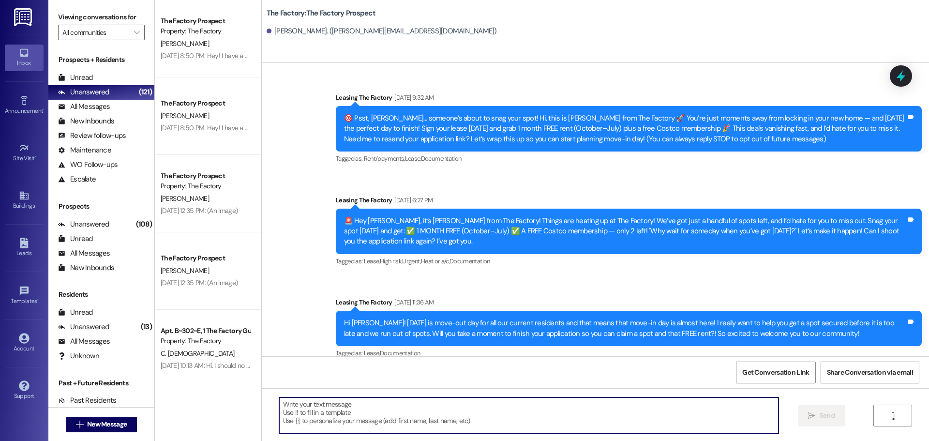
click at [420, 410] on textarea at bounding box center [528, 415] width 499 height 36
paste textarea "Hello hello, {{first_name}}! It's Abi from The Factory. WE are down to the last…"
type textarea "Hello hello, {{first_name}}! It's Abi from The Factory. WE are down to the last…"
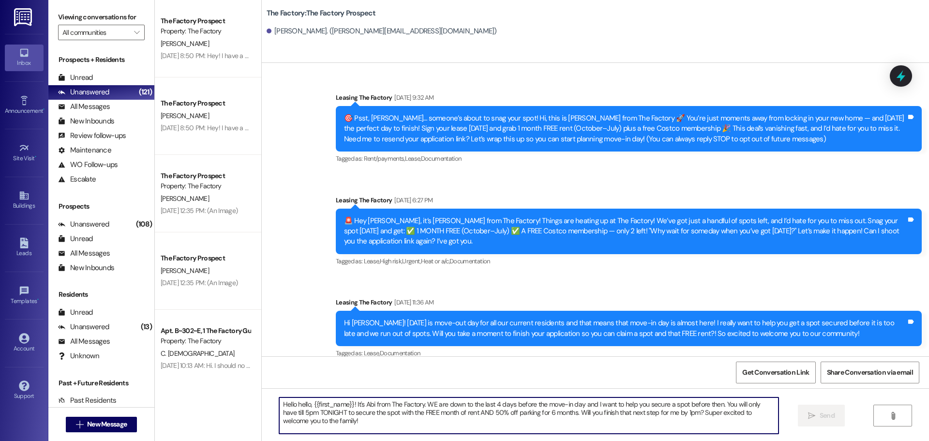
click at [105, 414] on div " New Message" at bounding box center [102, 424] width 72 height 24
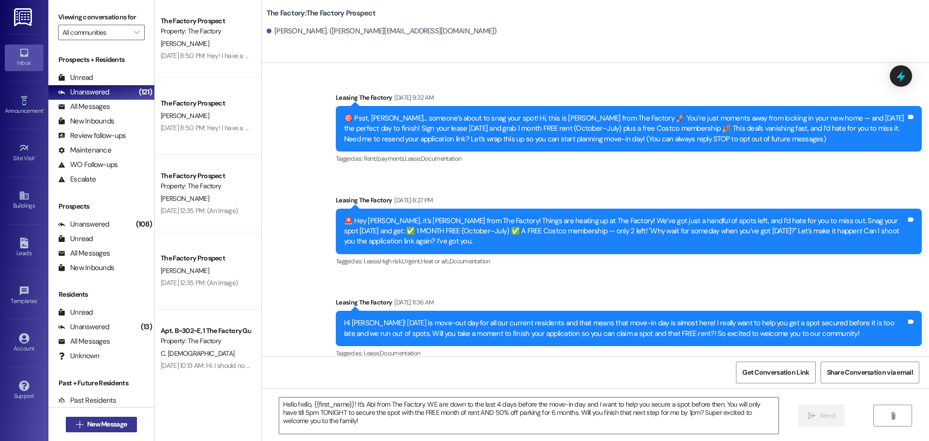
click at [105, 421] on span "New Message" at bounding box center [107, 424] width 40 height 10
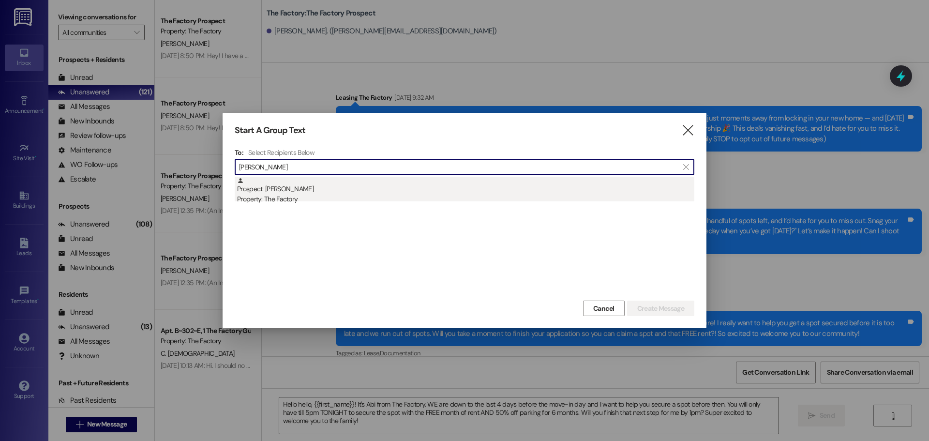
type input "[PERSON_NAME]"
click at [403, 197] on div "Property: The Factory" at bounding box center [465, 199] width 457 height 10
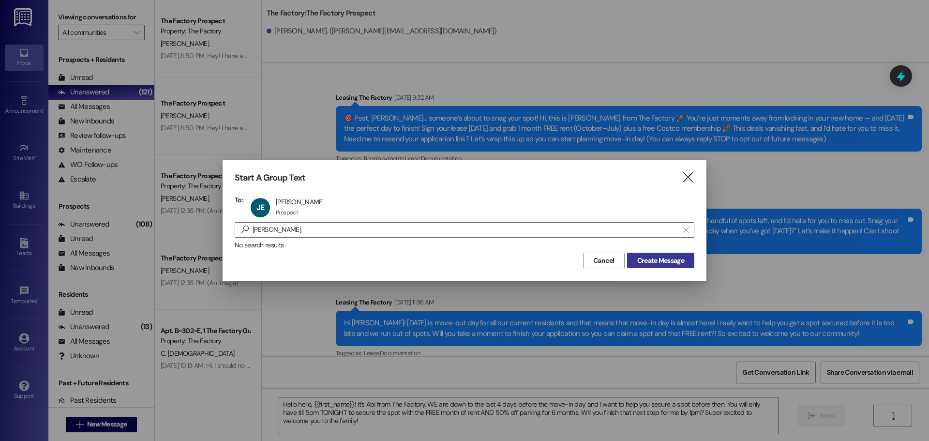
click at [672, 266] on button "Create Message" at bounding box center [660, 260] width 67 height 15
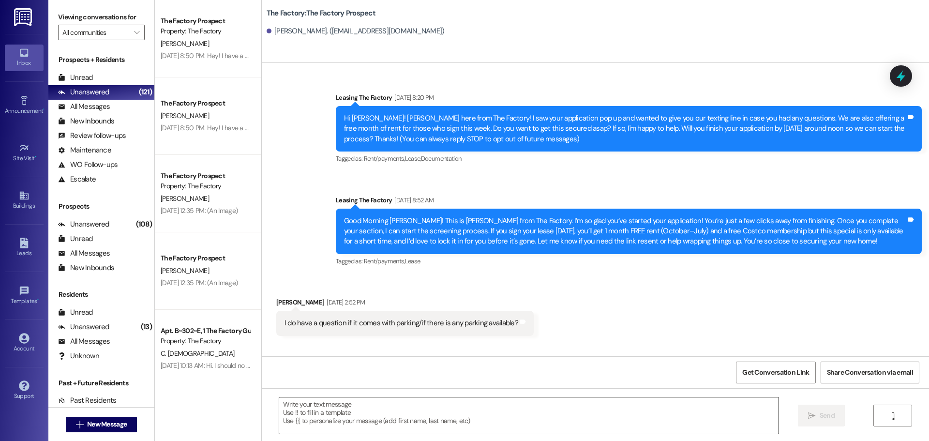
click at [282, 413] on textarea at bounding box center [528, 415] width 499 height 36
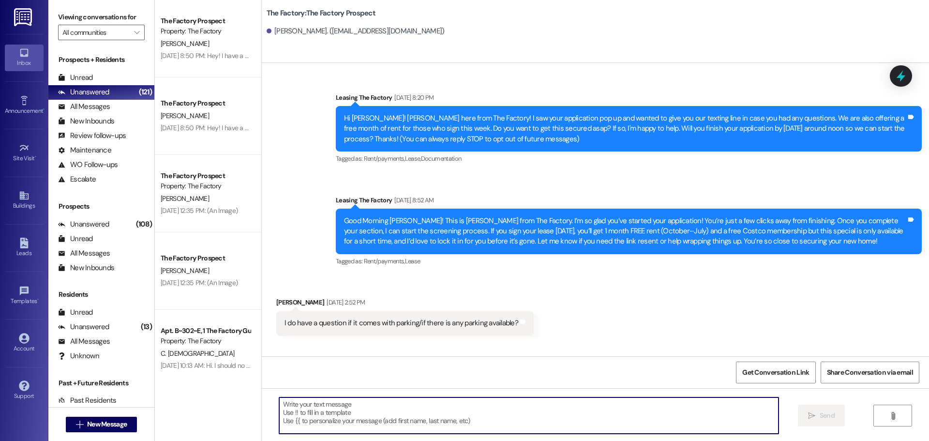
paste textarea "Hello hello, {{first_name}}! It's Abi from The Factory. WE are down to the last…"
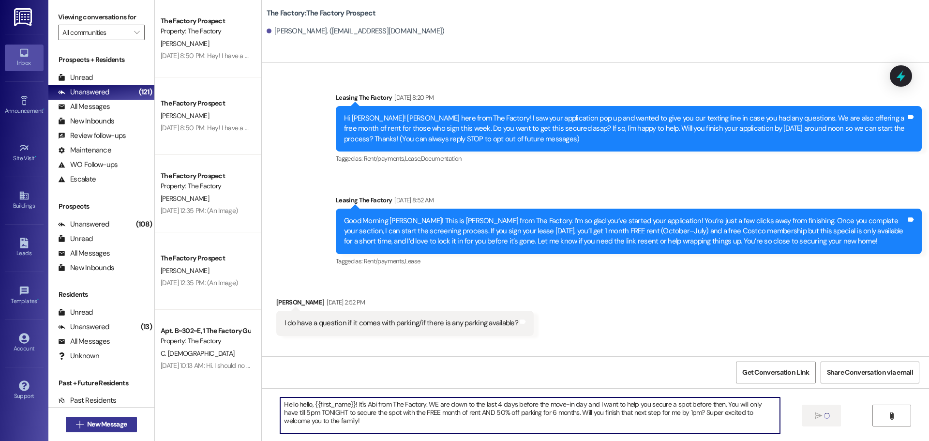
type textarea "Hello hello, {{first_name}}! It's Abi from The Factory. WE are down to the last…"
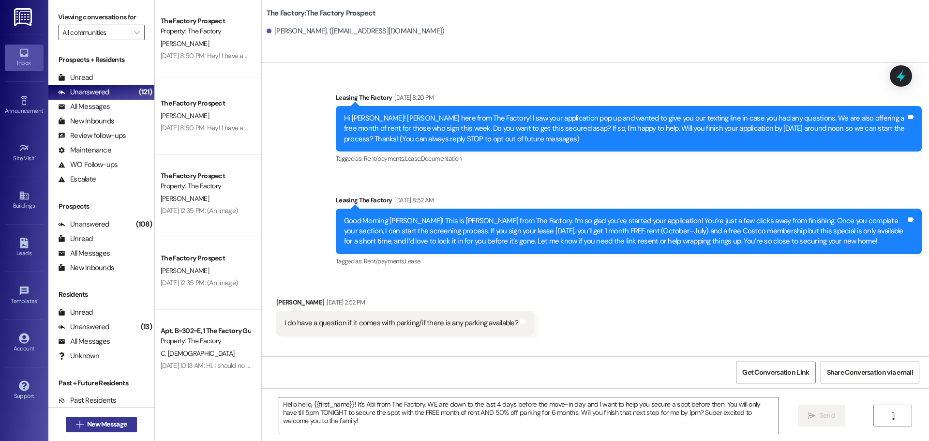
click at [88, 423] on span "New Message" at bounding box center [107, 424] width 40 height 10
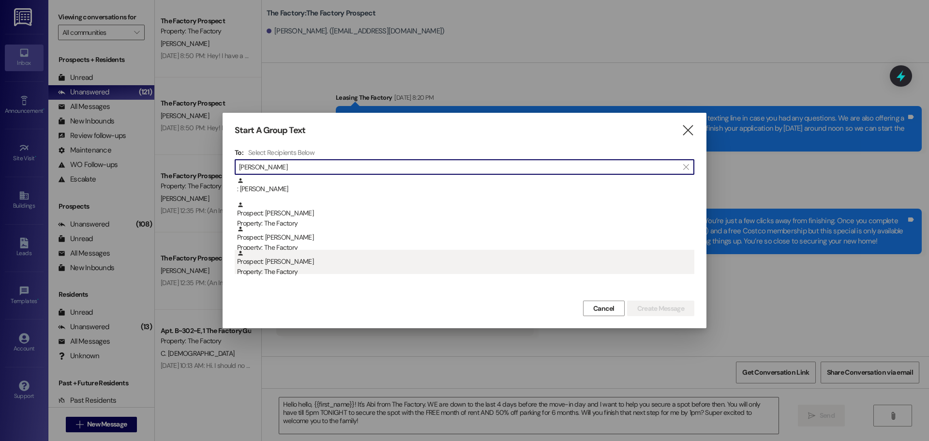
type input "[PERSON_NAME]"
click at [324, 268] on div "Property: The Factory" at bounding box center [465, 272] width 457 height 10
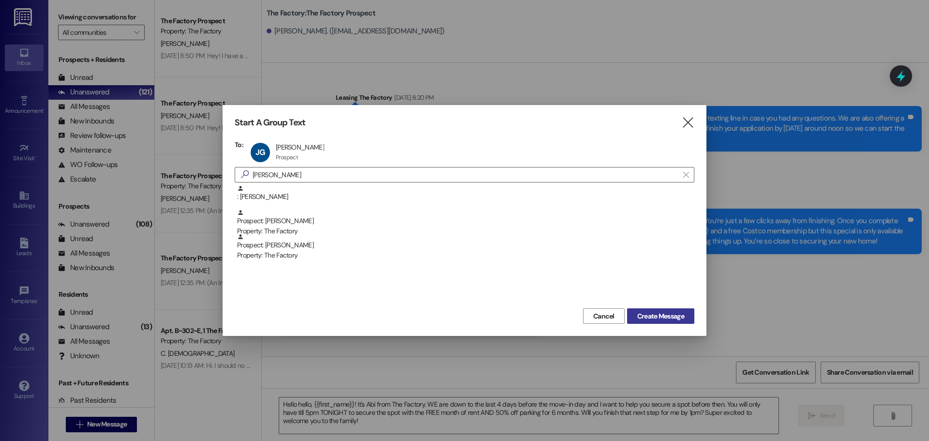
click at [652, 320] on span "Create Message" at bounding box center [660, 316] width 47 height 10
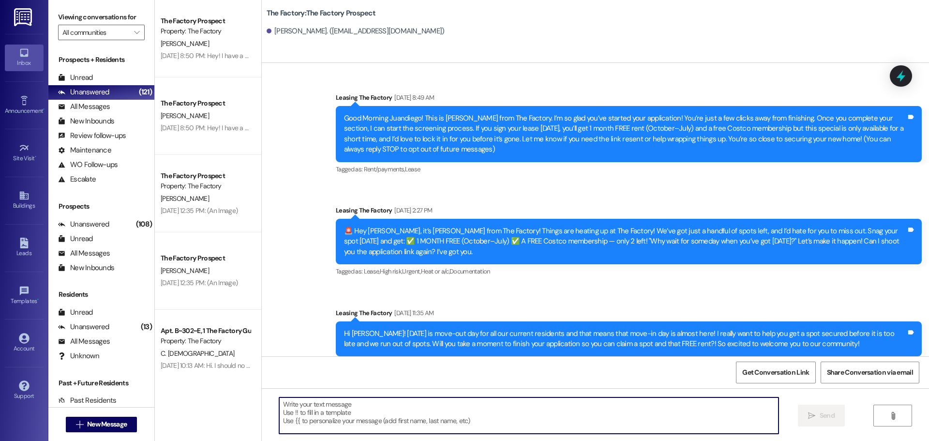
click at [380, 420] on textarea at bounding box center [528, 415] width 499 height 36
paste textarea "Hello hello, {{first_name}}! It's Abi from The Factory. WE are down to the last…"
type textarea "Hello hello, {{first_name}}! It's Abi from The Factory. WE are down to the last…"
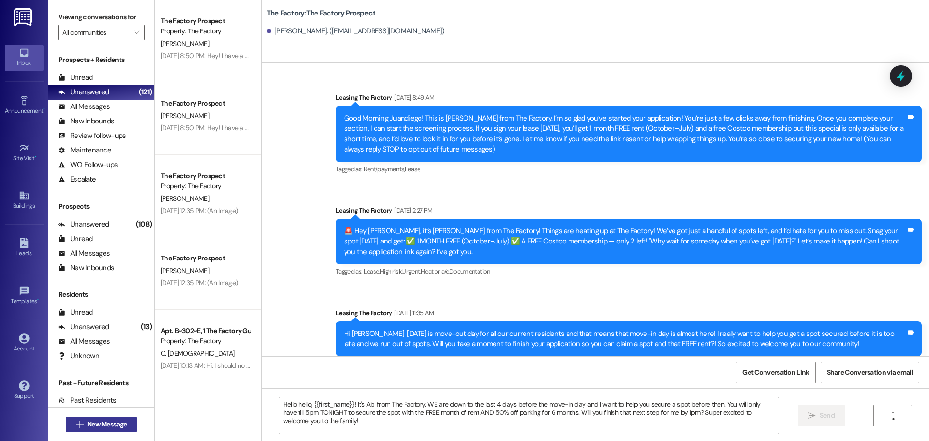
click at [78, 427] on icon "" at bounding box center [79, 424] width 7 height 8
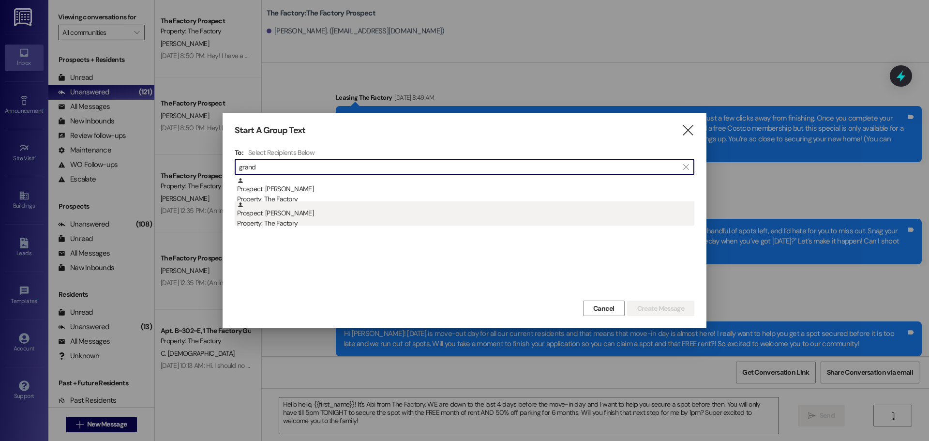
type input "grand"
click at [366, 206] on div "Prospect: [PERSON_NAME] Property: The Factory" at bounding box center [465, 215] width 457 height 28
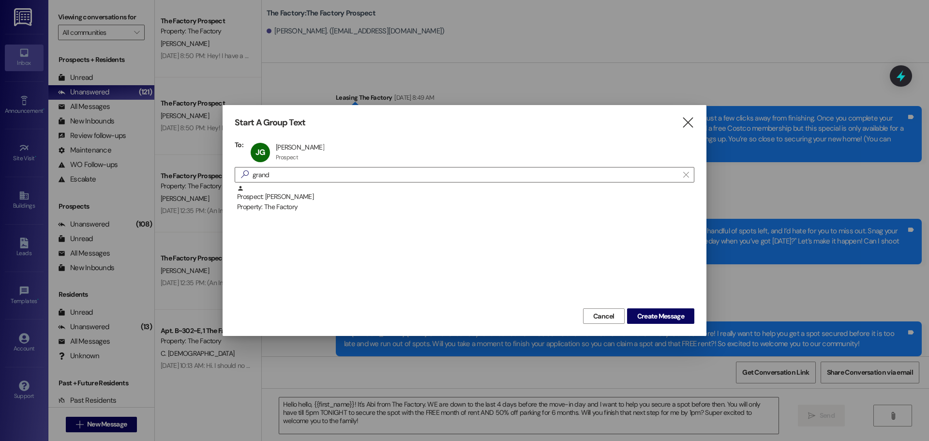
click at [679, 308] on div "Cancel Create Message" at bounding box center [465, 315] width 460 height 18
click at [679, 311] on span "Create Message" at bounding box center [660, 316] width 47 height 10
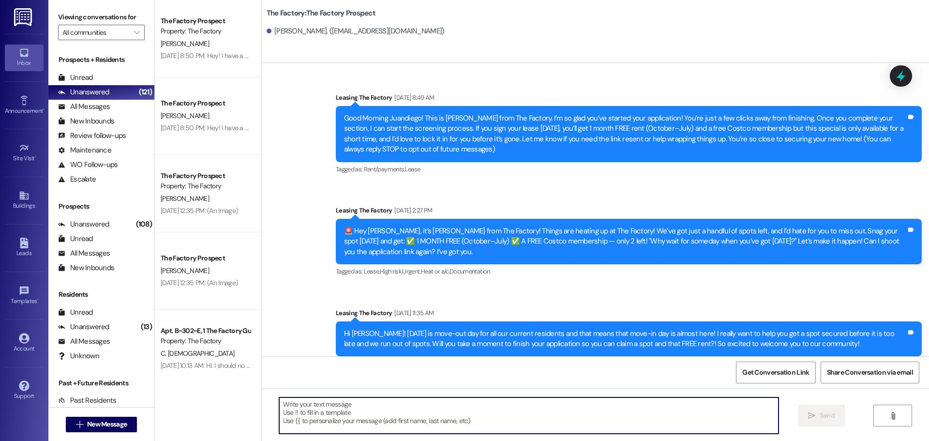
click at [403, 418] on textarea at bounding box center [528, 415] width 499 height 36
paste textarea "Hello hello, {{first_name}}! It's Abi from The Factory. WE are down to the last…"
type textarea "Hello hello, {{first_name}}! It's Abi from The Factory. WE are down to the last…"
click at [289, 421] on textarea at bounding box center [528, 415] width 499 height 36
paste textarea "Hello hello, {{first_name}}! It's Abi from The Factory. WE are down to the last…"
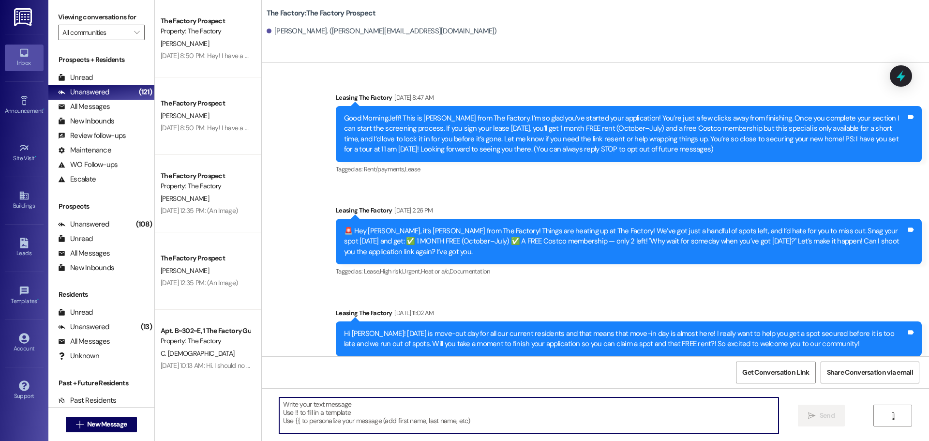
type textarea "Hello hello, {{first_name}}! It's Abi from The Factory. WE are down to the last…"
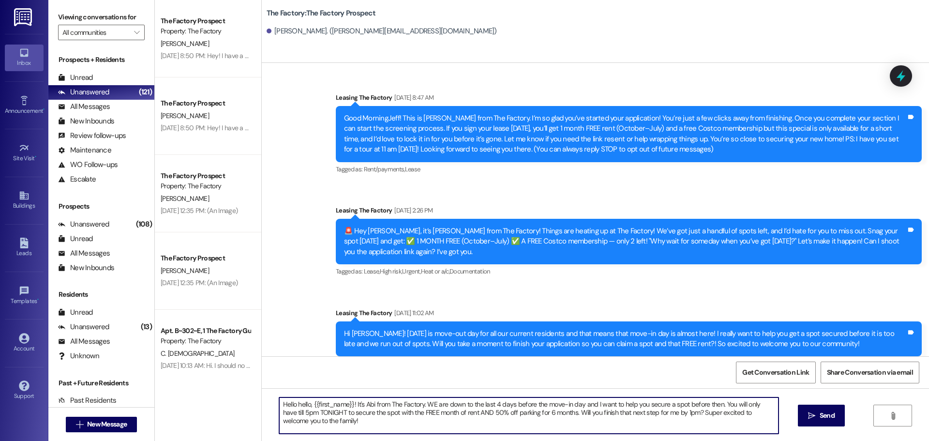
scroll to position [469, 0]
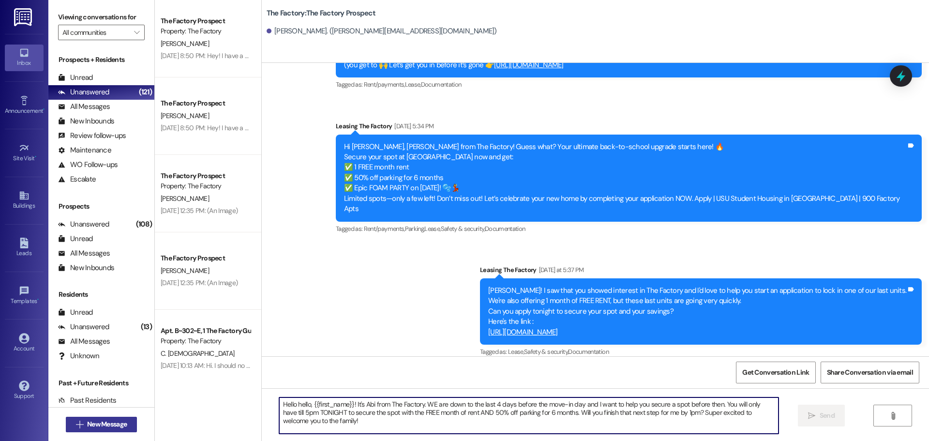
click at [80, 424] on span " New Message" at bounding box center [101, 424] width 55 height 10
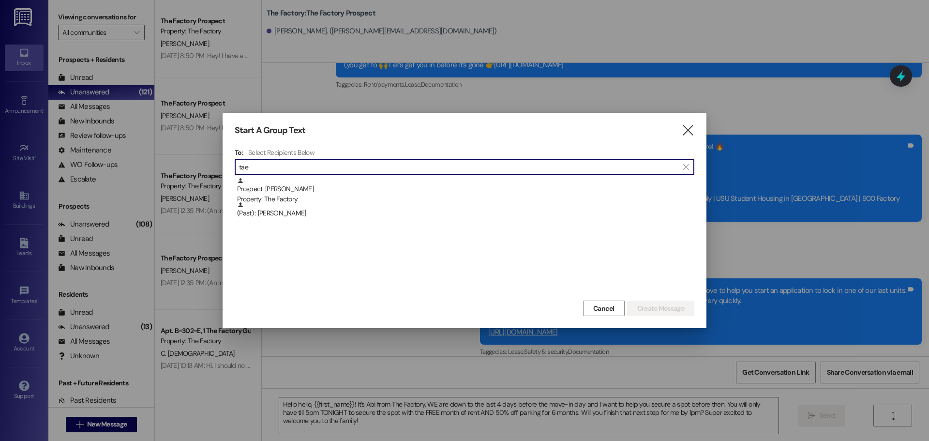
click at [471, 169] on input "tae" at bounding box center [458, 167] width 439 height 14
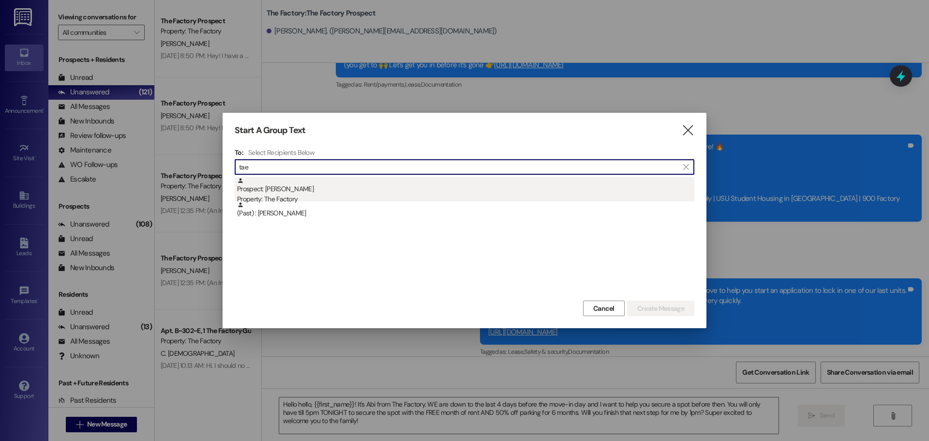
type input "tae"
click at [471, 181] on div "Prospect: [PERSON_NAME] Property: The Factory" at bounding box center [465, 191] width 457 height 28
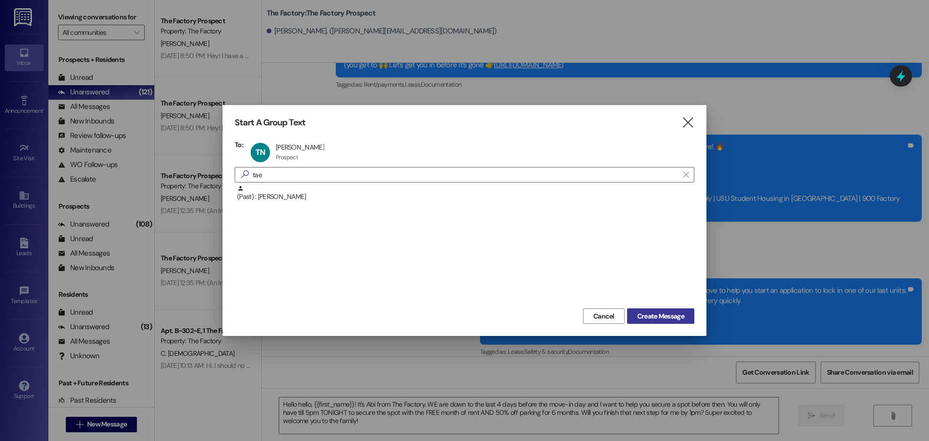
click at [656, 315] on span "Create Message" at bounding box center [660, 316] width 47 height 10
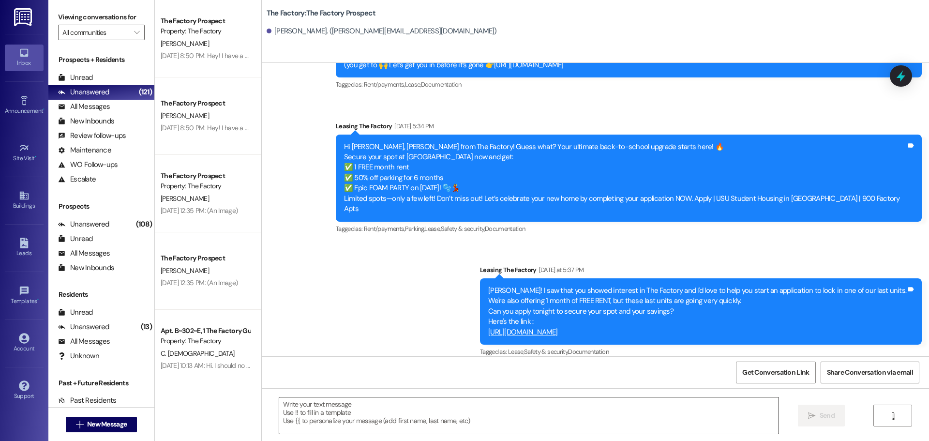
click at [427, 413] on textarea at bounding box center [528, 415] width 499 height 36
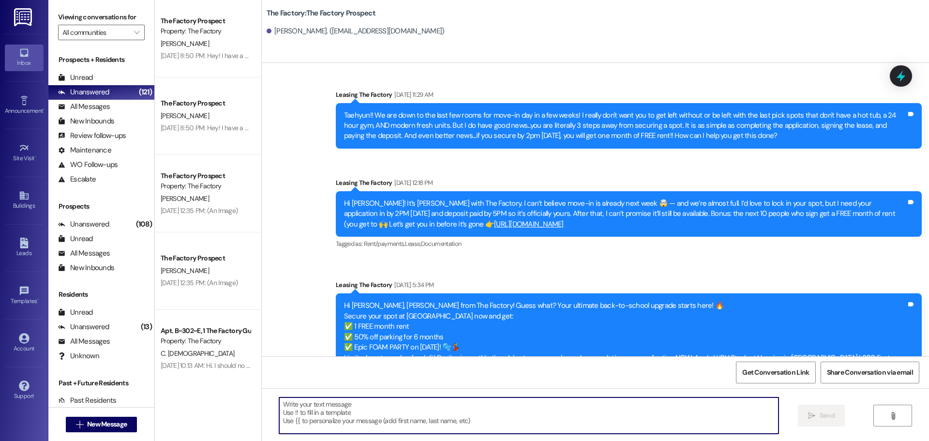
paste textarea "Hello hello, {{first_name}}! It's Abi from The Factory. WE are down to the last…"
type textarea "Hello hello, {{first_name}}! It's Abi from The Factory. WE are down to the last…"
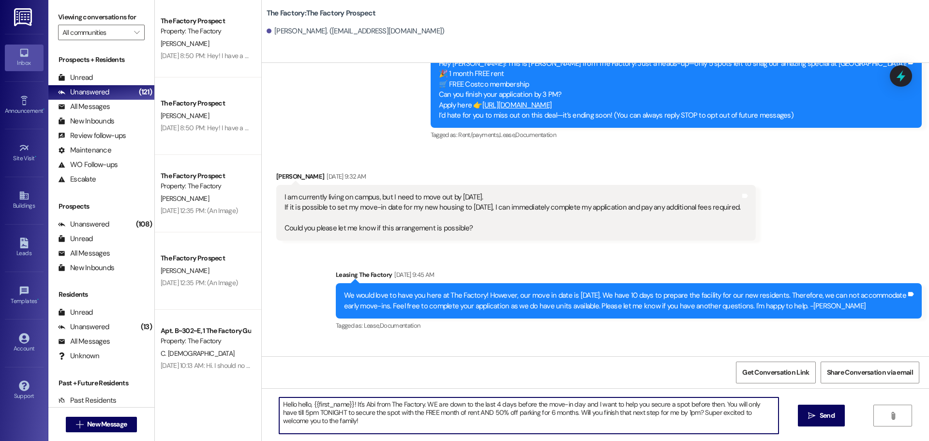
scroll to position [0, 0]
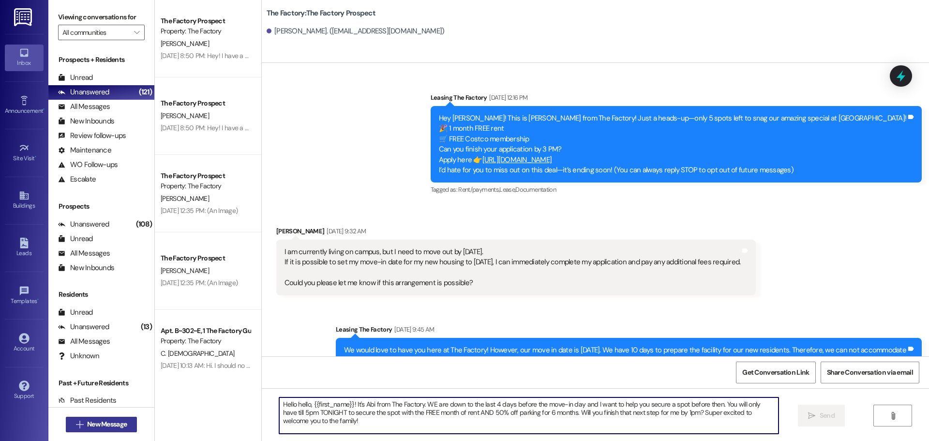
click at [129, 429] on button " New Message" at bounding box center [102, 424] width 72 height 15
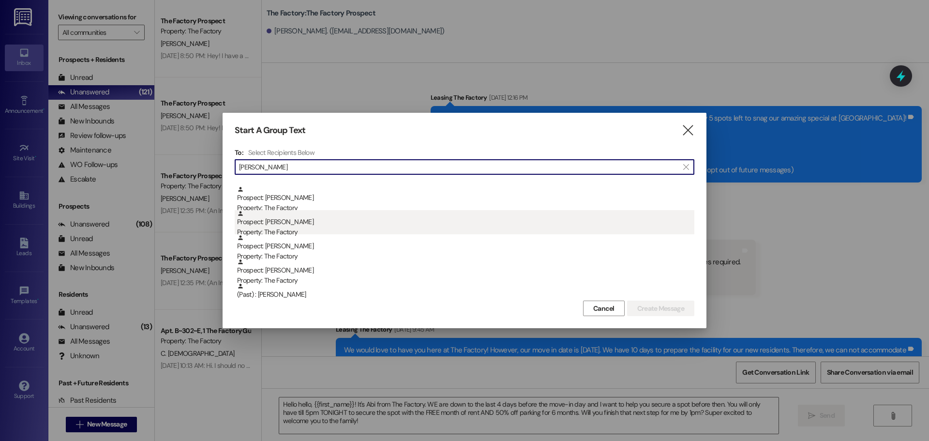
scroll to position [97, 0]
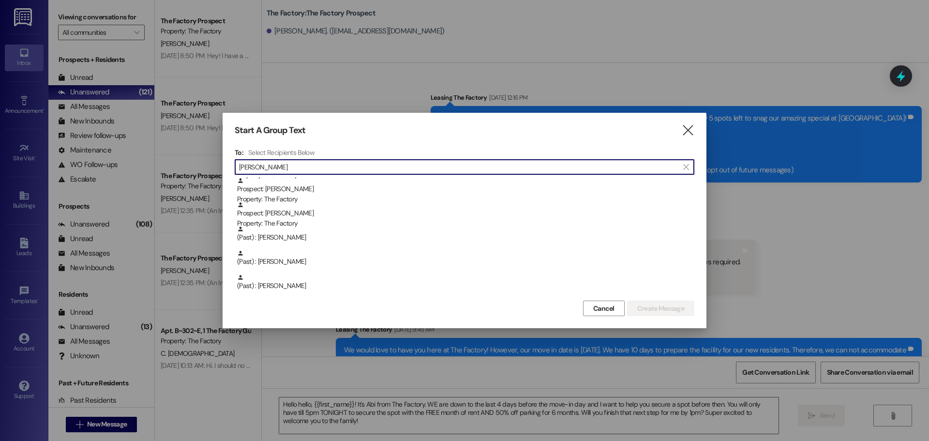
drag, startPoint x: 288, startPoint y: 165, endPoint x: 141, endPoint y: 164, distance: 147.1
click at [141, 164] on div "Start A Group Text  To: Select Recipients Below  ashley  Prospect: [PERSON_N…" at bounding box center [464, 220] width 929 height 441
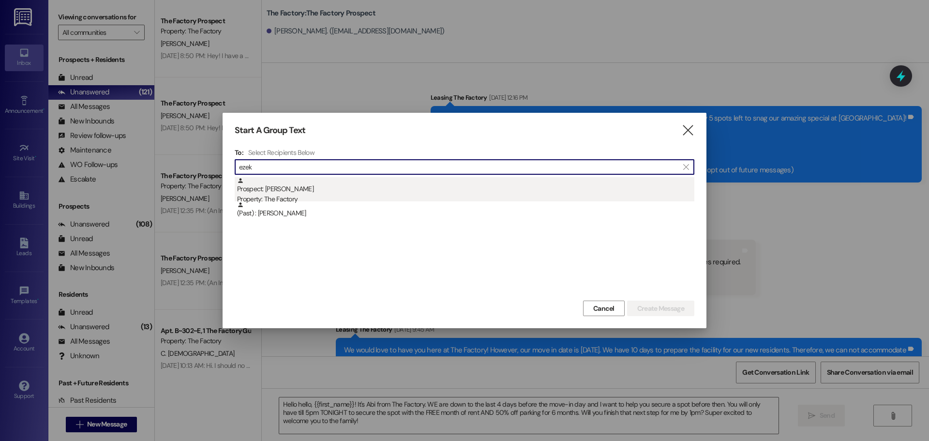
type input "ezek"
click at [418, 196] on div "Property: The Factory" at bounding box center [465, 199] width 457 height 10
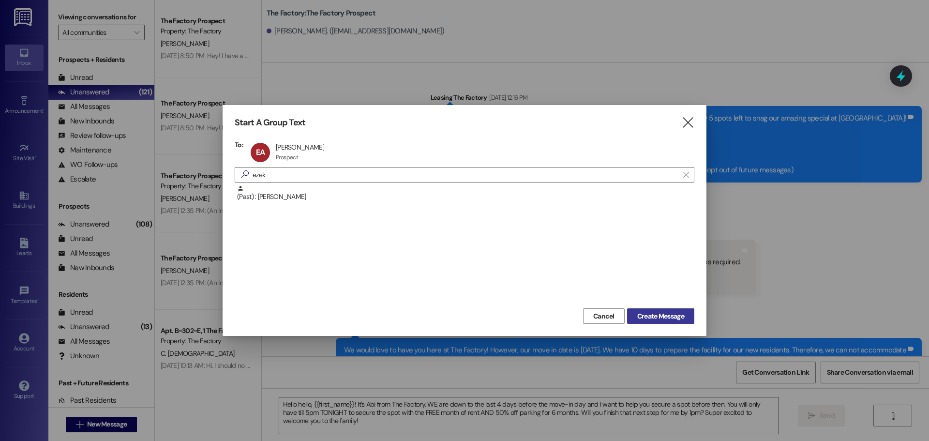
click at [646, 311] on span "Create Message" at bounding box center [660, 316] width 47 height 10
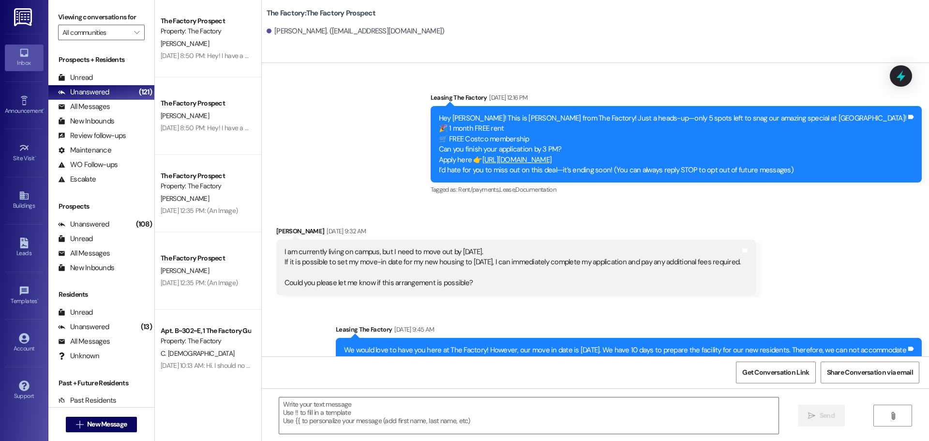
click at [396, 420] on textarea at bounding box center [528, 415] width 499 height 36
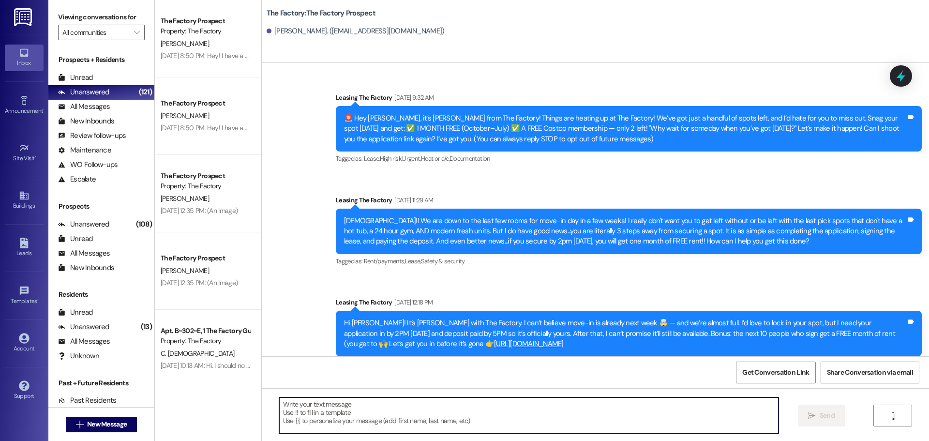
paste textarea "Hello hello, {{first_name}}! It's Abi from The Factory. WE are down to the last…"
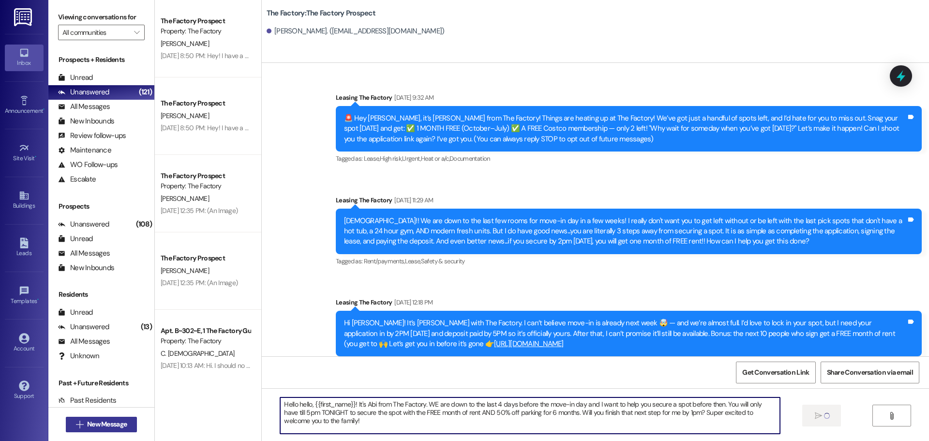
type textarea "Hello hello, {{first_name}}! It's Abi from The Factory. WE are down to the last…"
click at [74, 422] on span " New Message" at bounding box center [101, 424] width 55 height 10
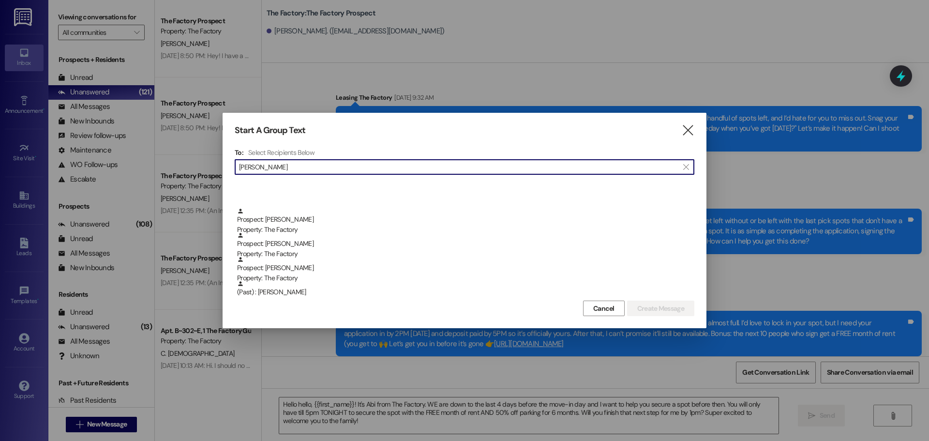
scroll to position [339, 0]
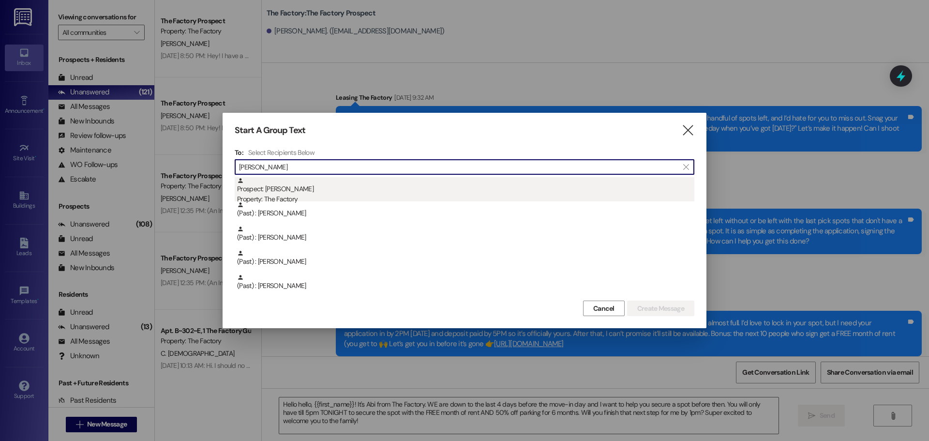
type input "[PERSON_NAME]"
click at [298, 198] on div "Property: The Factory" at bounding box center [465, 199] width 457 height 10
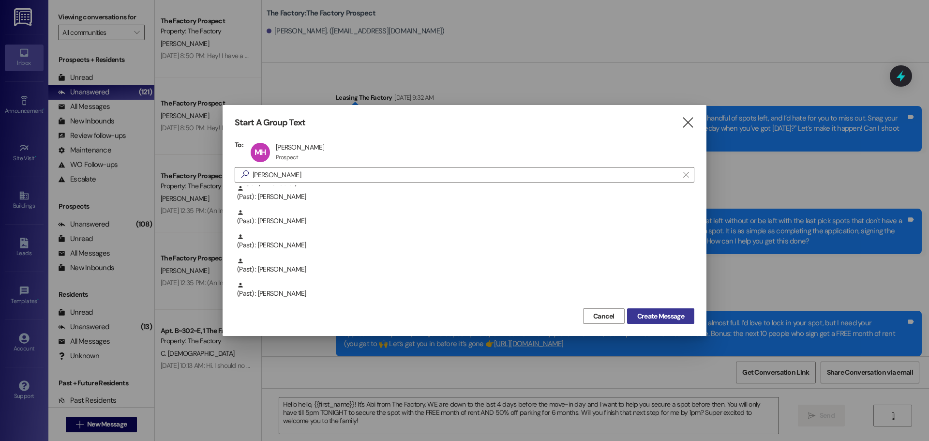
click at [650, 322] on button "Create Message" at bounding box center [660, 315] width 67 height 15
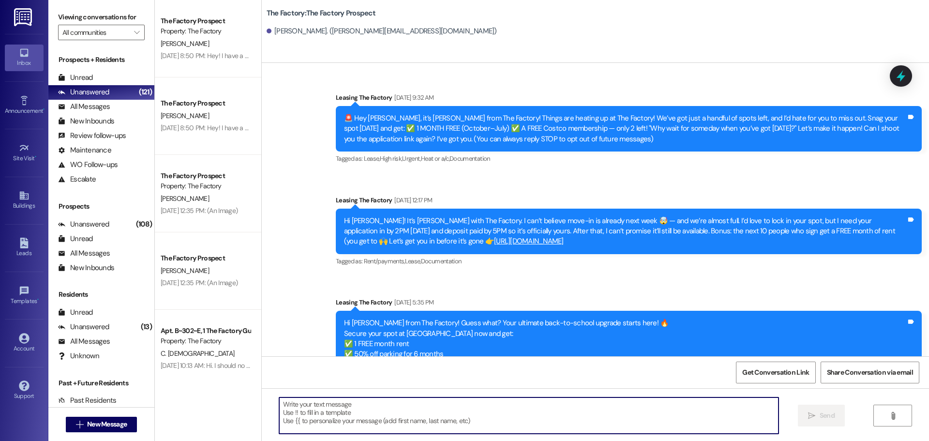
paste textarea "Hello hello, {{first_name}}! It's Abi from The Factory. WE are down to the last…"
type textarea "Hello hello, {{first_name}}! It's Abi from The Factory. WE are down to the last…"
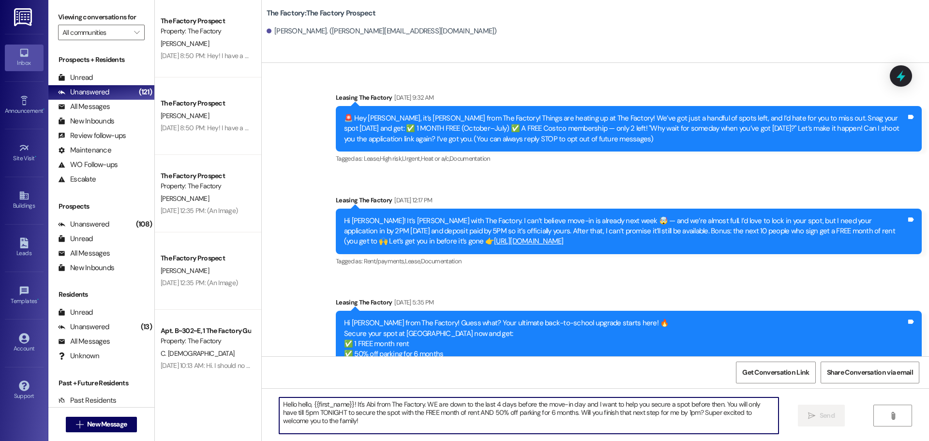
click at [366, 418] on textarea "Hello hello, {{first_name}}! It's Abi from The Factory. WE are down to the last…" at bounding box center [528, 415] width 499 height 36
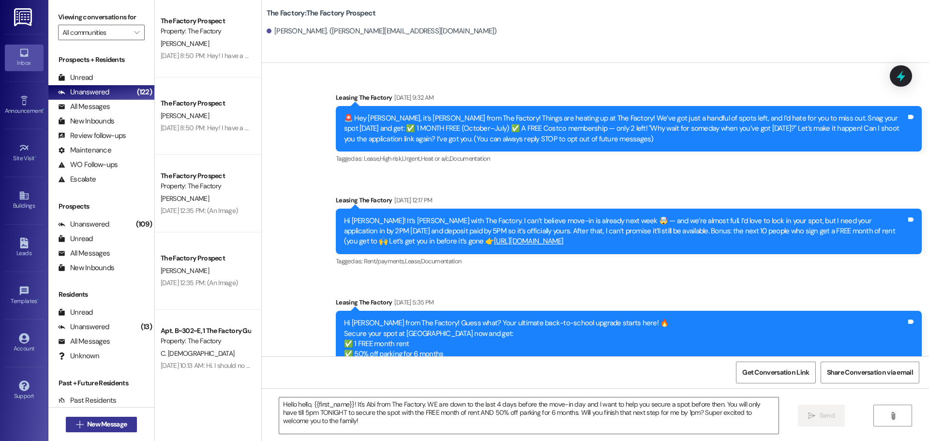
click at [99, 420] on span "New Message" at bounding box center [107, 424] width 40 height 10
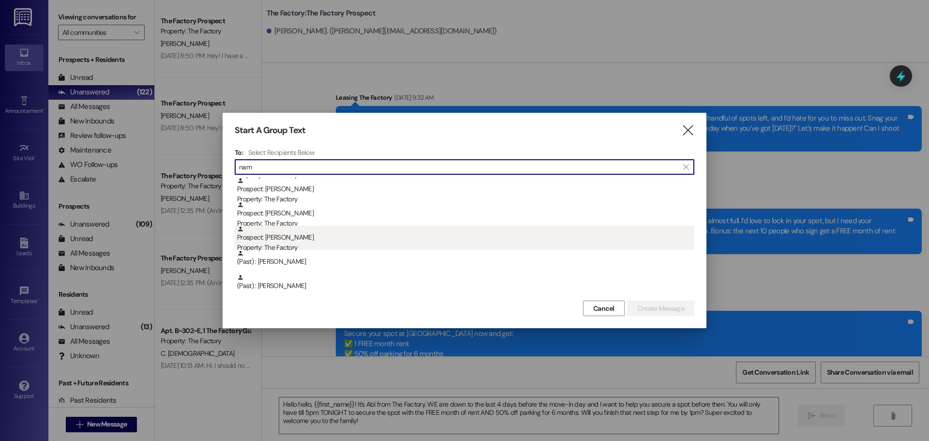
type input "nam"
click at [351, 230] on div "Prospect: [PERSON_NAME] Property: The Factory" at bounding box center [465, 239] width 457 height 28
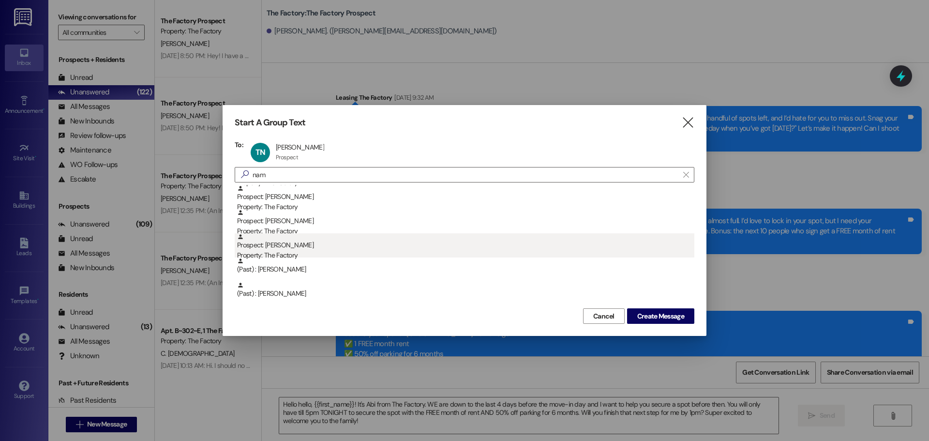
scroll to position [121, 0]
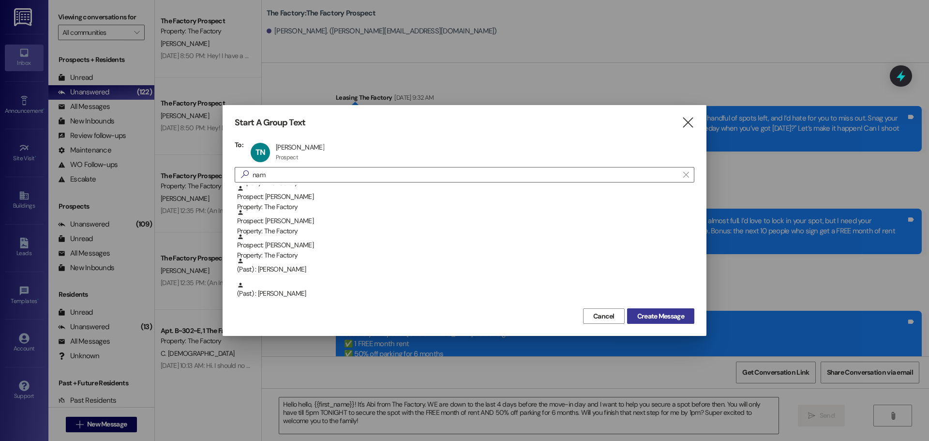
click at [635, 318] on span "Create Message" at bounding box center [660, 316] width 51 height 10
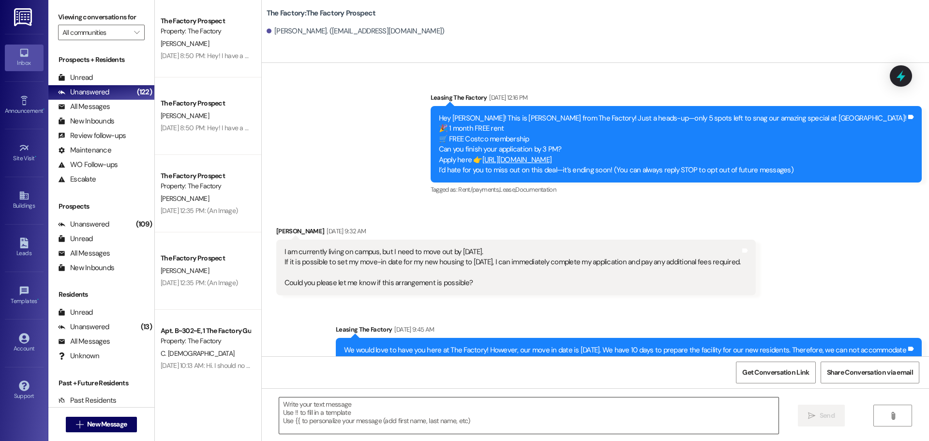
click at [295, 408] on textarea at bounding box center [528, 415] width 499 height 36
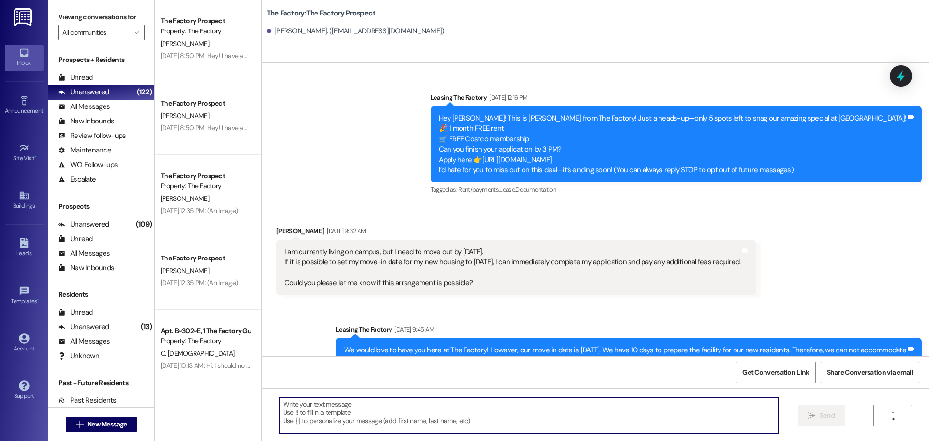
paste textarea "Hello hello, {{first_name}}! It's Abi from The Factory. WE are down to the last…"
type textarea "Hello hello, {{first_name}}! It's Abi from The Factory. WE are down to the last…"
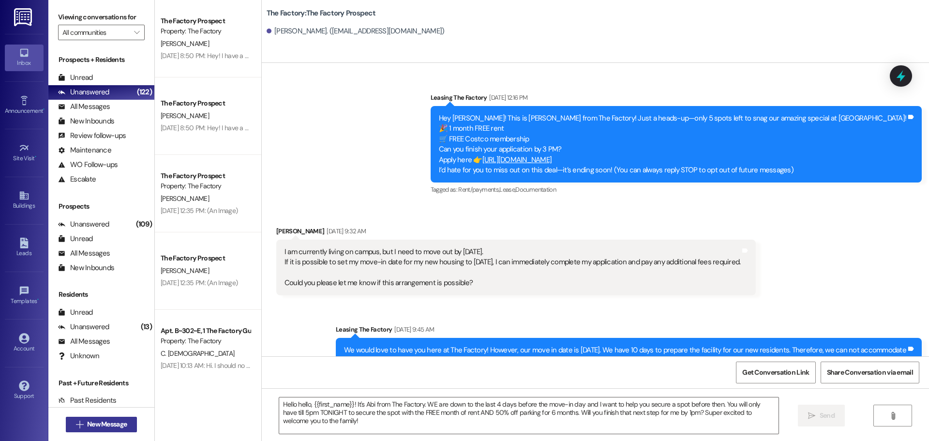
click at [103, 425] on span "New Message" at bounding box center [107, 424] width 40 height 10
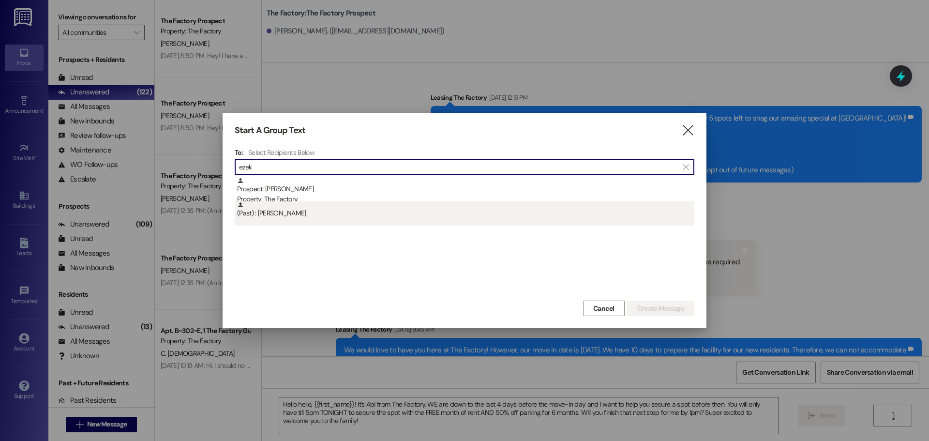
type input "ezek"
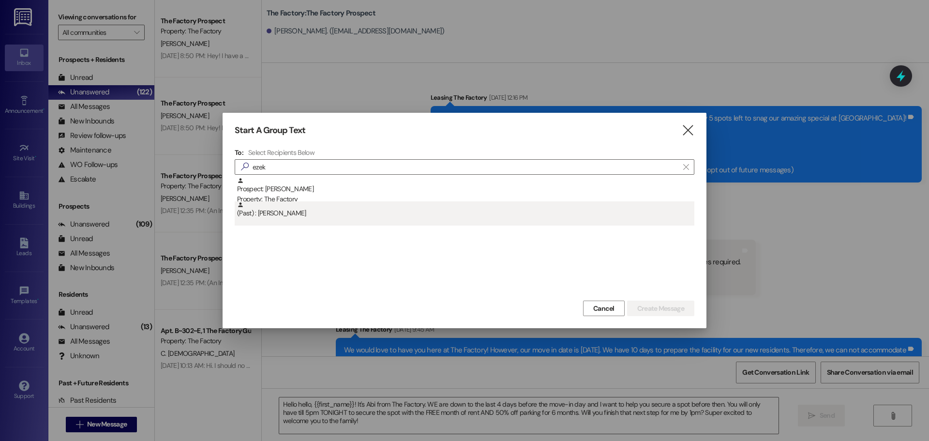
click at [312, 203] on div "(Past) : [PERSON_NAME]" at bounding box center [465, 209] width 457 height 17
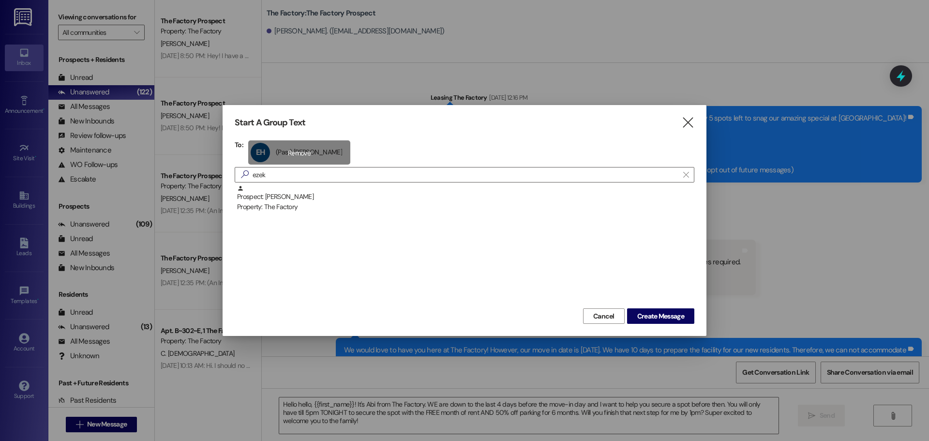
click at [322, 161] on div "EH (Past) [PERSON_NAME] (Past) [PERSON_NAME] click to remove" at bounding box center [299, 152] width 102 height 24
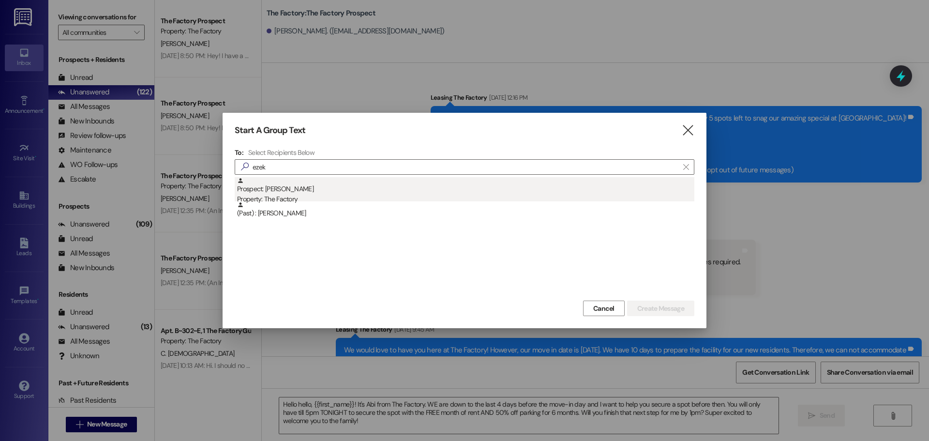
click at [301, 198] on div "Property: The Factory" at bounding box center [465, 199] width 457 height 10
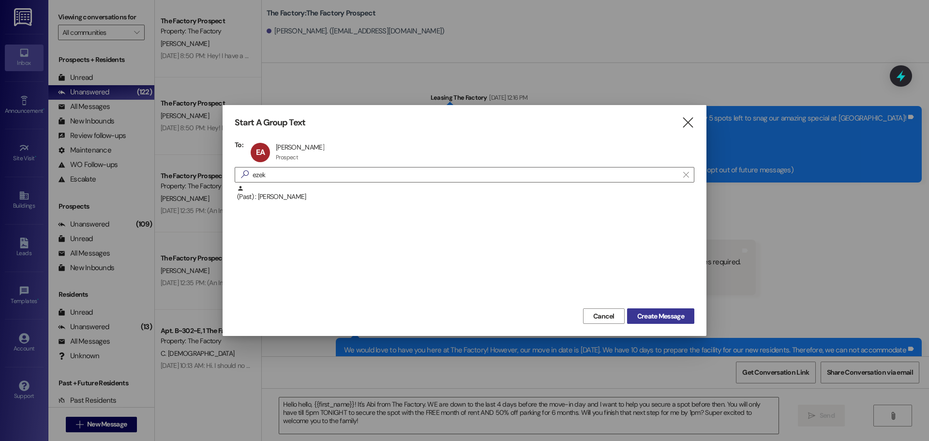
click at [639, 318] on span "Create Message" at bounding box center [660, 316] width 47 height 10
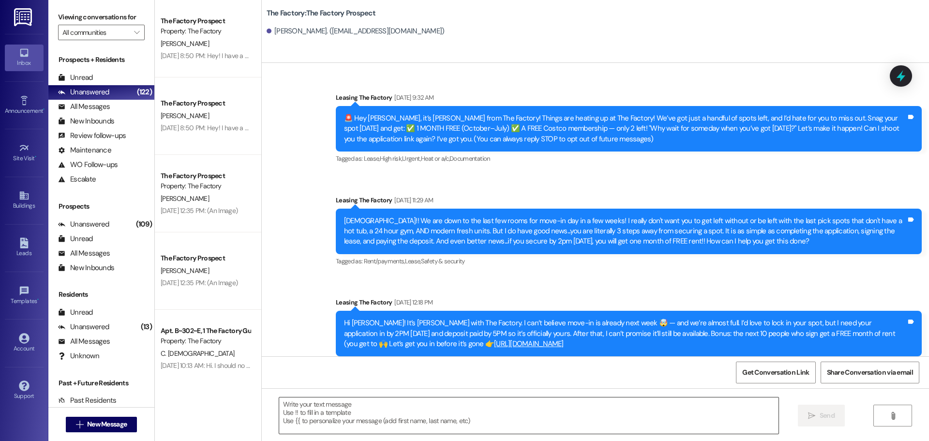
click at [397, 409] on textarea at bounding box center [528, 415] width 499 height 36
paste textarea "Hello hello, {{first_name}}! It's Abi from The Factory. WE are down to the last…"
type textarea "Hello hello, {{first_name}}! It's Abi from The Factory. WE are down to the last…"
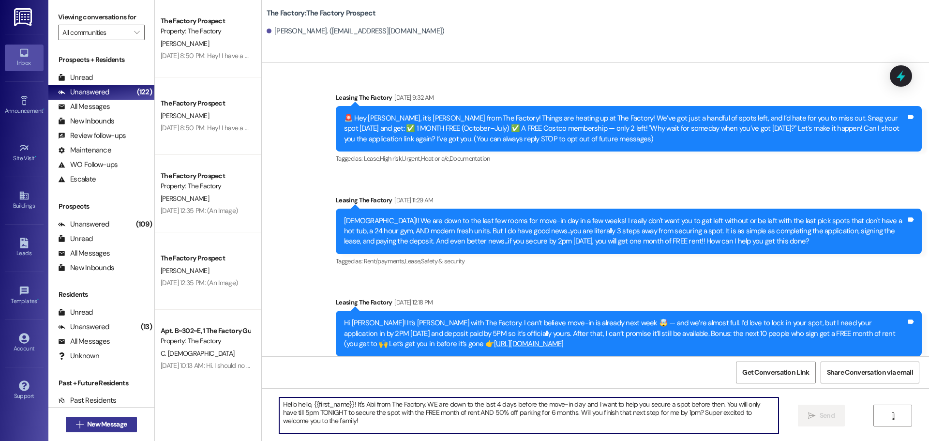
click at [73, 430] on button " New Message" at bounding box center [102, 424] width 72 height 15
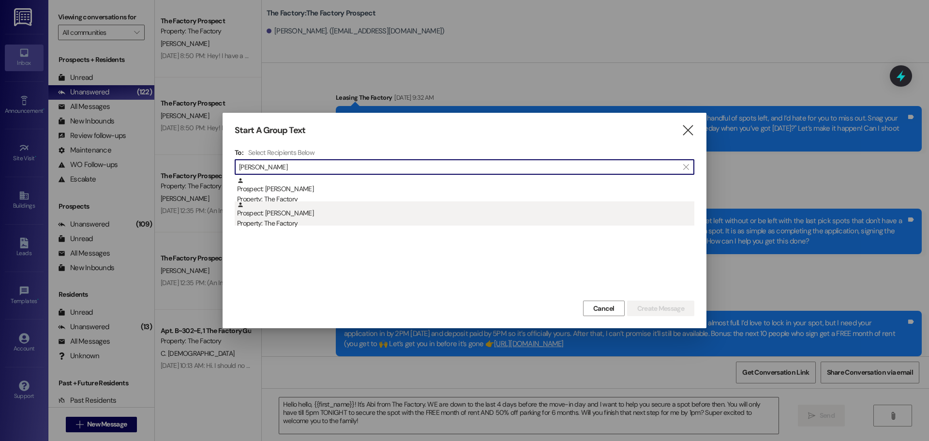
type input "[PERSON_NAME]"
click at [337, 217] on div "Prospect: [PERSON_NAME] Property: The Factory" at bounding box center [465, 215] width 457 height 28
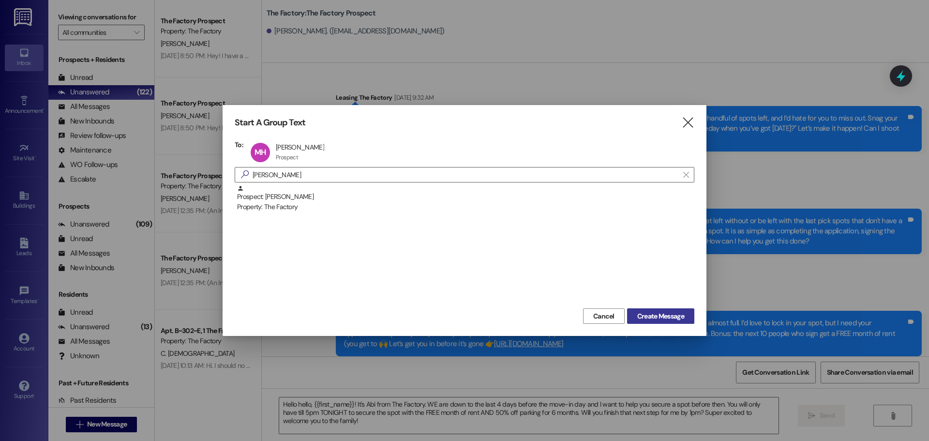
click at [652, 314] on span "Create Message" at bounding box center [660, 316] width 47 height 10
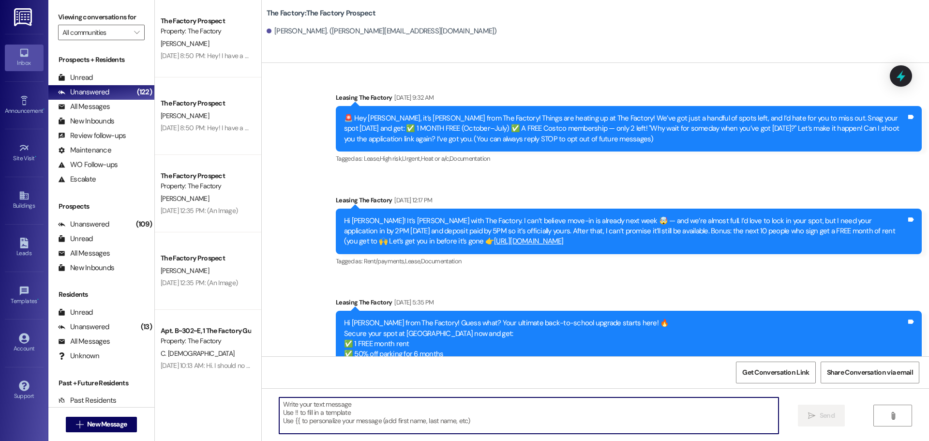
click at [376, 422] on textarea at bounding box center [528, 415] width 499 height 36
paste textarea "Hello hello, {{first_name}}! It's Abi from The Factory. WE are down to the last…"
type textarea "Hello hello, {{first_name}}! It's Abi from The Factory. WE are down to the last…"
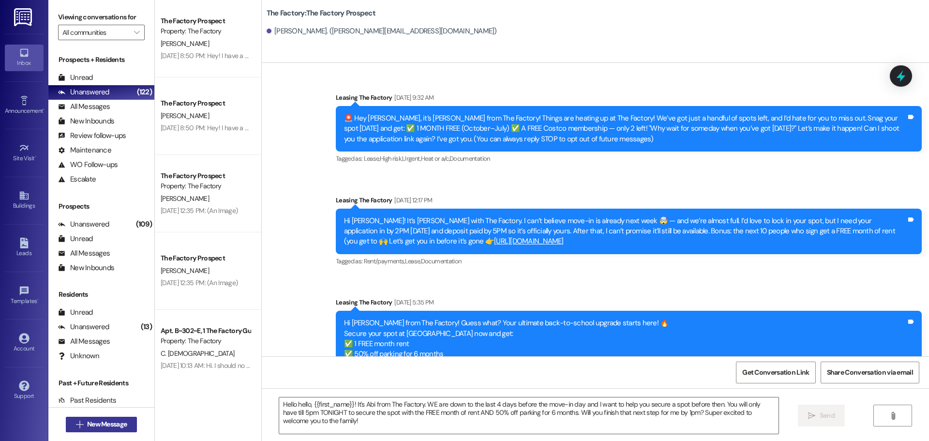
click at [87, 427] on span "New Message" at bounding box center [107, 424] width 40 height 10
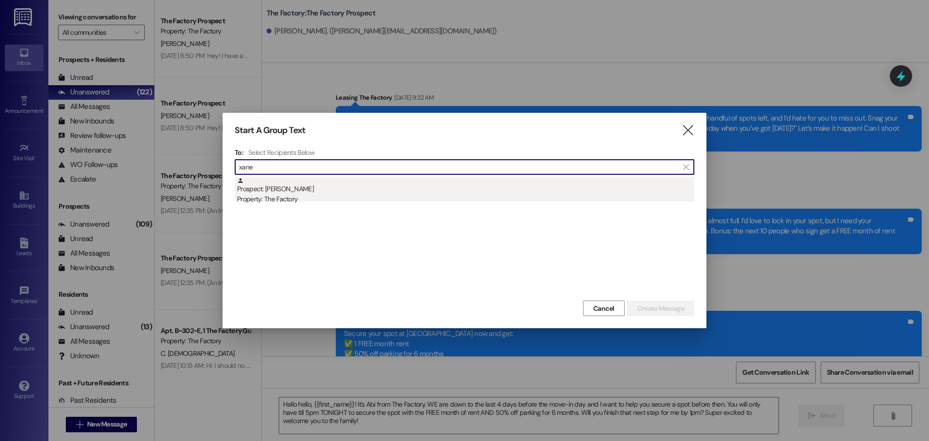
type input "xane"
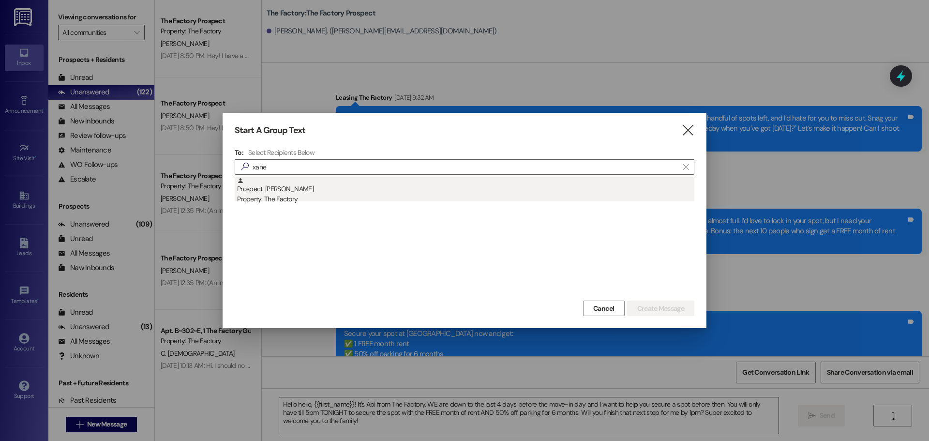
click at [264, 200] on div "Property: The Factory" at bounding box center [465, 199] width 457 height 10
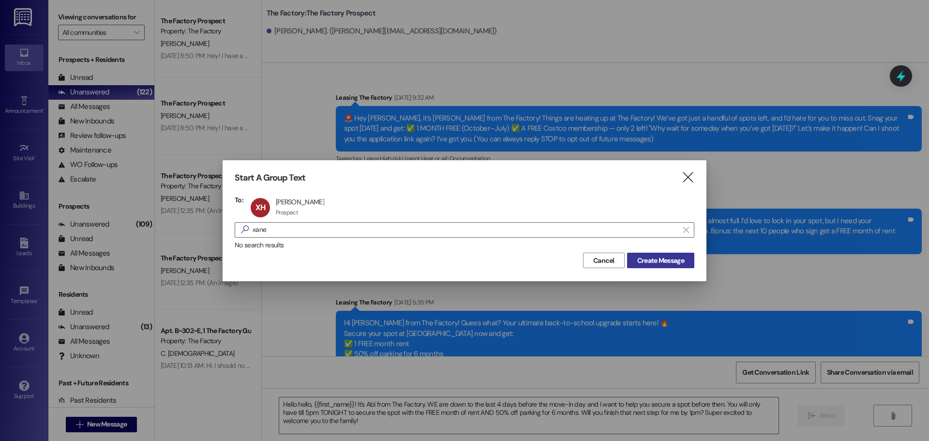
click at [665, 259] on span "Create Message" at bounding box center [660, 260] width 47 height 10
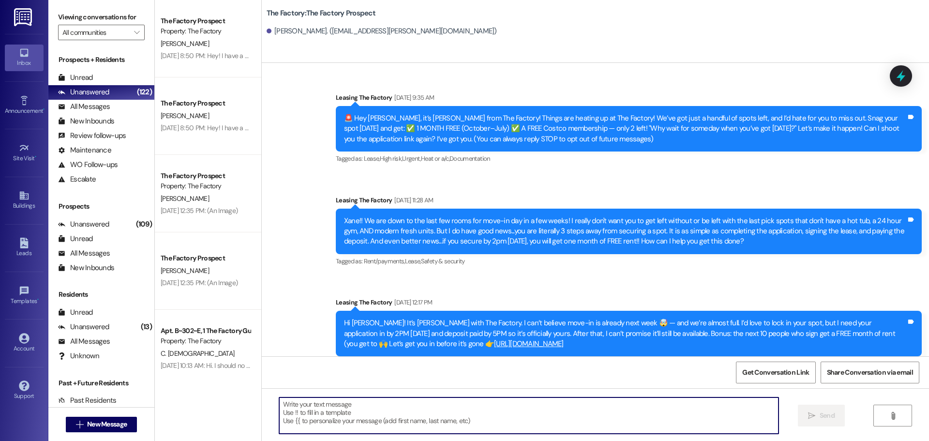
click at [306, 411] on textarea at bounding box center [528, 415] width 499 height 36
paste textarea "Hello hello, {{first_name}}! It's Abi from The Factory. WE are down to the last…"
type textarea "Hello hello, {{first_name}}! It's Abi from The Factory. WE are down to the last…"
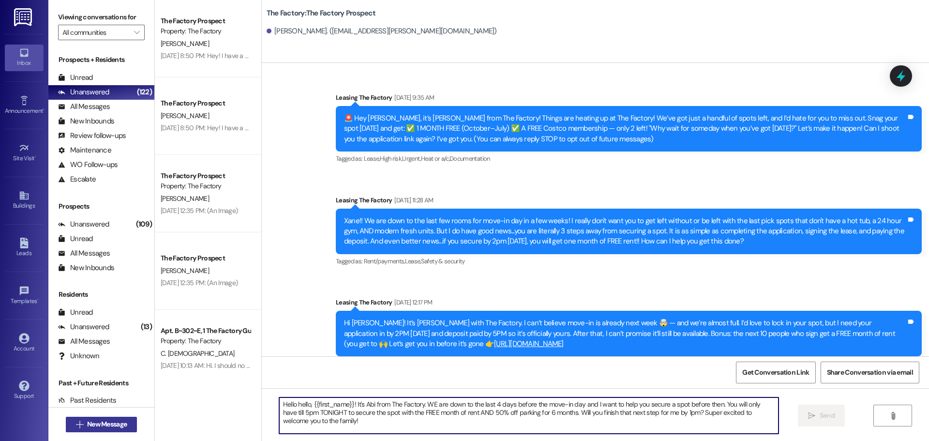
click at [85, 423] on span "New Message" at bounding box center [107, 424] width 44 height 10
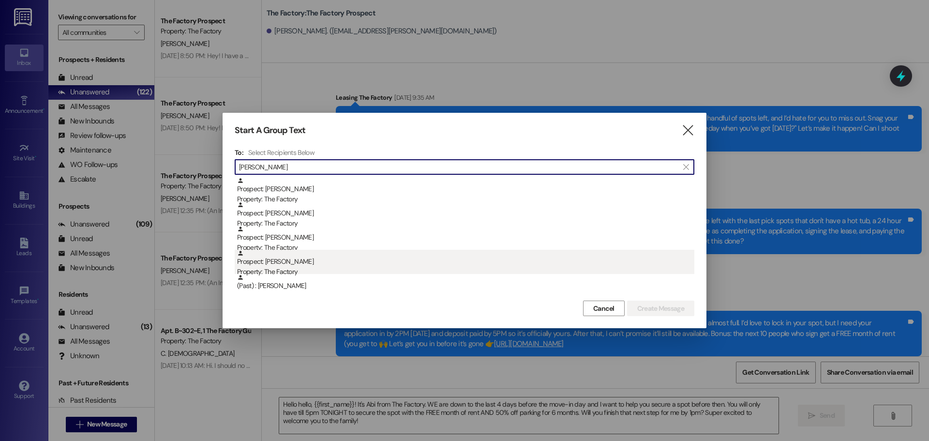
type input "[PERSON_NAME]"
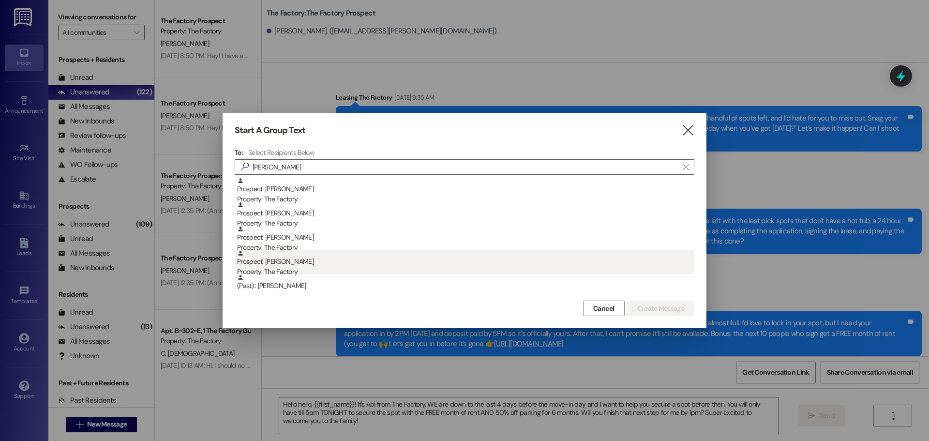
click at [302, 271] on div "Property: The Factory" at bounding box center [465, 272] width 457 height 10
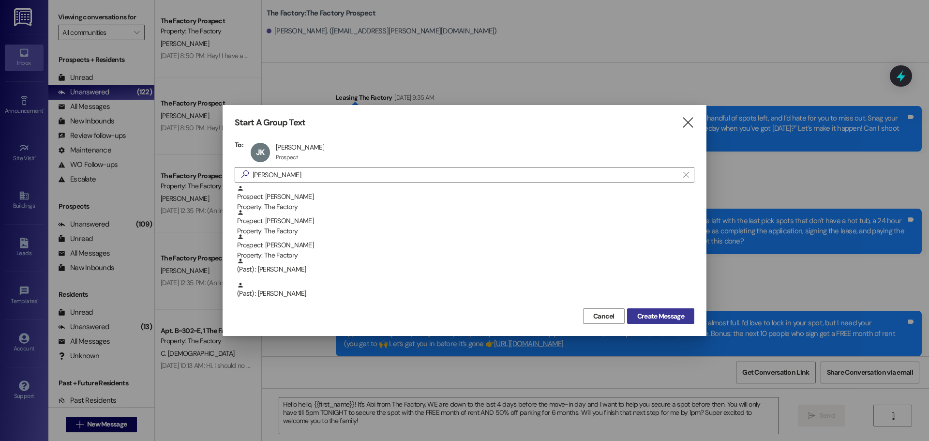
click at [654, 321] on button "Create Message" at bounding box center [660, 315] width 67 height 15
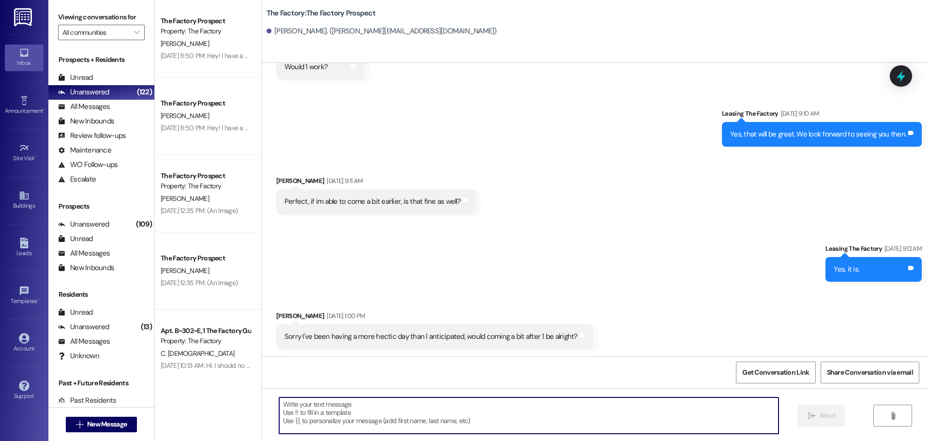
click at [402, 407] on textarea at bounding box center [528, 415] width 499 height 36
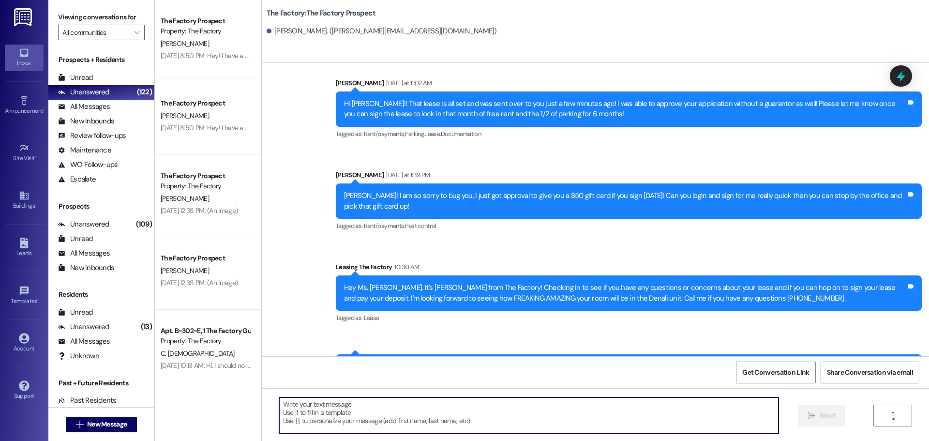
scroll to position [963, 0]
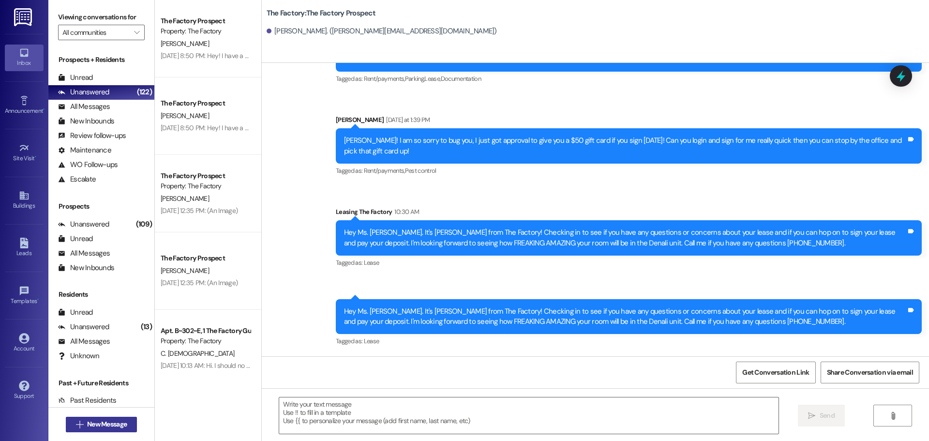
click at [98, 423] on span "New Message" at bounding box center [107, 424] width 40 height 10
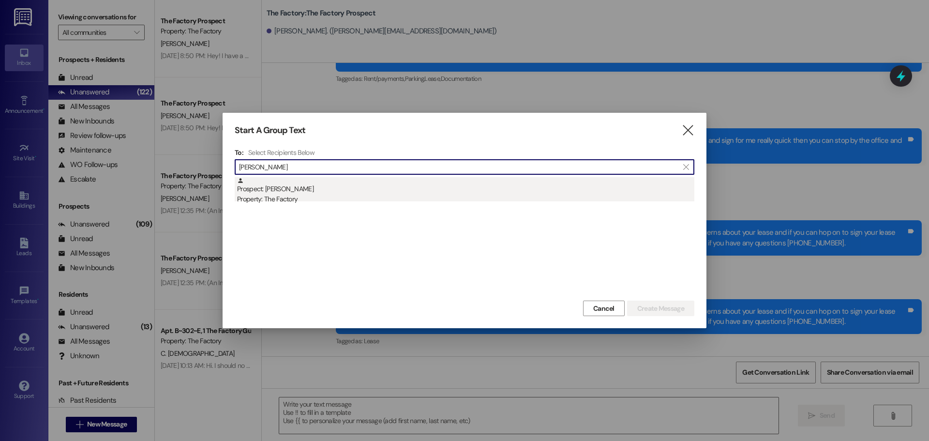
type input "[PERSON_NAME]"
click at [320, 180] on div "Prospect: [PERSON_NAME] Property: The Factory" at bounding box center [465, 191] width 457 height 28
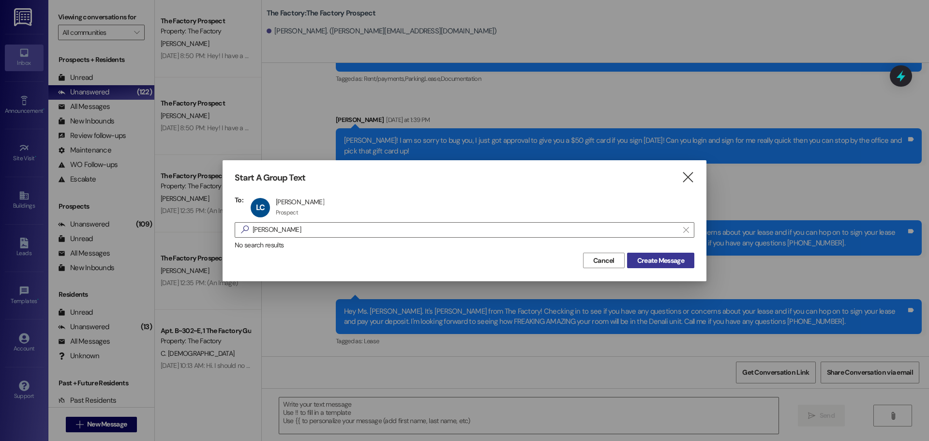
click at [680, 257] on span "Create Message" at bounding box center [660, 260] width 47 height 10
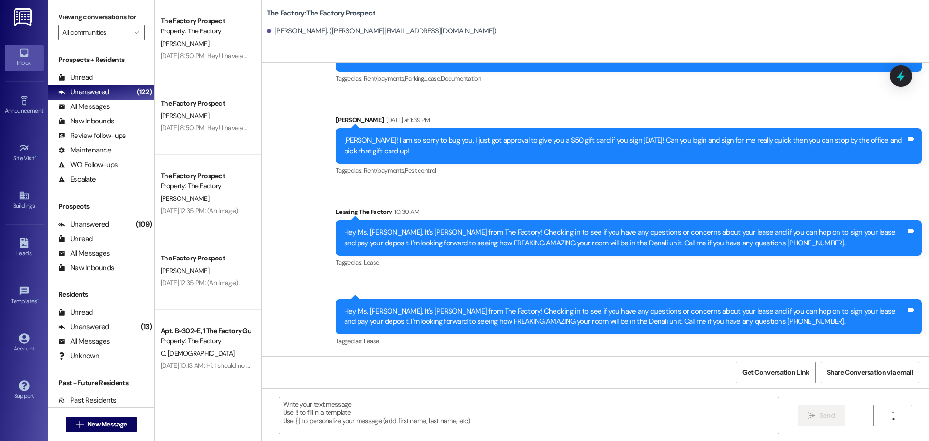
scroll to position [0, 0]
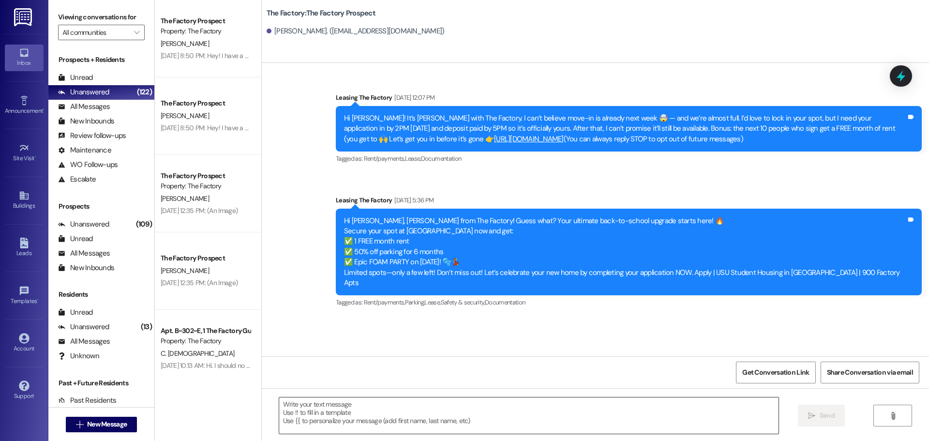
click at [338, 423] on textarea at bounding box center [528, 415] width 499 height 36
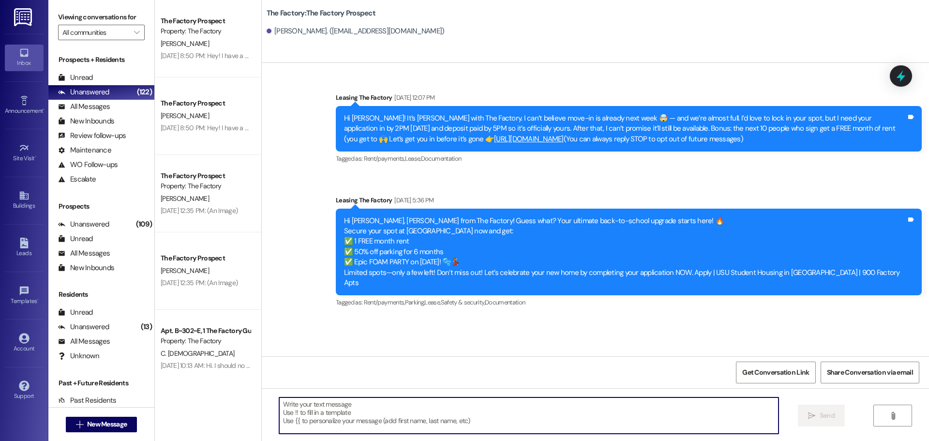
paste textarea "Hello hello, {{first_name}}! It's Abi from The Factory. WE are down to the last…"
type textarea "Hello hello, {{first_name}}! It's Abi from The Factory. WE are down to the last…"
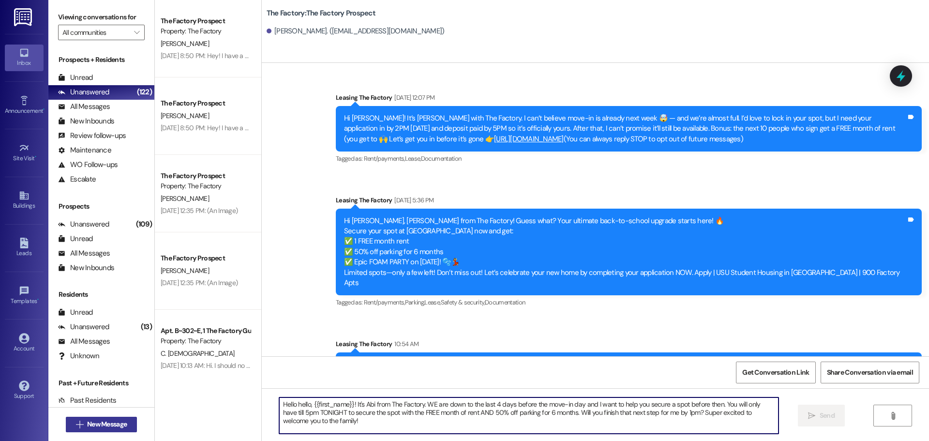
click at [97, 419] on span "New Message" at bounding box center [107, 424] width 40 height 10
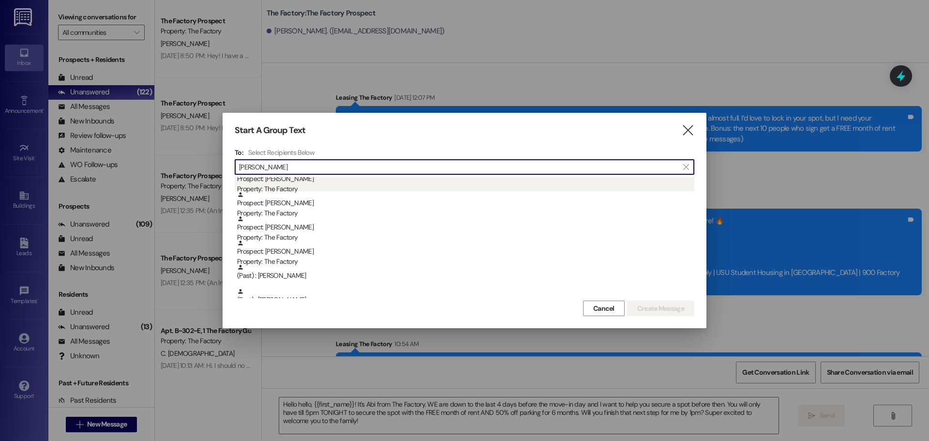
scroll to position [97, 0]
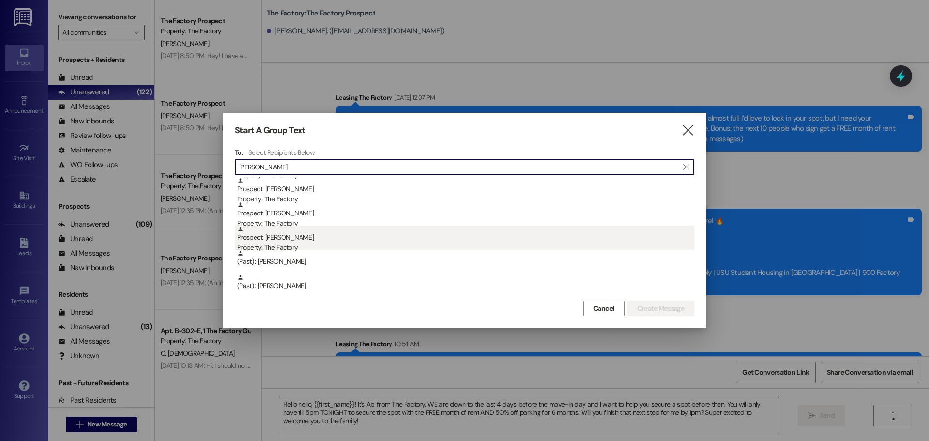
type input "[PERSON_NAME]"
click at [345, 241] on div "Prospect: [PERSON_NAME] Property: The Factory" at bounding box center [465, 239] width 457 height 28
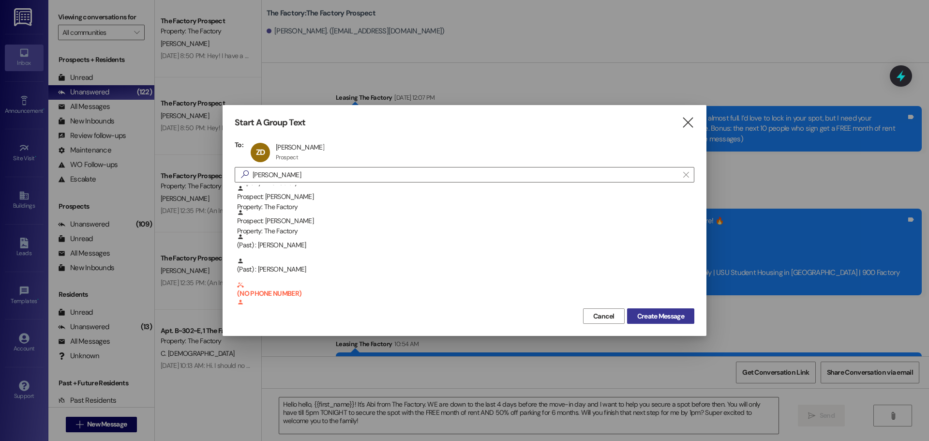
click at [663, 312] on span "Create Message" at bounding box center [660, 316] width 47 height 10
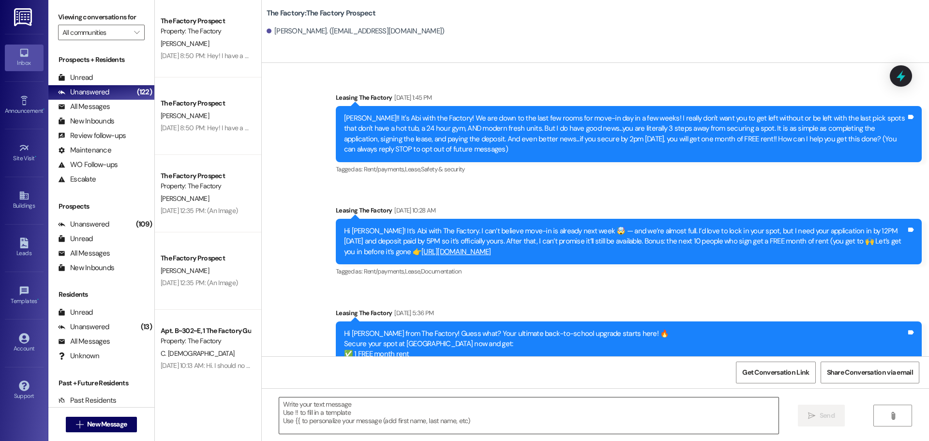
click at [347, 398] on textarea at bounding box center [528, 415] width 499 height 36
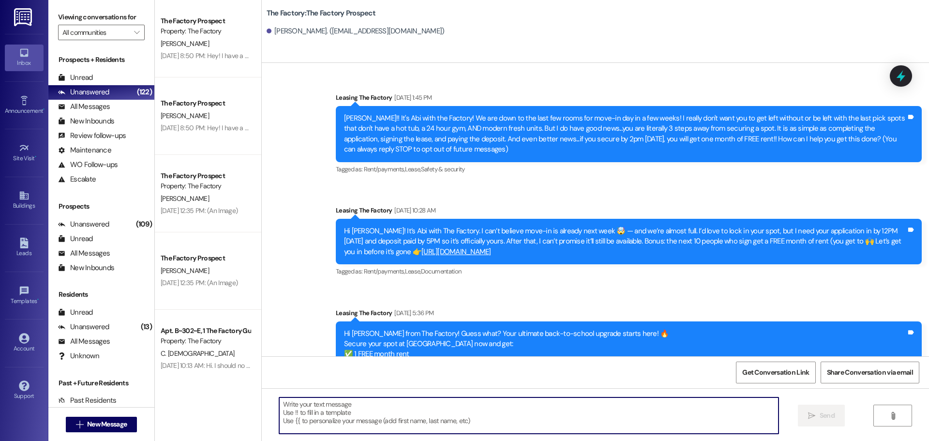
paste textarea "Hello hello, {{first_name}}! It's Abi from The Factory. WE are down to the last…"
type textarea "Hello hello, {{first_name}}! It's Abi from The Factory. WE are down to the last…"
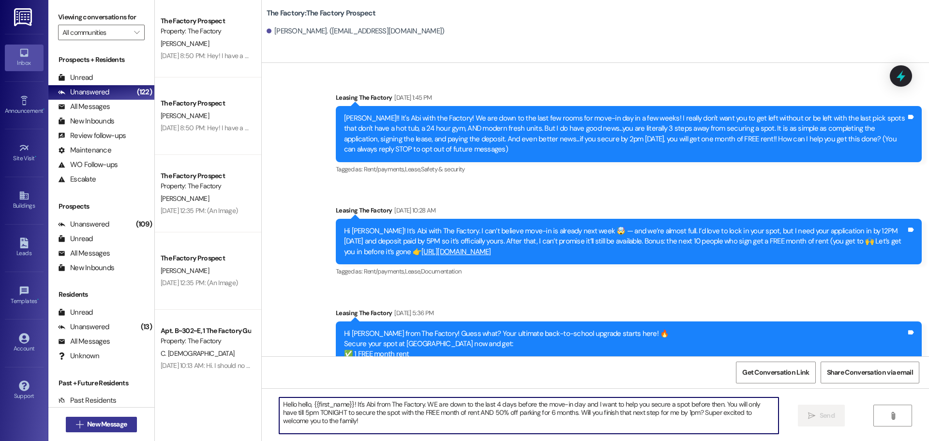
click at [109, 427] on span "New Message" at bounding box center [107, 424] width 40 height 10
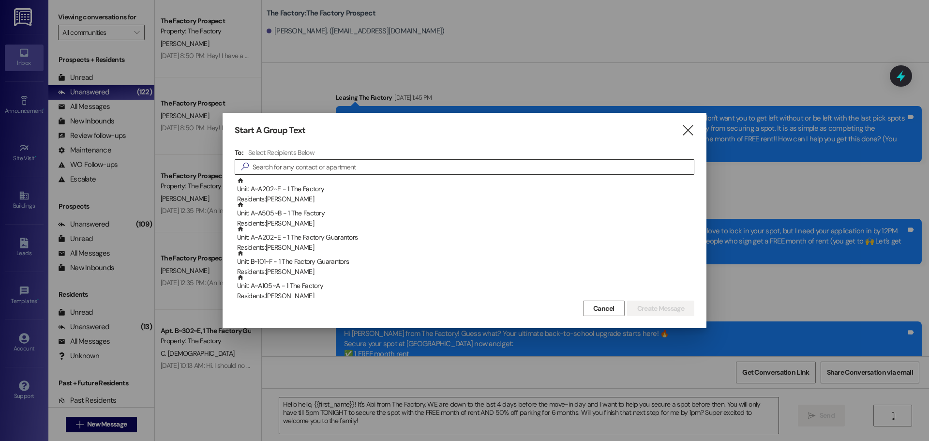
click at [318, 172] on input at bounding box center [473, 167] width 441 height 14
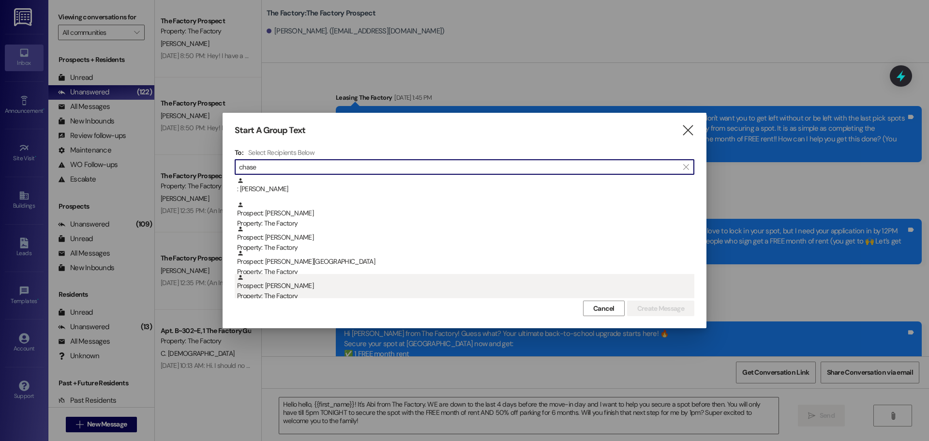
type input "chase"
click at [320, 283] on div "Prospect: [PERSON_NAME] Property: The Factory" at bounding box center [465, 288] width 457 height 28
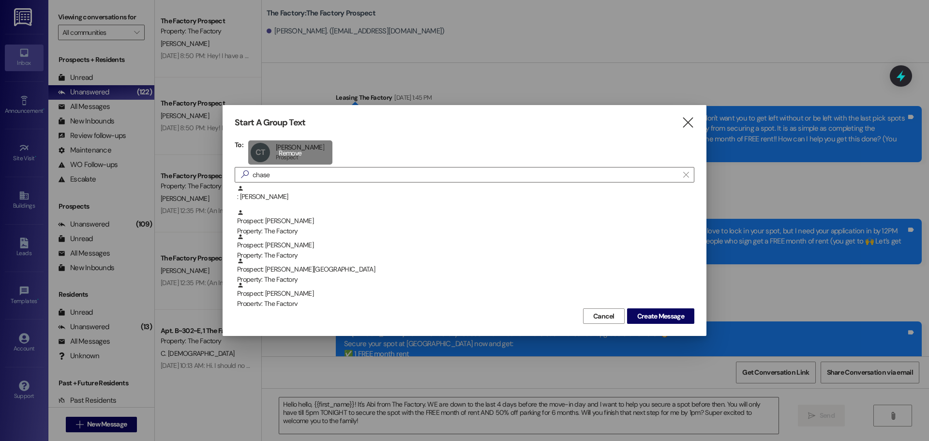
click at [298, 147] on div "CT [PERSON_NAME] [PERSON_NAME] Prospect Prospect click to remove" at bounding box center [290, 152] width 84 height 24
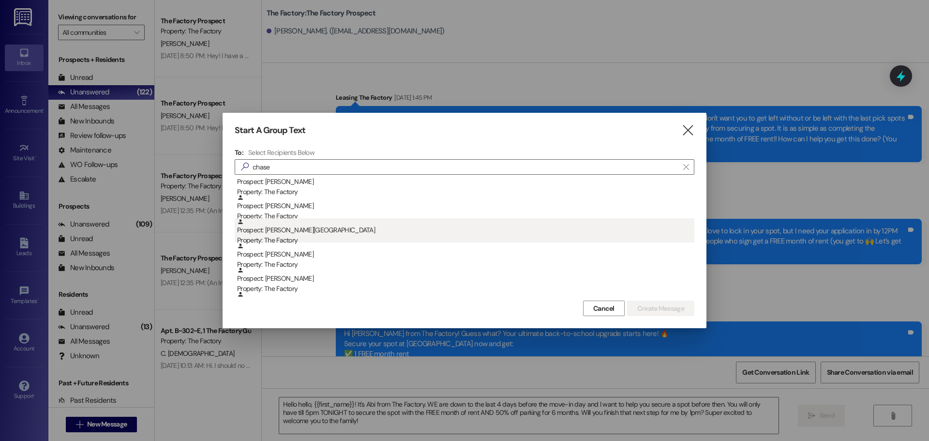
scroll to position [48, 0]
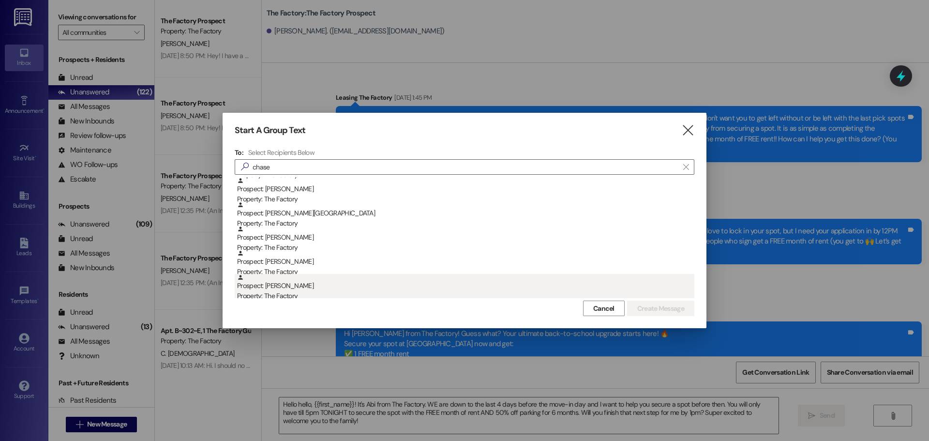
click at [281, 277] on div "Prospect: [PERSON_NAME] Property: The Factory" at bounding box center [465, 288] width 457 height 28
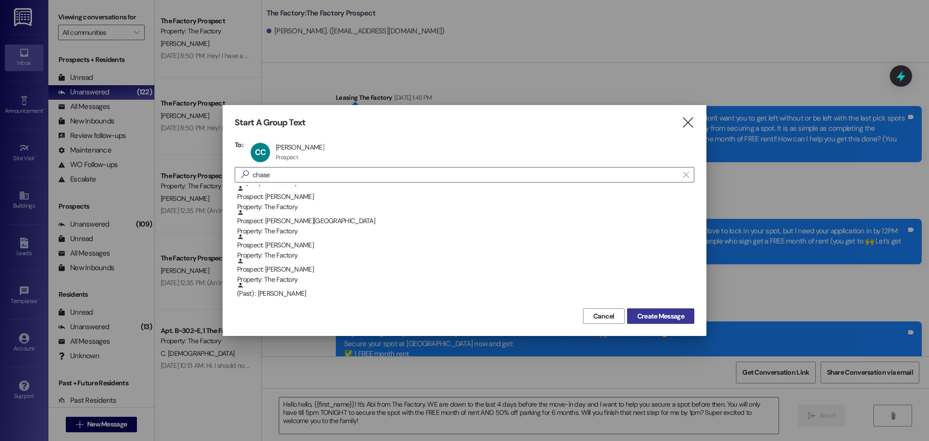
click at [667, 313] on span "Create Message" at bounding box center [660, 316] width 47 height 10
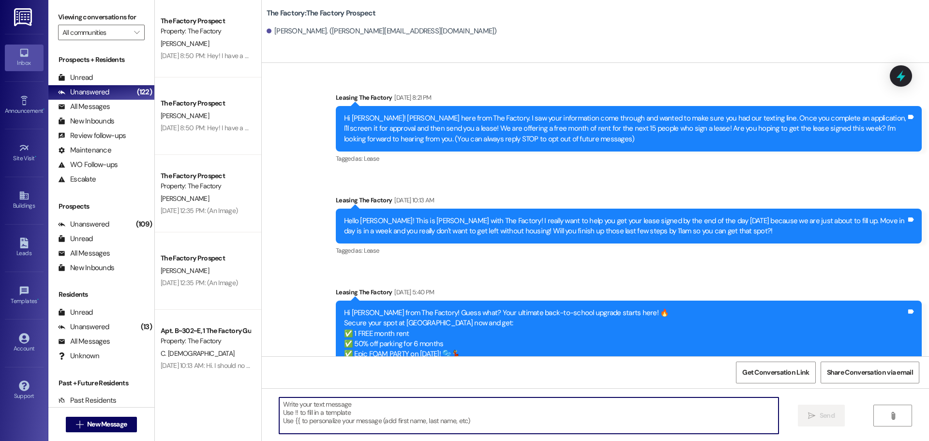
click at [353, 418] on textarea at bounding box center [528, 415] width 499 height 36
paste textarea "Hello hello, {{first_name}}! It's Abi from The Factory. WE are down to the last…"
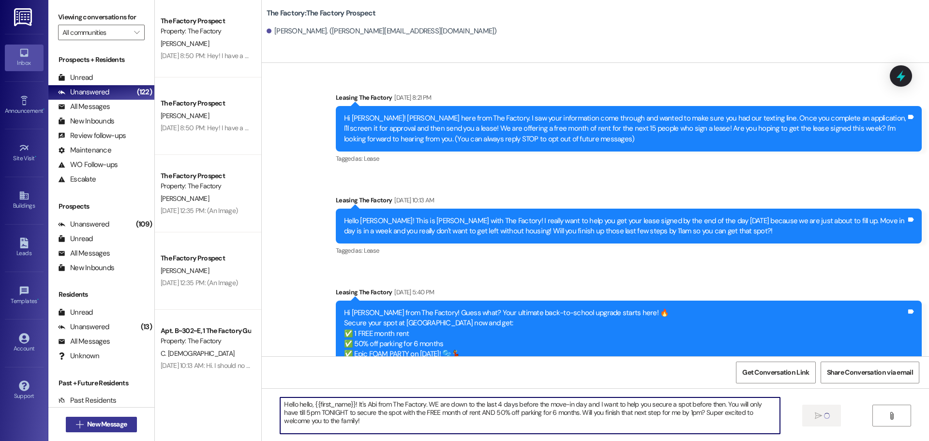
type textarea "Hello hello, {{first_name}}! It's Abi from The Factory. WE are down to the last…"
click at [128, 425] on button " New Message" at bounding box center [102, 424] width 72 height 15
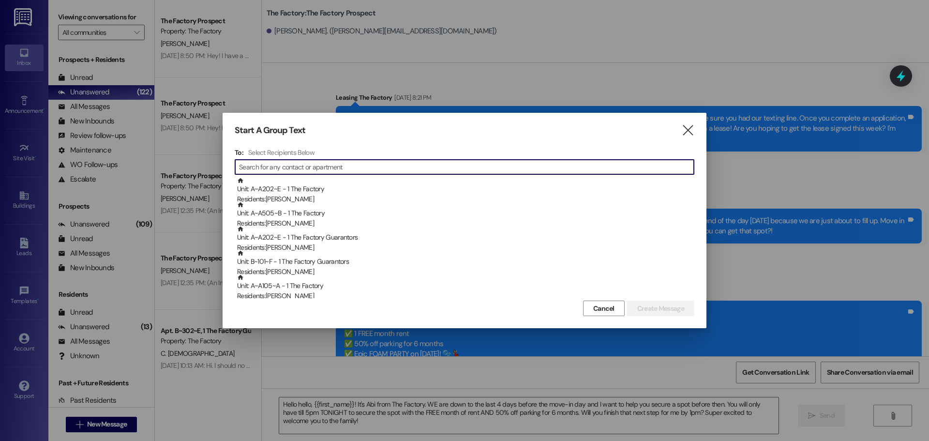
click at [266, 160] on input at bounding box center [466, 167] width 455 height 14
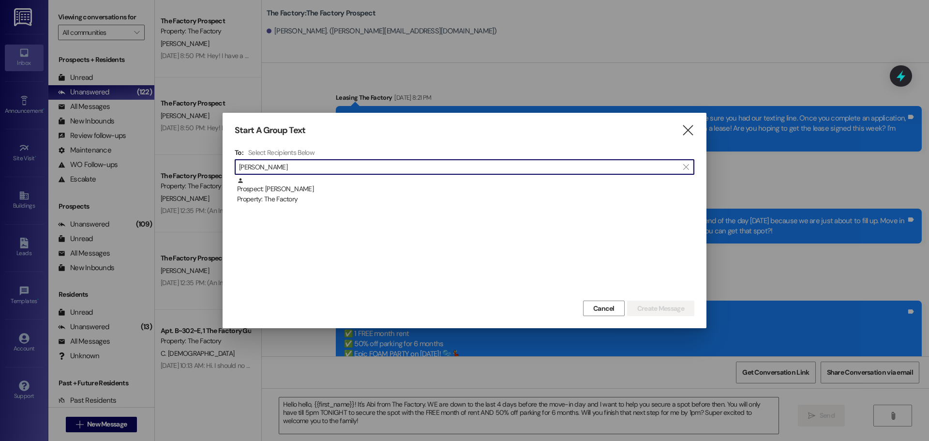
type input "[PERSON_NAME]"
click at [287, 208] on div "Prospect: [PERSON_NAME] Property: The Factory" at bounding box center [465, 237] width 460 height 121
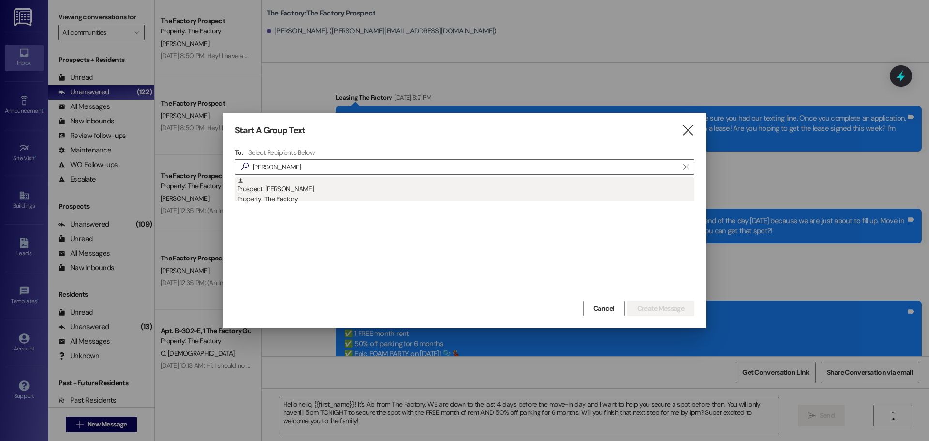
click at [287, 193] on div "Prospect: [PERSON_NAME] Property: The Factory" at bounding box center [465, 191] width 457 height 28
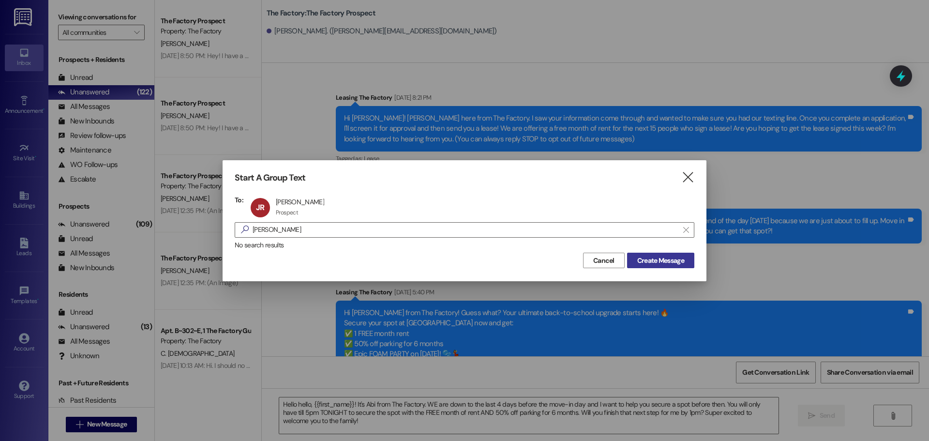
click at [664, 260] on span "Create Message" at bounding box center [660, 260] width 47 height 10
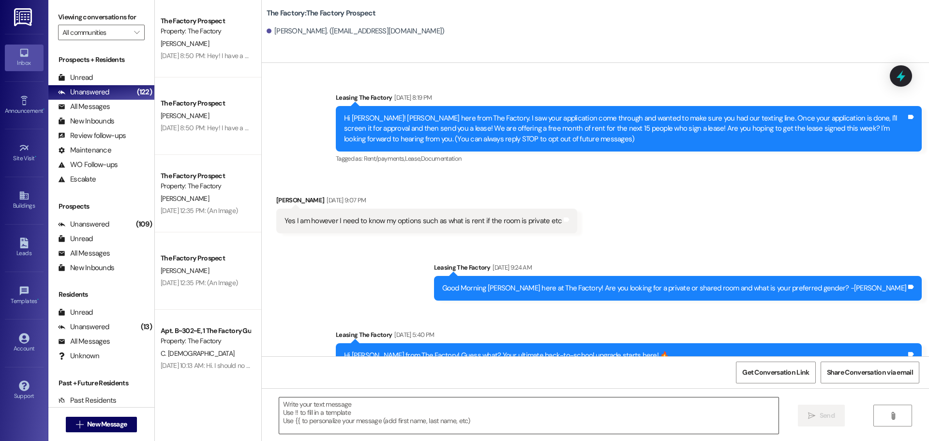
click at [320, 427] on textarea at bounding box center [528, 415] width 499 height 36
paste textarea "Hello hello, {{first_name}}! It's Abi from The Factory. WE are down to the last…"
type textarea "Hello hello, {{first_name}}! It's Abi from The Factory. WE are down to the last…"
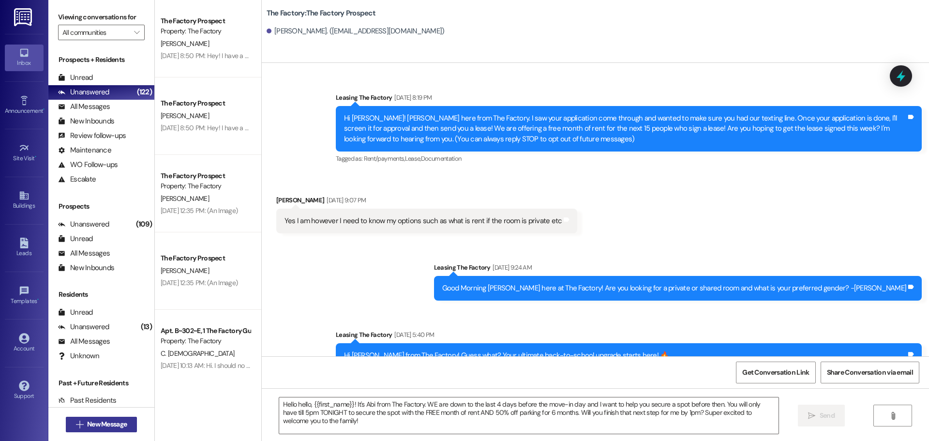
click at [106, 419] on span "New Message" at bounding box center [107, 424] width 40 height 10
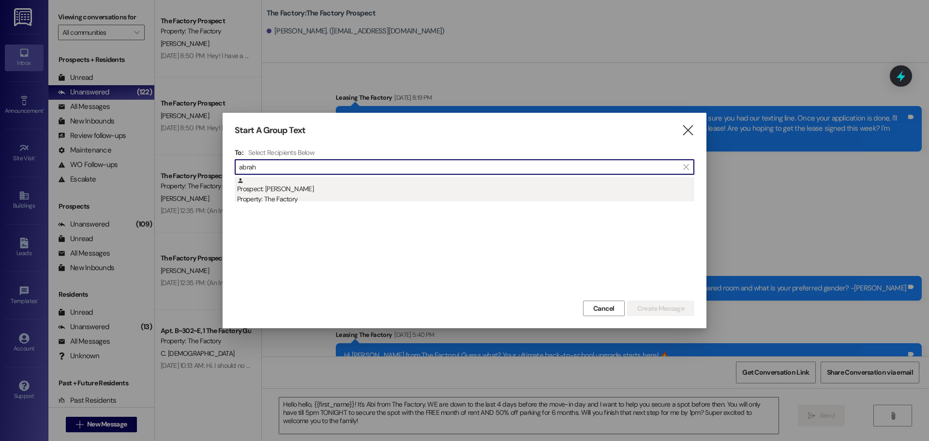
type input "abrah"
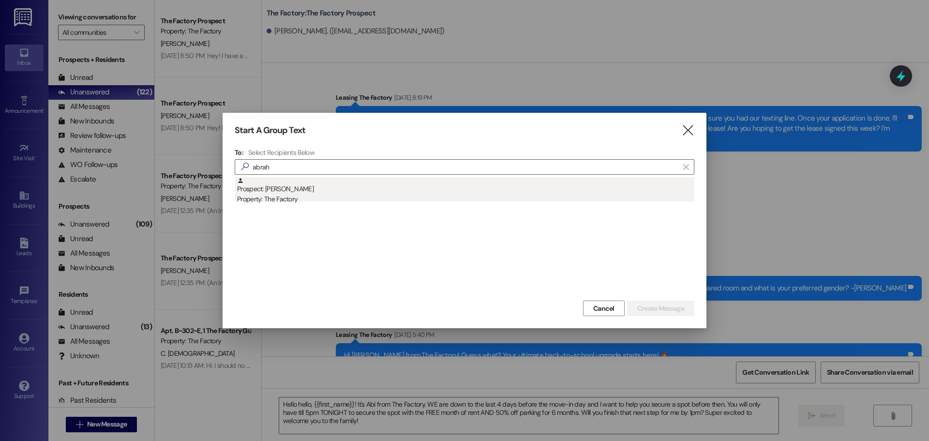
click at [281, 193] on div "Prospect: [PERSON_NAME] Property: The Factory" at bounding box center [465, 191] width 457 height 28
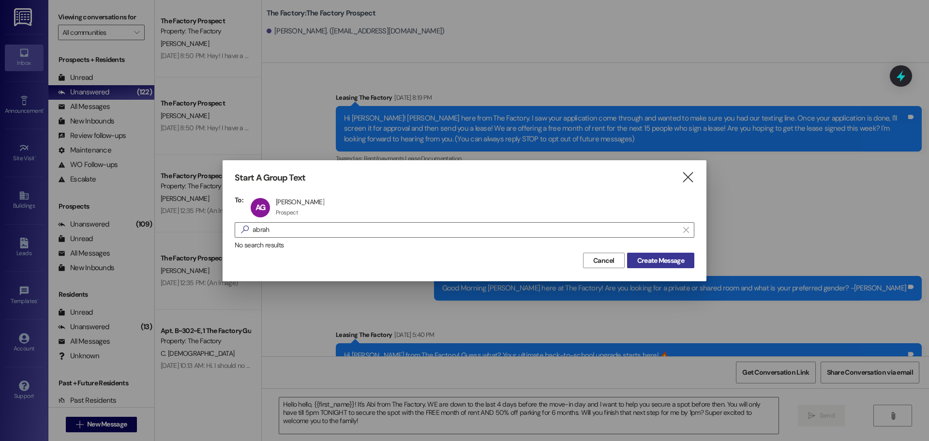
click at [683, 266] on button "Create Message" at bounding box center [660, 260] width 67 height 15
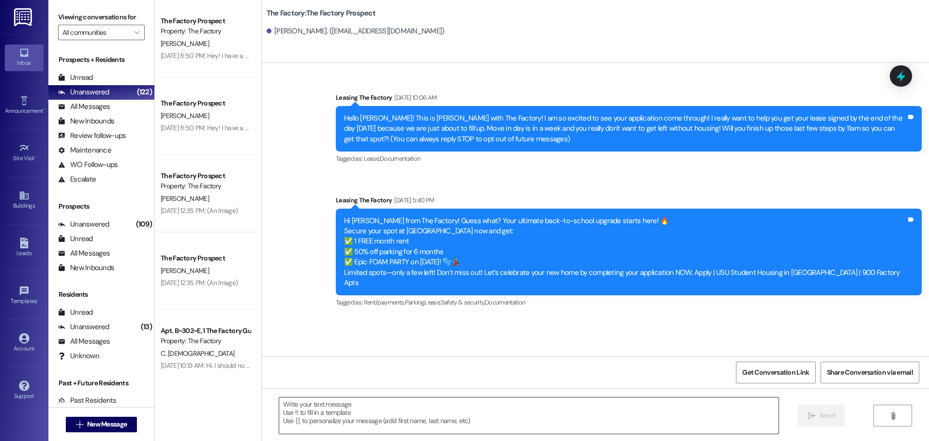
click at [363, 414] on textarea at bounding box center [528, 415] width 499 height 36
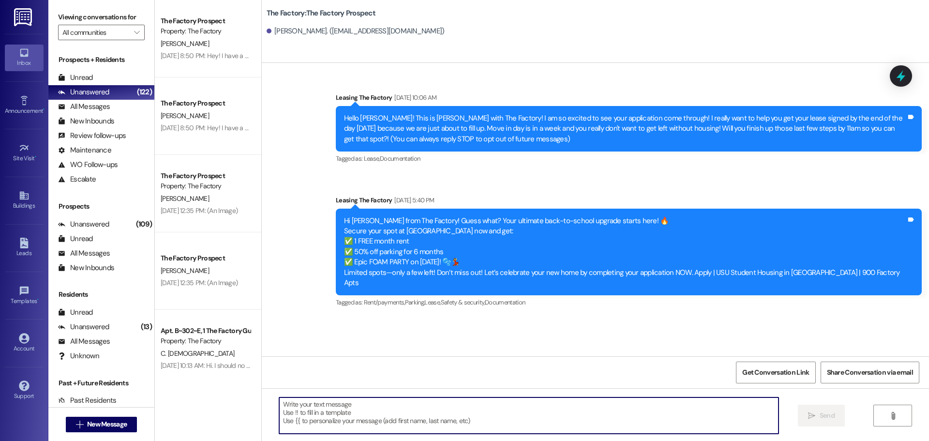
paste textarea "Hello hello, {{first_name}}! It's Abi from The Factory. WE are down to the last…"
type textarea "Hello hello, {{first_name}}! It's Abi from The Factory. WE are down to the last…"
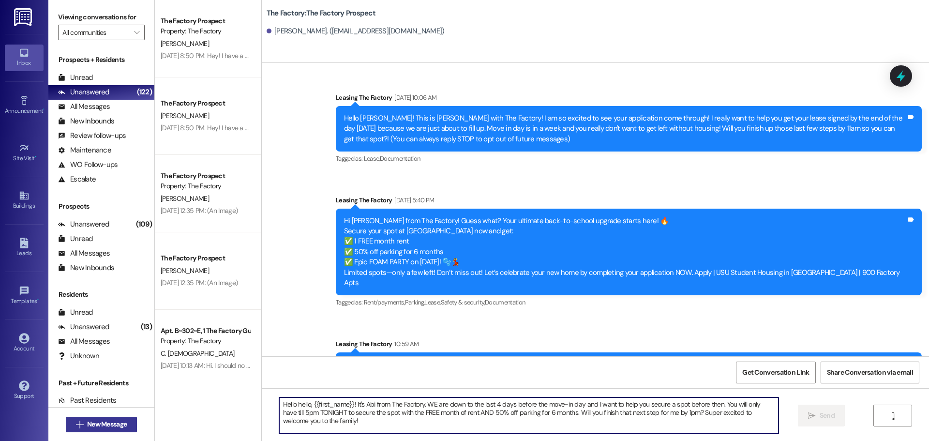
click at [95, 420] on span "New Message" at bounding box center [107, 424] width 40 height 10
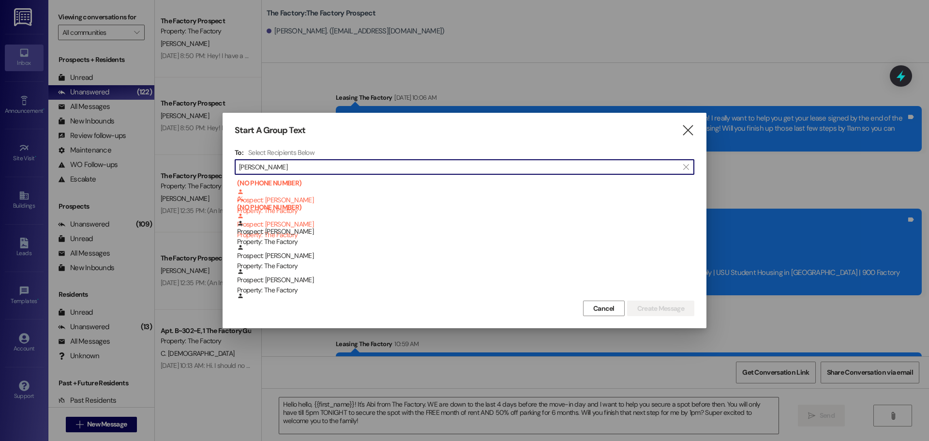
scroll to position [484, 0]
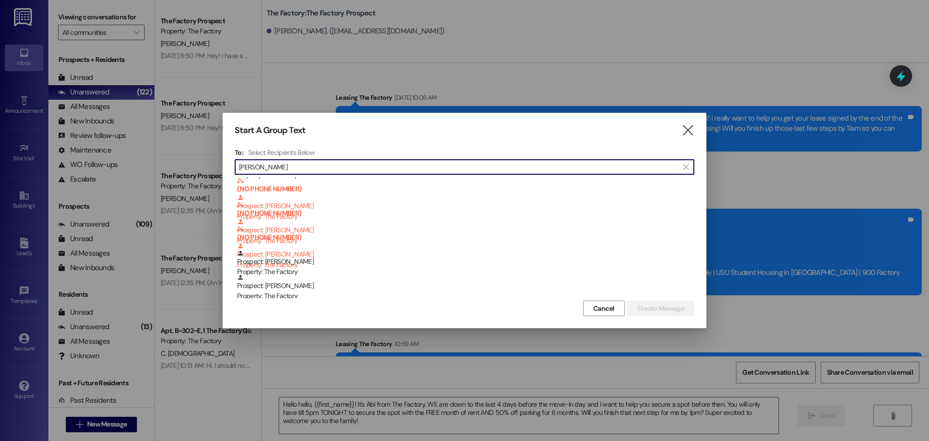
drag, startPoint x: 269, startPoint y: 165, endPoint x: 127, endPoint y: 163, distance: 142.3
click at [127, 163] on div "Start A Group Text  To: Select Recipients Below  [PERSON_NAME]  Prospect: [P…" at bounding box center [464, 220] width 929 height 441
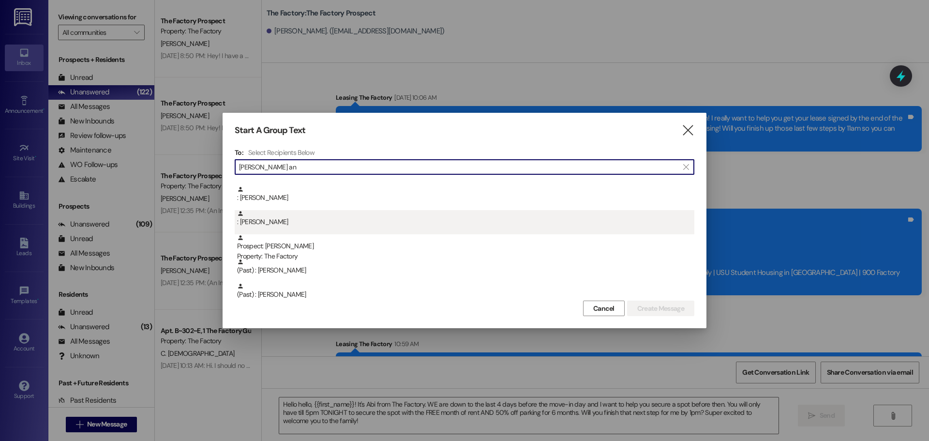
scroll to position [24, 0]
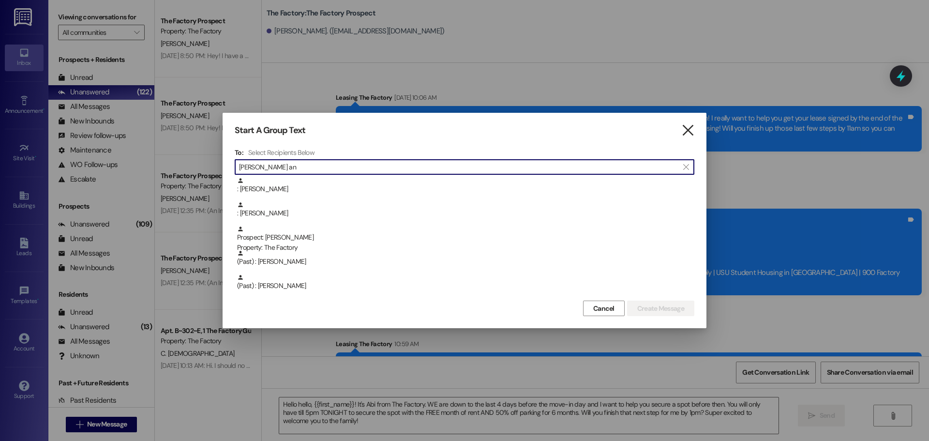
type input "[PERSON_NAME] an"
click at [685, 125] on icon "" at bounding box center [687, 130] width 13 height 10
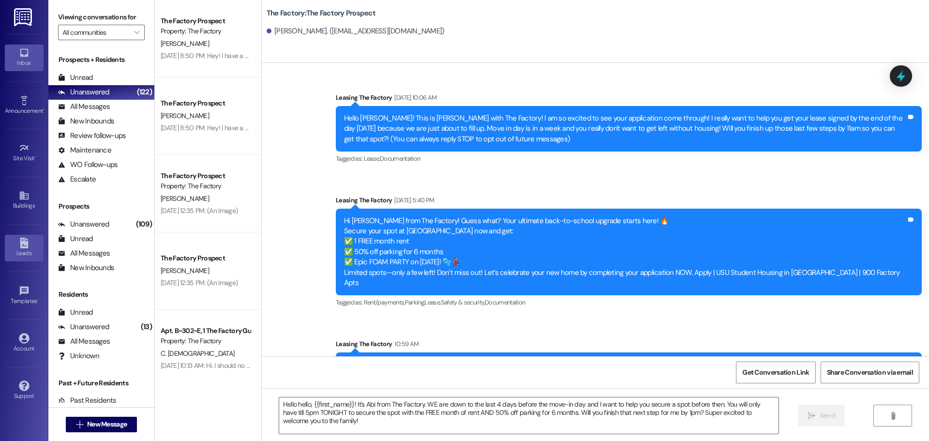
click at [24, 246] on icon at bounding box center [24, 243] width 11 height 11
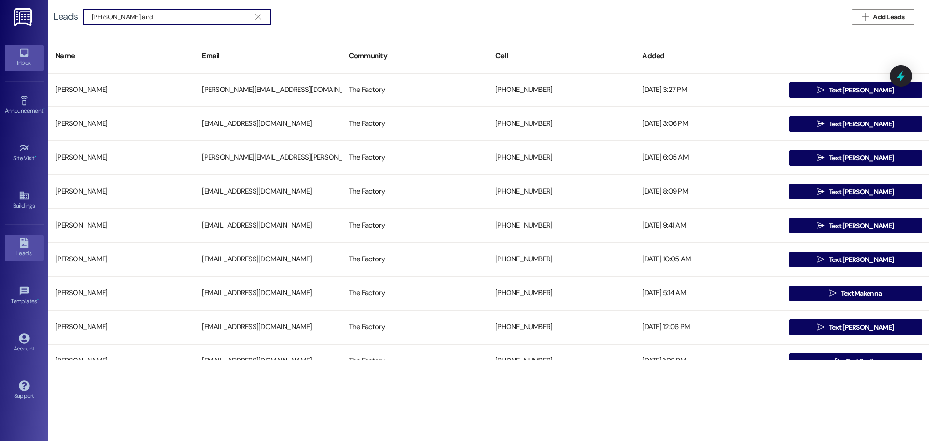
type input "[PERSON_NAME] and"
click at [38, 53] on link "Inbox" at bounding box center [24, 58] width 39 height 26
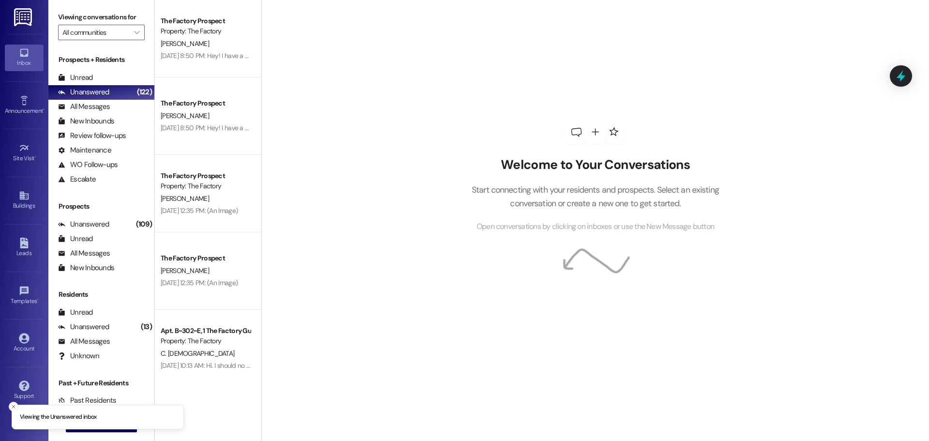
click at [96, 434] on div " New Message" at bounding box center [102, 424] width 72 height 24
click at [101, 430] on button " New Message" at bounding box center [102, 424] width 72 height 15
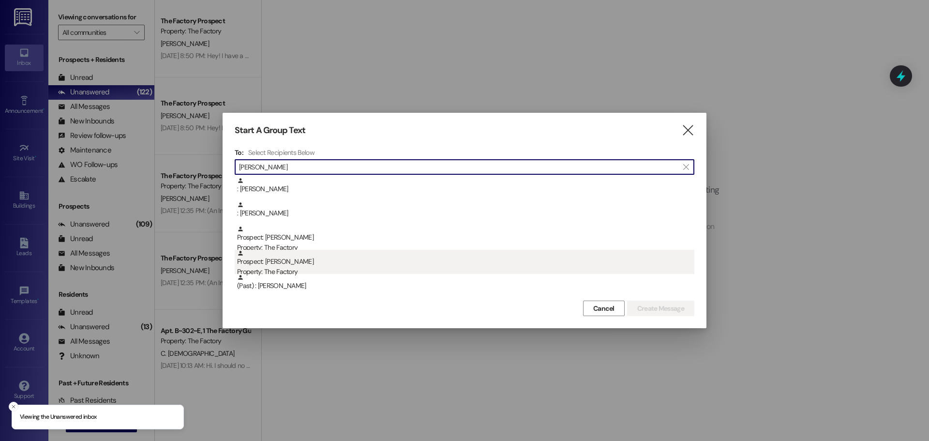
type input "[PERSON_NAME]"
click at [340, 262] on div "Prospect: [PERSON_NAME] Property: The Factory" at bounding box center [465, 264] width 457 height 28
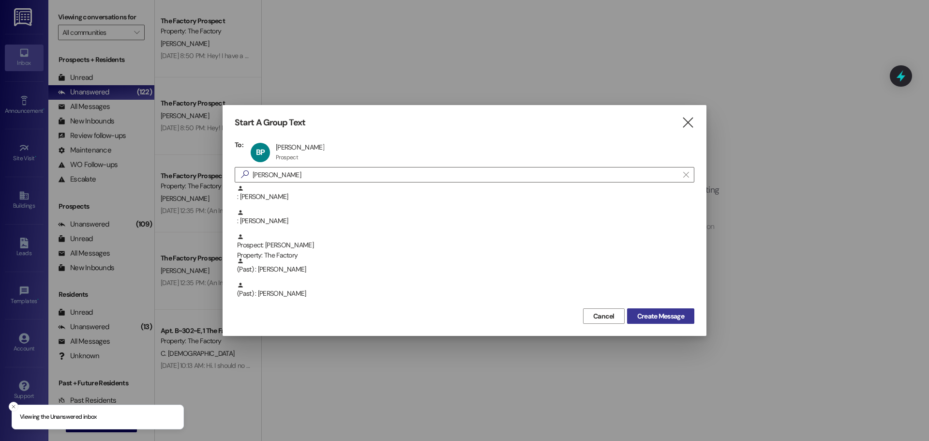
click at [675, 321] on span "Create Message" at bounding box center [660, 316] width 47 height 10
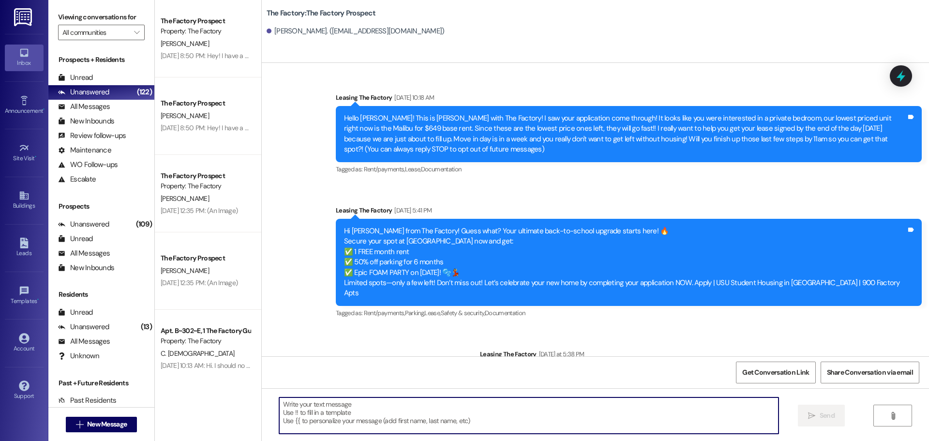
click at [347, 418] on textarea at bounding box center [528, 415] width 499 height 36
paste textarea "Hello hello, {{first_name}}! It's Abi from The Factory. WE are down to the last…"
type textarea "Hello hello, {{first_name}}! It's Abi from The Factory. WE are down to the last…"
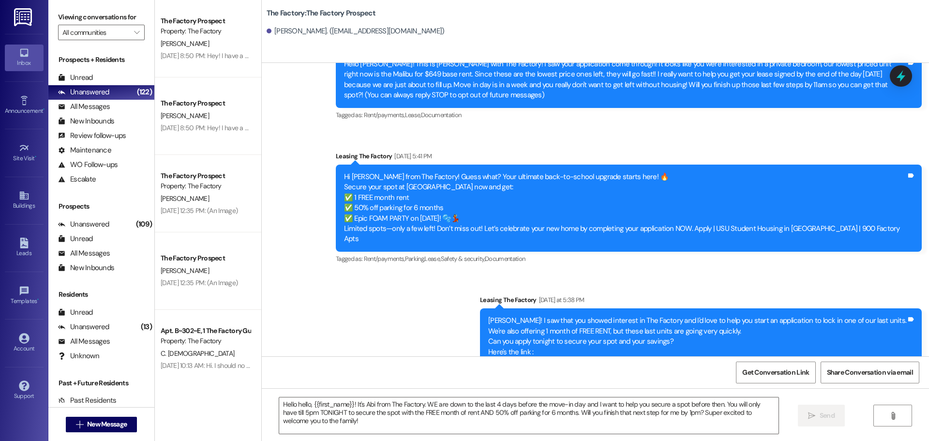
scroll to position [162, 0]
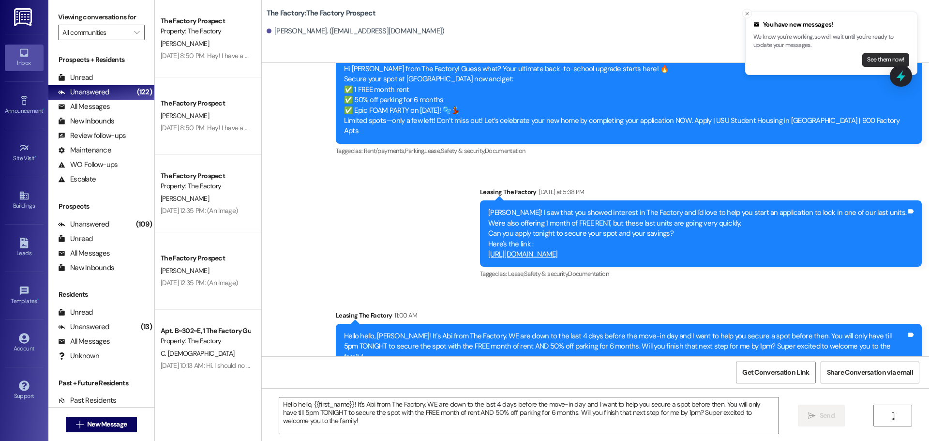
click at [873, 55] on button "See them now!" at bounding box center [885, 60] width 47 height 14
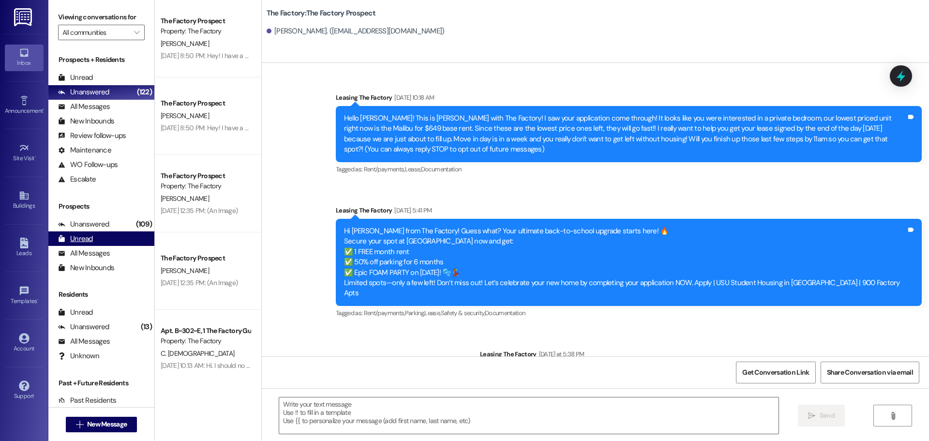
click at [83, 236] on div "Unread" at bounding box center [75, 239] width 35 height 10
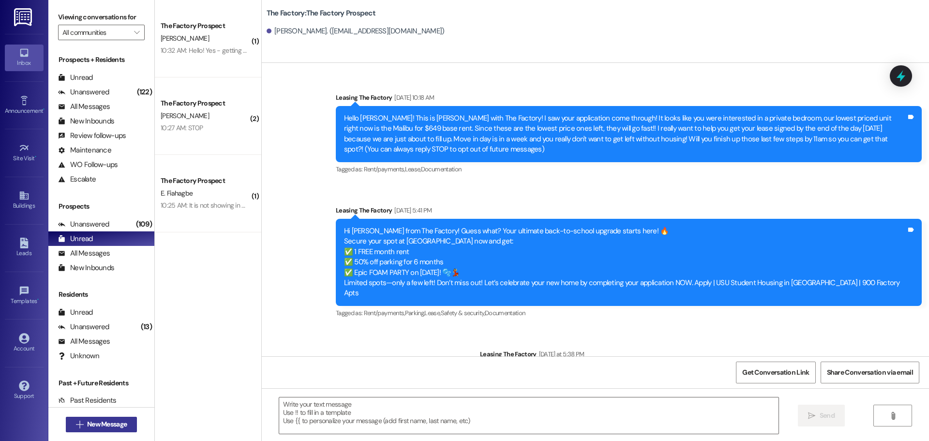
click at [66, 420] on button " New Message" at bounding box center [102, 424] width 72 height 15
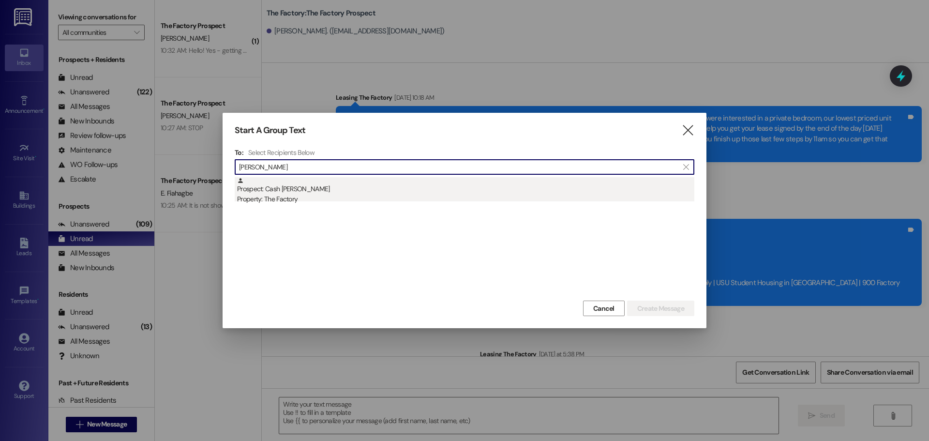
type input "[PERSON_NAME]"
click at [295, 192] on div "Prospect: Cash [PERSON_NAME] Property: The Factory" at bounding box center [465, 191] width 457 height 28
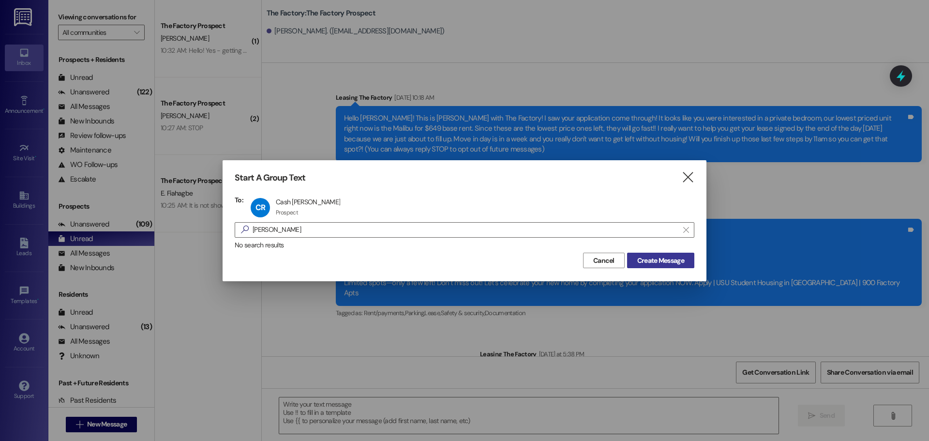
click at [637, 262] on span "Create Message" at bounding box center [660, 260] width 47 height 10
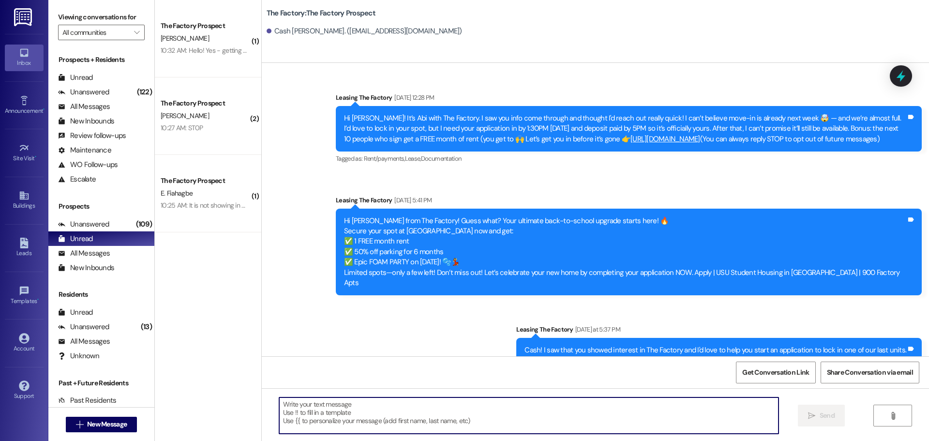
click at [329, 419] on textarea at bounding box center [528, 415] width 499 height 36
paste textarea "Hello hello, {{first_name}}! It's Abi from The Factory. WE are down to the last…"
type textarea "Hello hello, {{first_name}}! It's Abi from The Factory. WE are down to the last…"
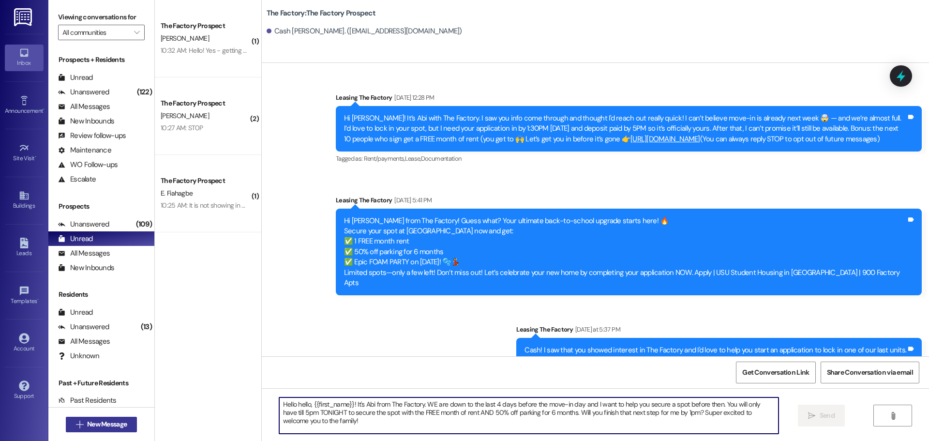
click at [119, 423] on span "New Message" at bounding box center [107, 424] width 40 height 10
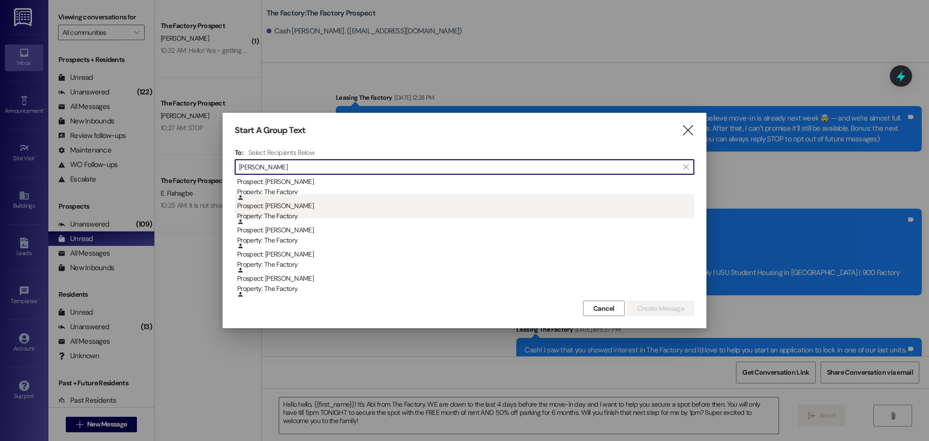
scroll to position [48, 0]
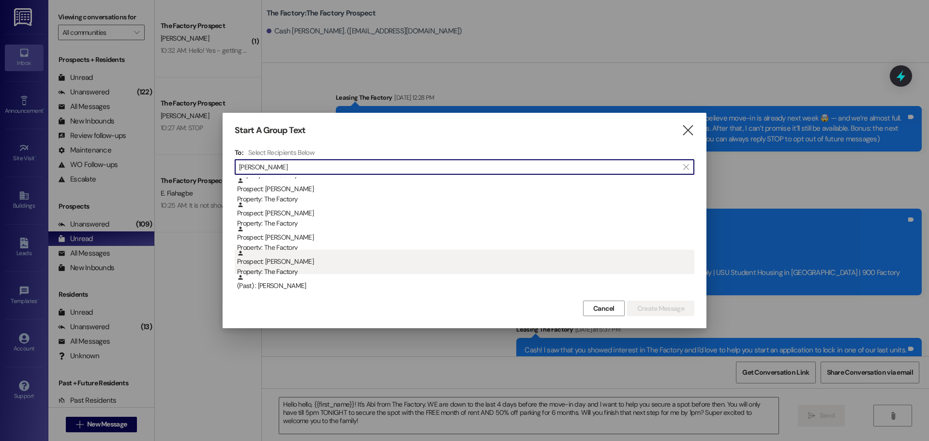
type input "[PERSON_NAME]"
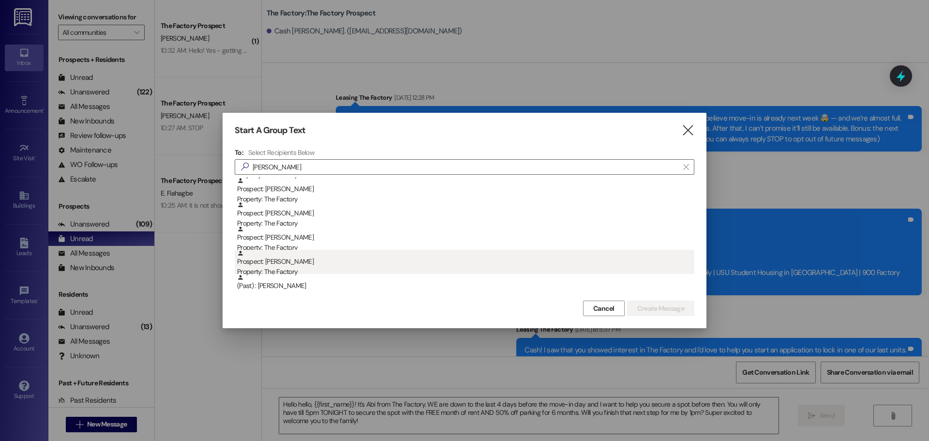
click at [362, 252] on div "Prospect: [PERSON_NAME] Property: The Factory" at bounding box center [465, 264] width 457 height 28
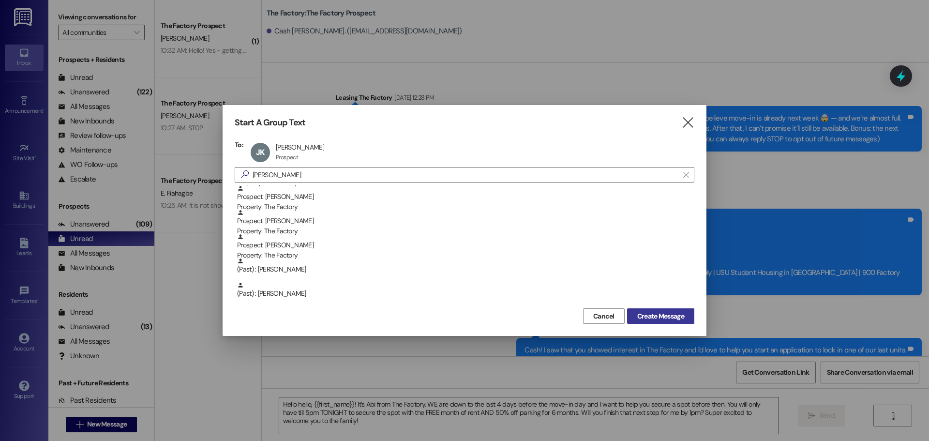
click at [674, 322] on button "Create Message" at bounding box center [660, 315] width 67 height 15
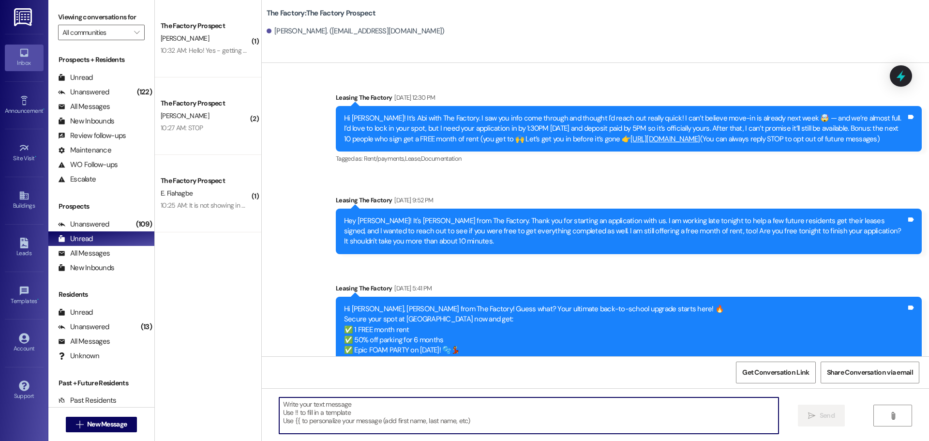
click at [314, 402] on textarea at bounding box center [528, 415] width 499 height 36
paste textarea "Hello hello, {{first_name}}! It's Abi from The Factory. WE are down to the last…"
type textarea "Hello hello, {{first_name}}! It's Abi from The Factory. WE are down to the last…"
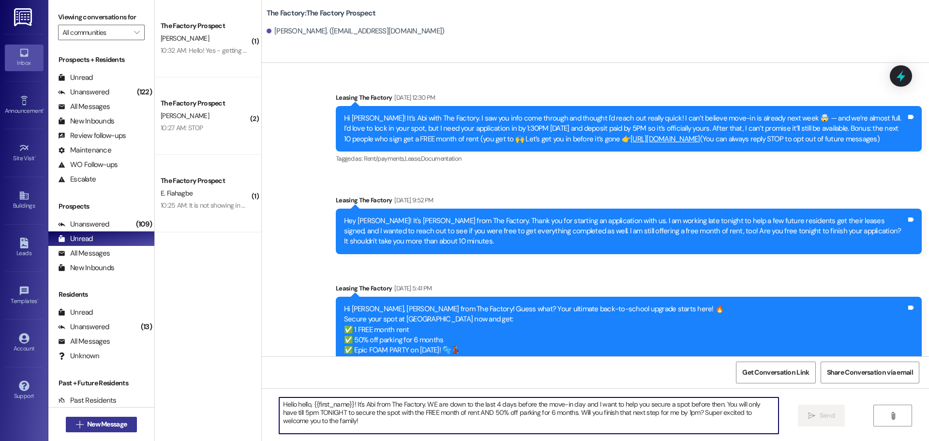
click at [120, 426] on span "New Message" at bounding box center [107, 424] width 40 height 10
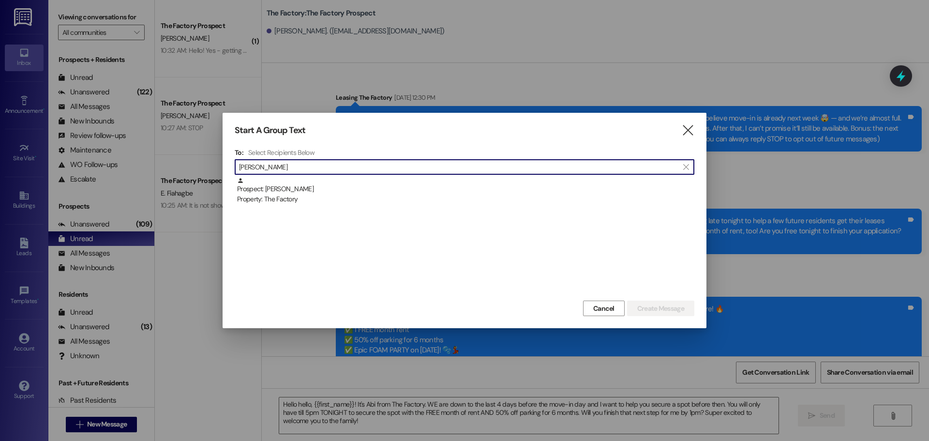
type input "[PERSON_NAME]"
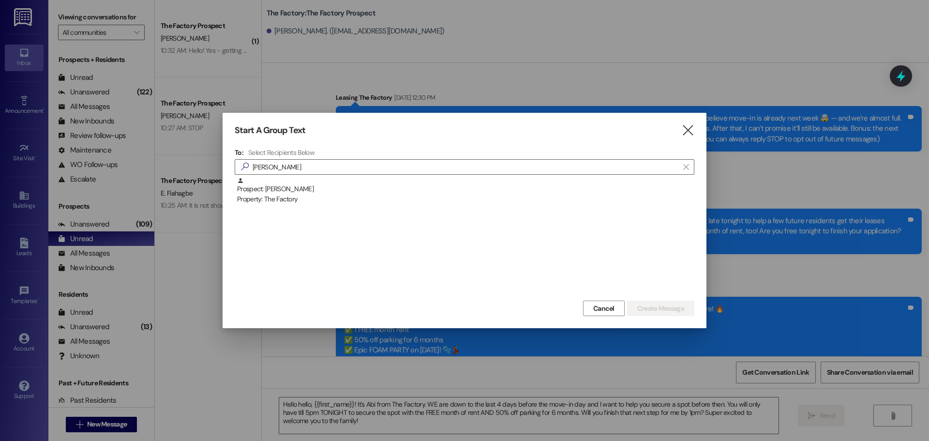
click at [338, 207] on div "Prospect: [PERSON_NAME] Property: The Factory" at bounding box center [465, 237] width 460 height 121
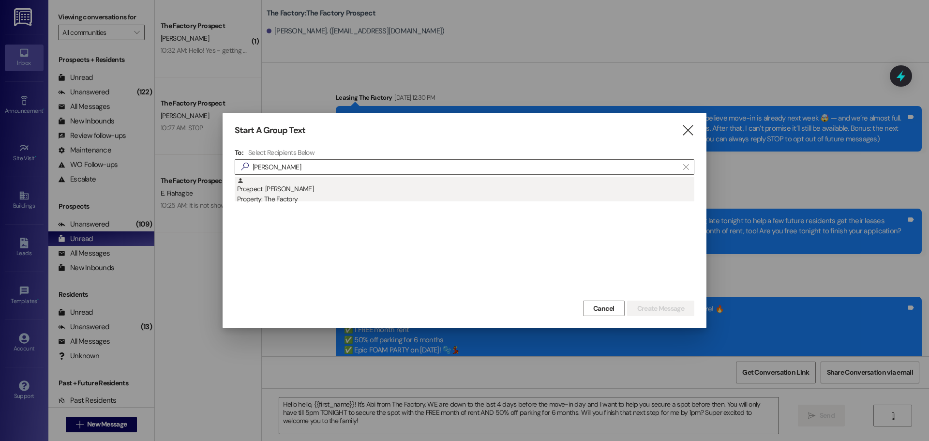
click at [338, 199] on div "Property: The Factory" at bounding box center [465, 199] width 457 height 10
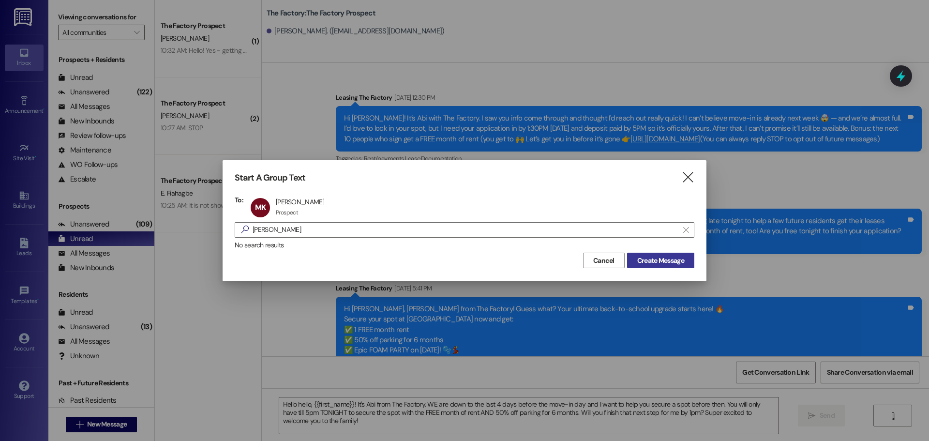
click at [669, 265] on span "Create Message" at bounding box center [660, 260] width 47 height 10
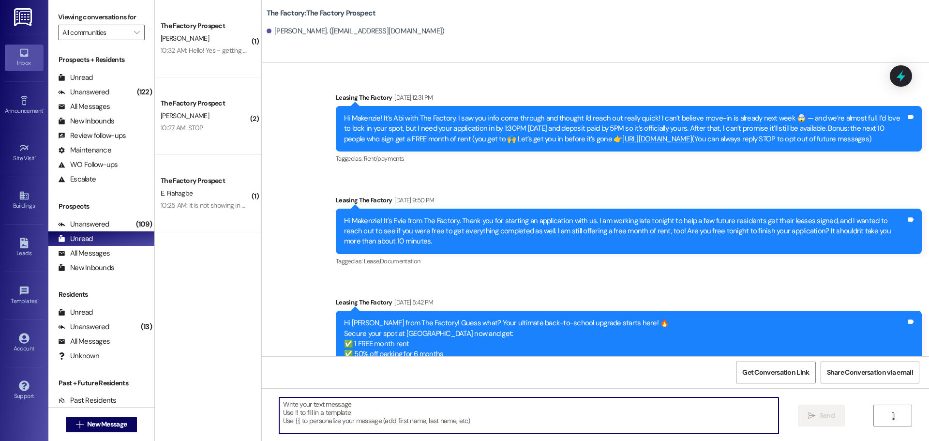
click at [312, 405] on textarea at bounding box center [528, 415] width 499 height 36
paste textarea "Hello hello, {{first_name}}! It's Abi from The Factory. WE are down to the last…"
type textarea "Hello hello, {{first_name}}! It's Abi from The Factory. WE are down to the last…"
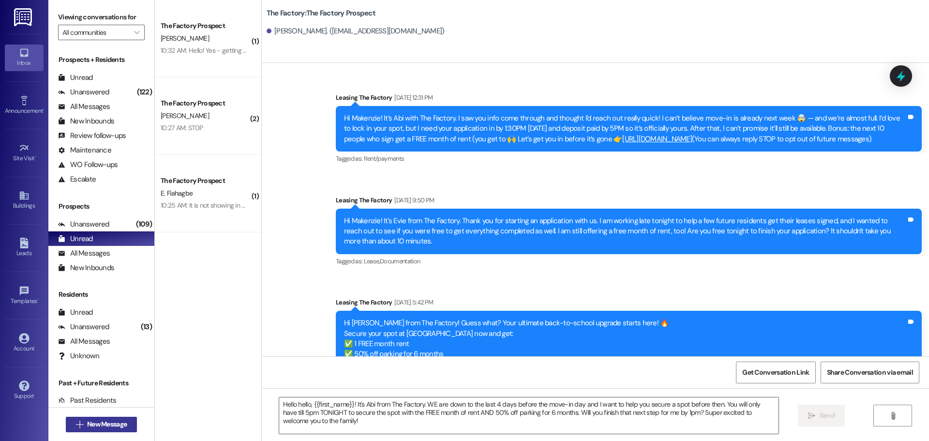
click at [103, 421] on span "New Message" at bounding box center [107, 424] width 40 height 10
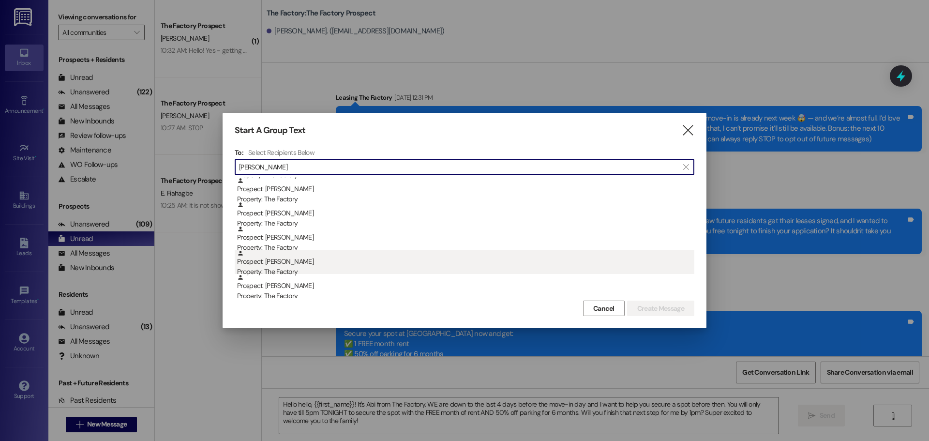
scroll to position [387, 0]
type input "[PERSON_NAME]"
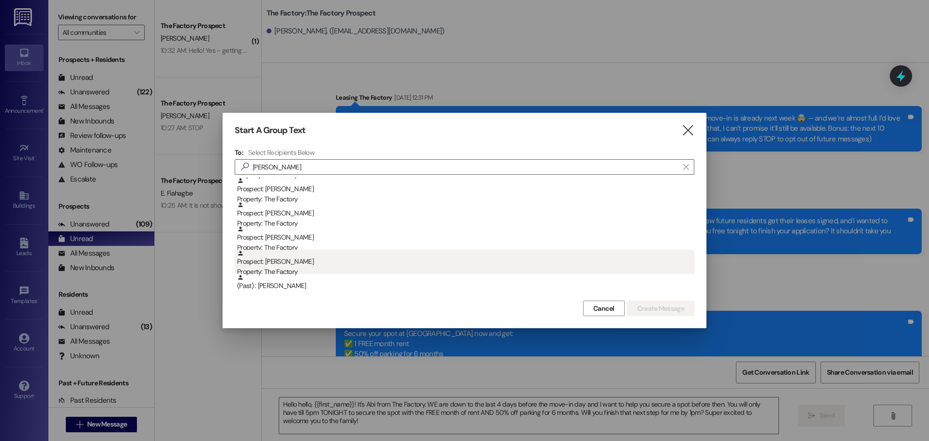
click at [309, 258] on div "Prospect: [PERSON_NAME] Property: The Factory" at bounding box center [465, 264] width 457 height 28
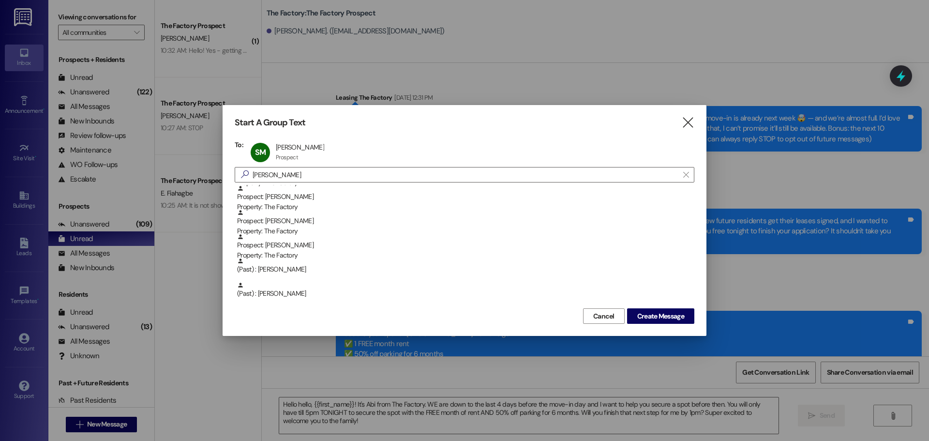
click at [653, 308] on div "Cancel Create Message" at bounding box center [465, 315] width 460 height 18
click at [652, 309] on button "Create Message" at bounding box center [660, 315] width 67 height 15
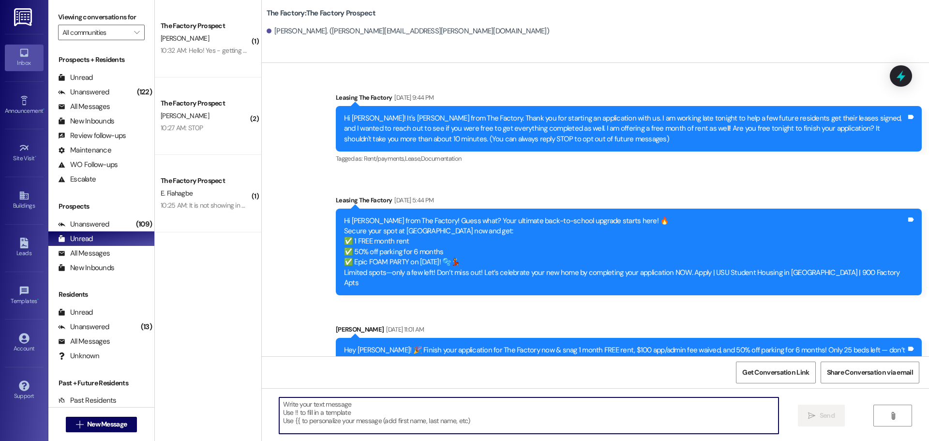
click at [307, 403] on textarea at bounding box center [528, 415] width 499 height 36
paste textarea "Hello hello, {{first_name}}! It's Abi from The Factory. WE are down to the last…"
type textarea "Hello hello, {{first_name}}! It's Abi from The Factory. WE are down to the last…"
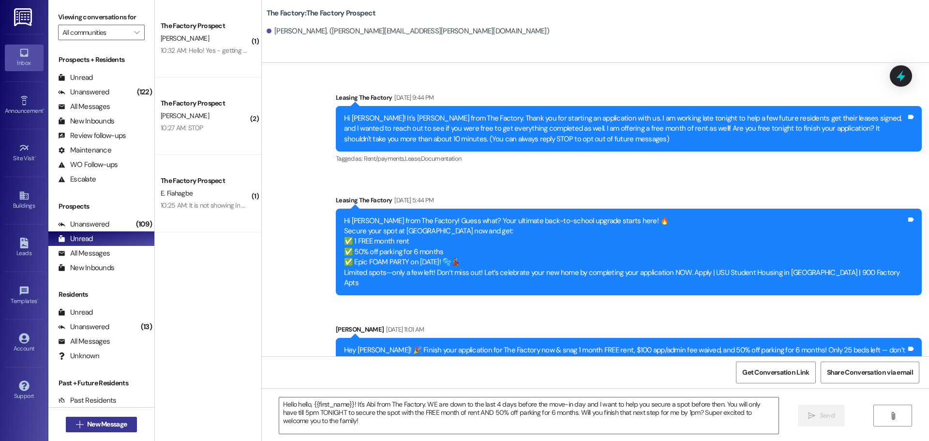
click at [87, 426] on span "New Message" at bounding box center [107, 424] width 40 height 10
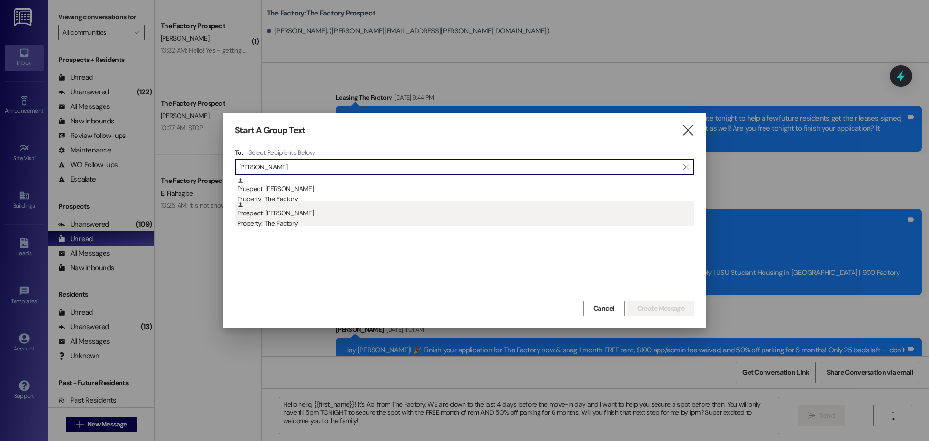
type input "[PERSON_NAME]"
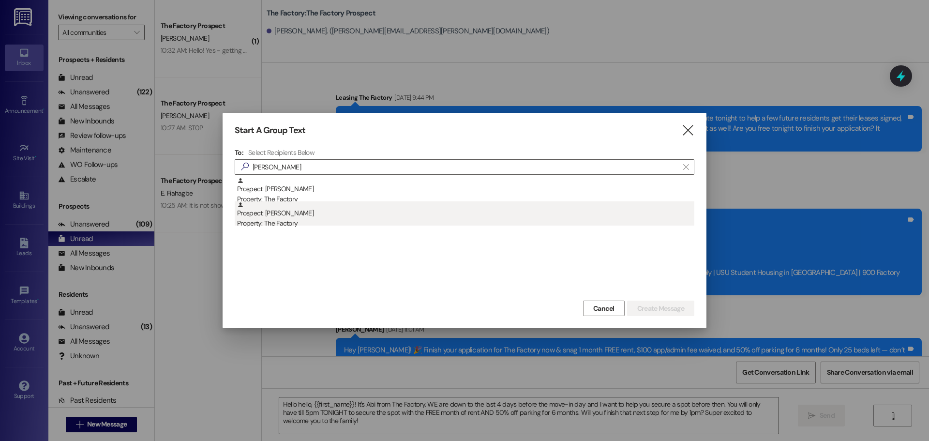
click at [292, 222] on div "Property: The Factory" at bounding box center [465, 223] width 457 height 10
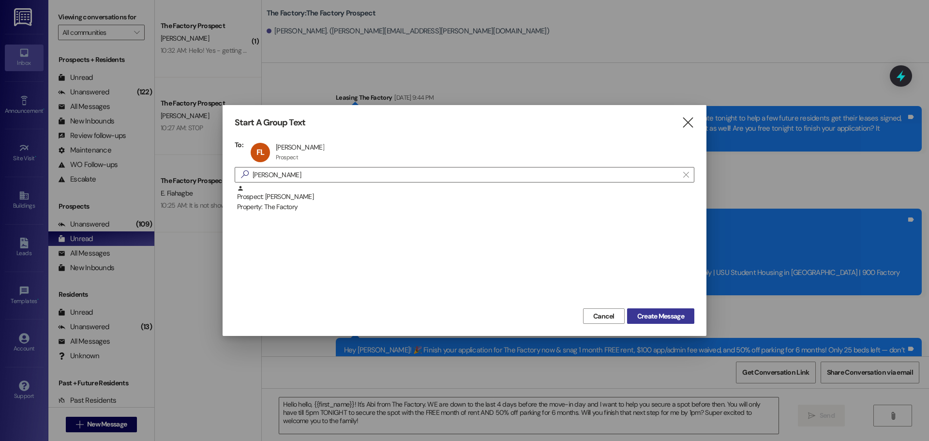
click at [660, 309] on button "Create Message" at bounding box center [660, 315] width 67 height 15
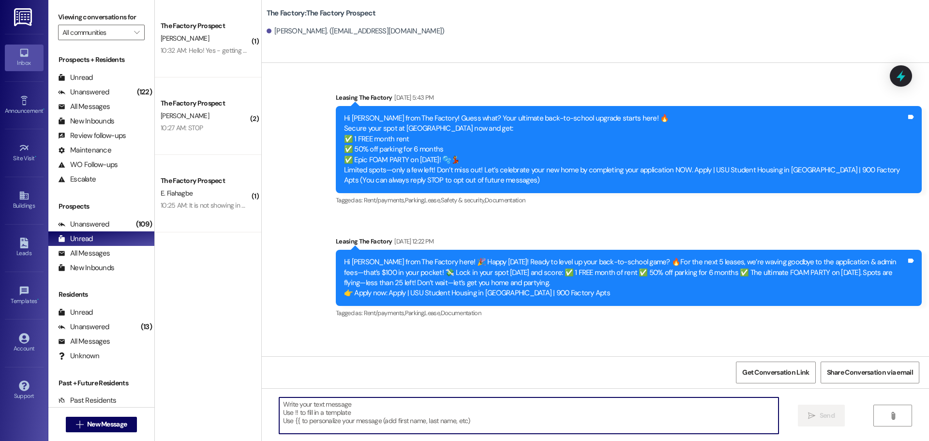
click at [369, 416] on textarea at bounding box center [528, 415] width 499 height 36
paste textarea "Hello hello, {{first_name}}! It's Abi from The Factory. WE are down to the last…"
type textarea "Hello hello, {{first_name}}! It's Abi from The Factory. WE are down to the last…"
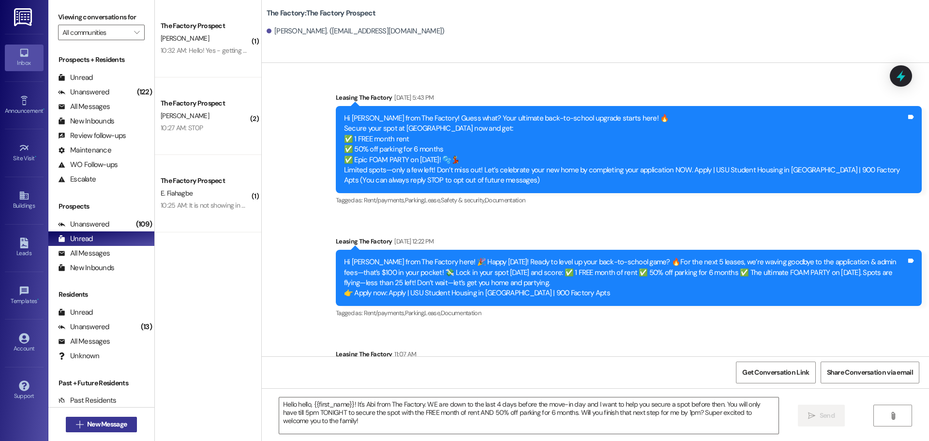
click at [76, 428] on span " New Message" at bounding box center [101, 424] width 55 height 10
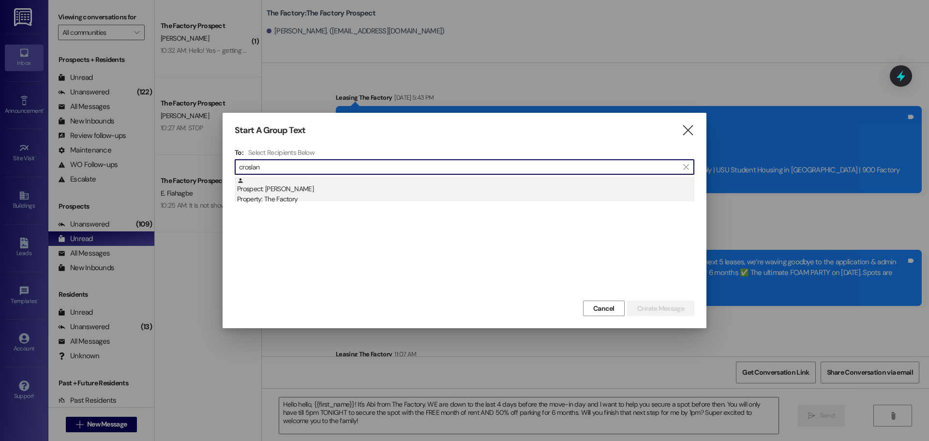
type input "croslan"
click at [313, 201] on div "Property: The Factory" at bounding box center [465, 199] width 457 height 10
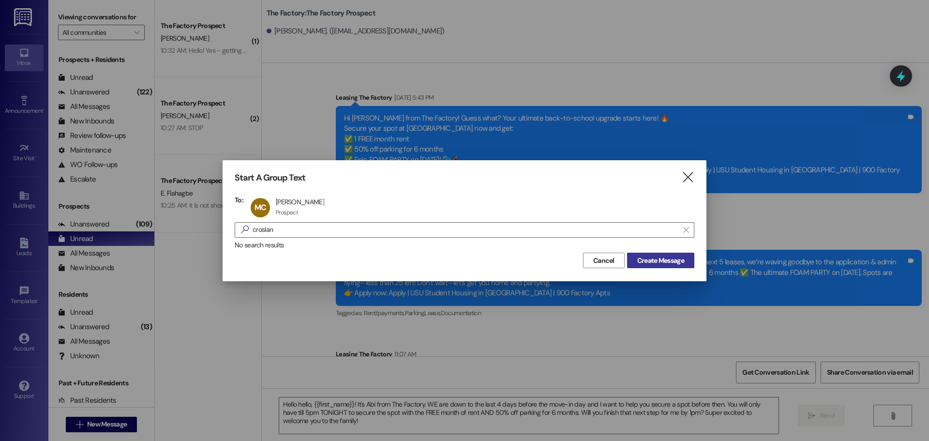
click at [649, 267] on button "Create Message" at bounding box center [660, 260] width 67 height 15
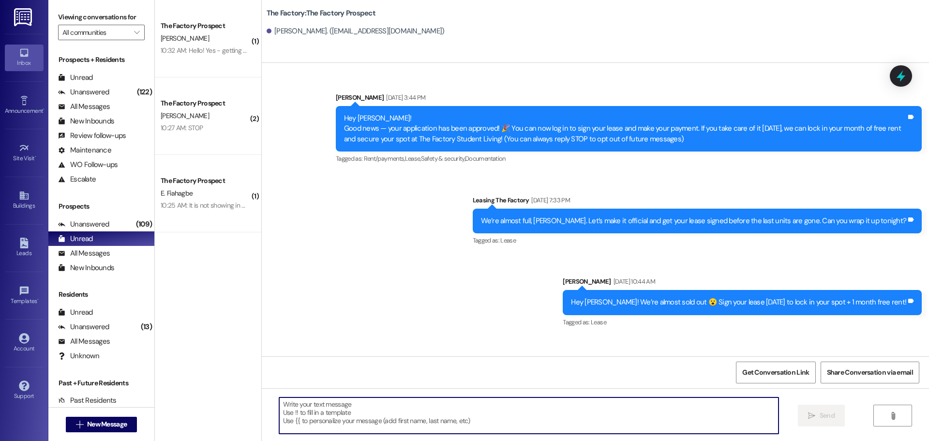
click at [370, 415] on textarea at bounding box center [528, 415] width 499 height 36
paste textarea "Hello hello, {{first_name}}! It's Abi from The Factory. WE are down to the last…"
type textarea "Hello hello, {{first_name}}! It's Abi from The Factory. WE are down to the last…"
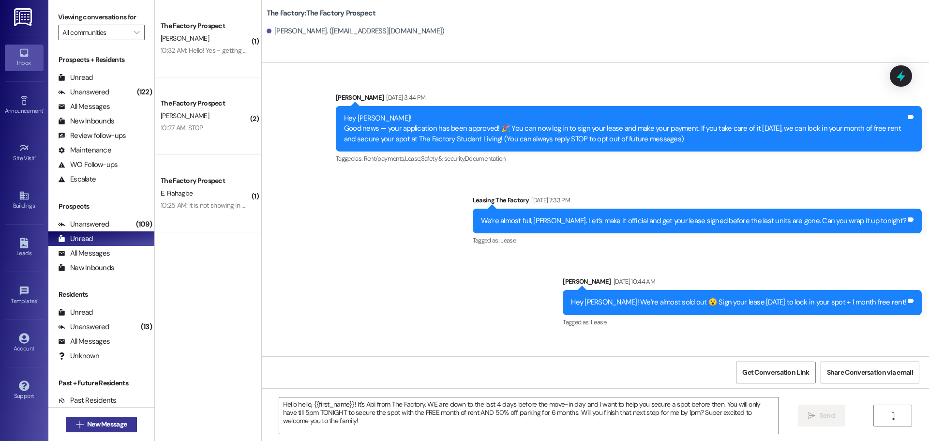
click at [68, 427] on button " New Message" at bounding box center [102, 424] width 72 height 15
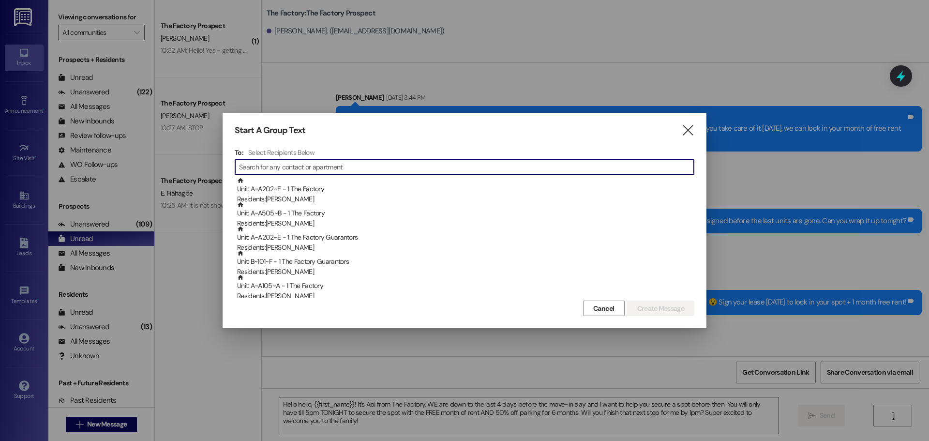
click at [274, 167] on input at bounding box center [466, 167] width 455 height 14
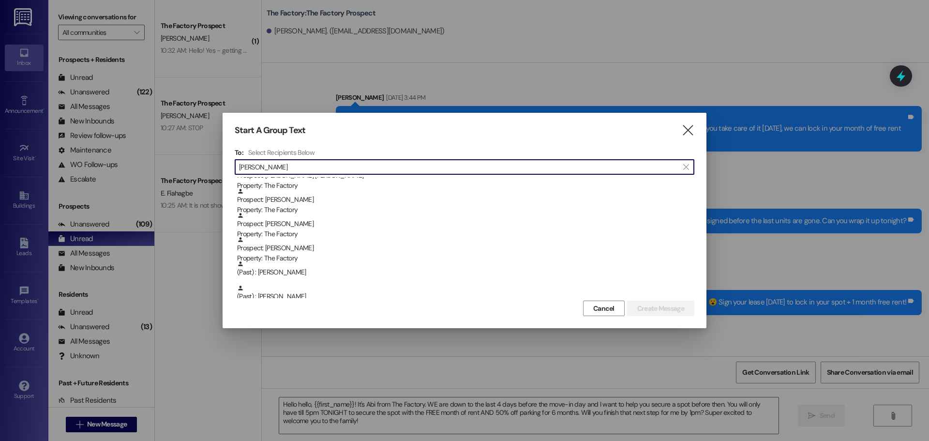
scroll to position [242, 0]
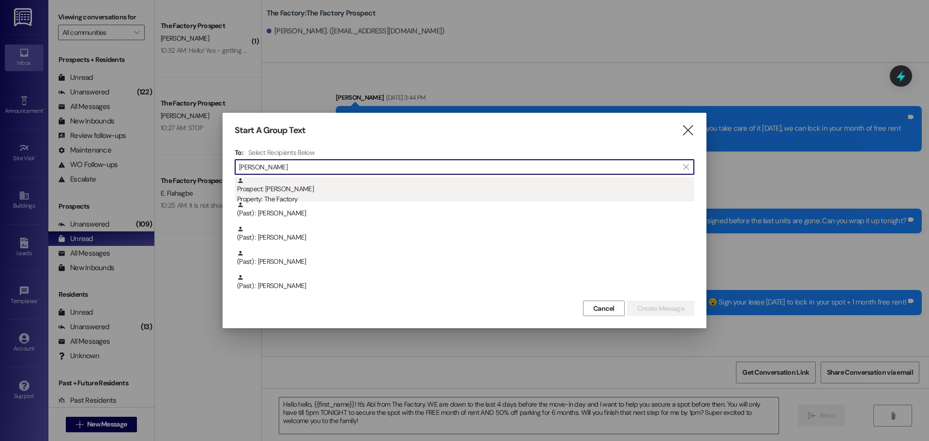
type input "[PERSON_NAME]"
click at [296, 195] on div "Property: The Factory" at bounding box center [465, 199] width 457 height 10
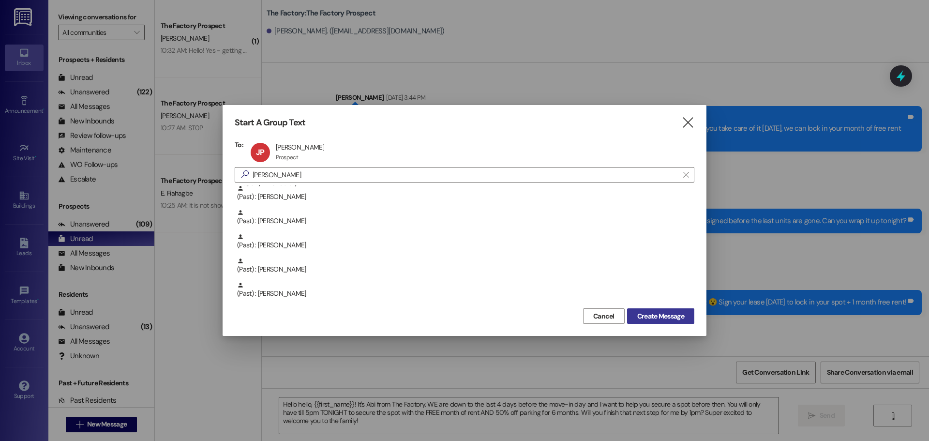
click at [683, 323] on button "Create Message" at bounding box center [660, 315] width 67 height 15
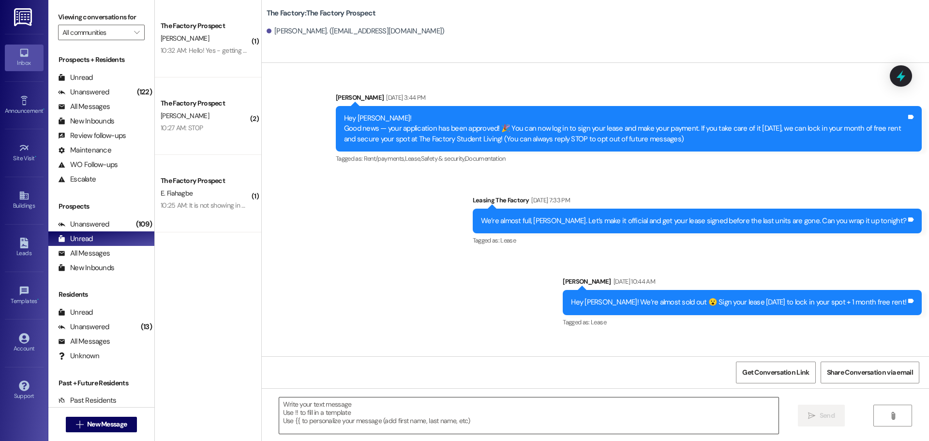
click at [317, 423] on textarea at bounding box center [528, 415] width 499 height 36
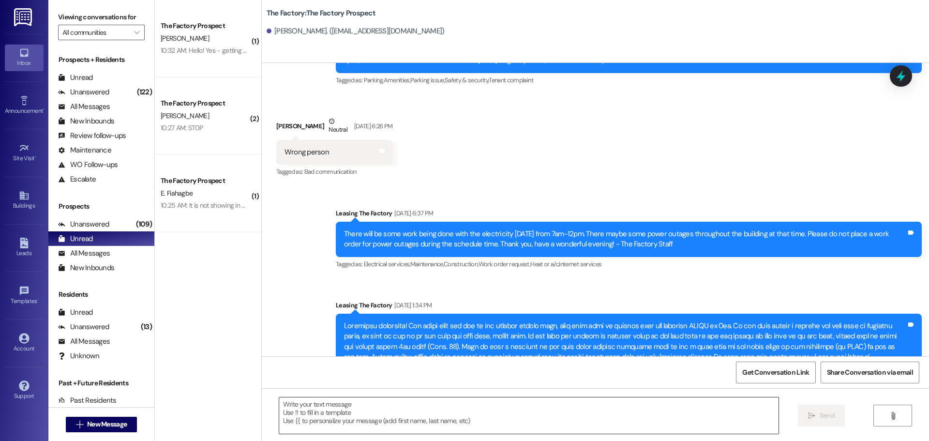
scroll to position [1449, 0]
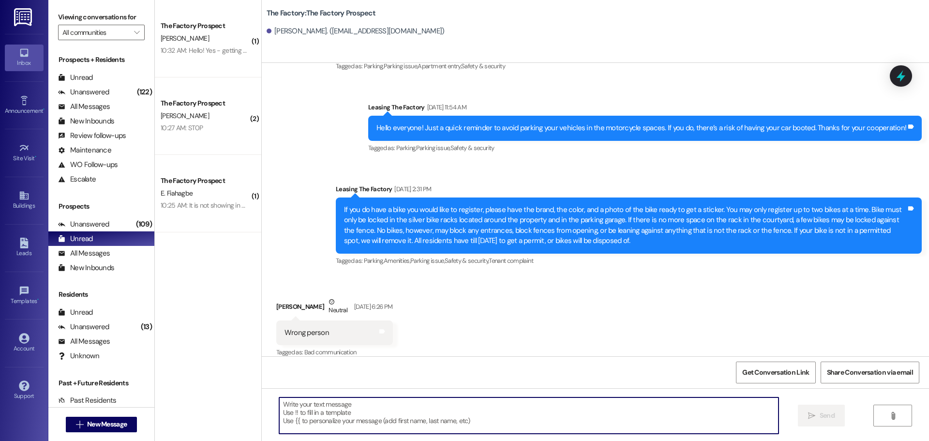
click at [314, 415] on textarea at bounding box center [528, 415] width 499 height 36
paste textarea "Hello hello, {{first_name}}! It's Abi from The Factory. WE are down to the last…"
type textarea "Hello hello, {{first_name}}! It's Abi from The Factory. WE are down to the last…"
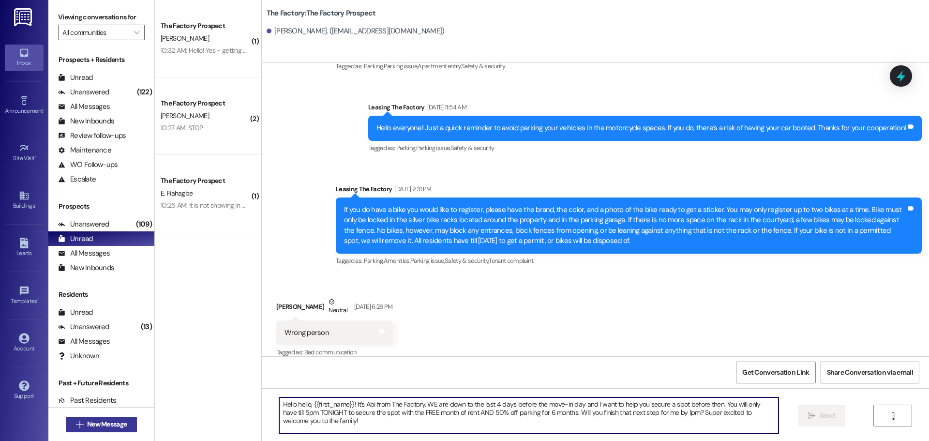
click at [89, 424] on span "New Message" at bounding box center [107, 424] width 40 height 10
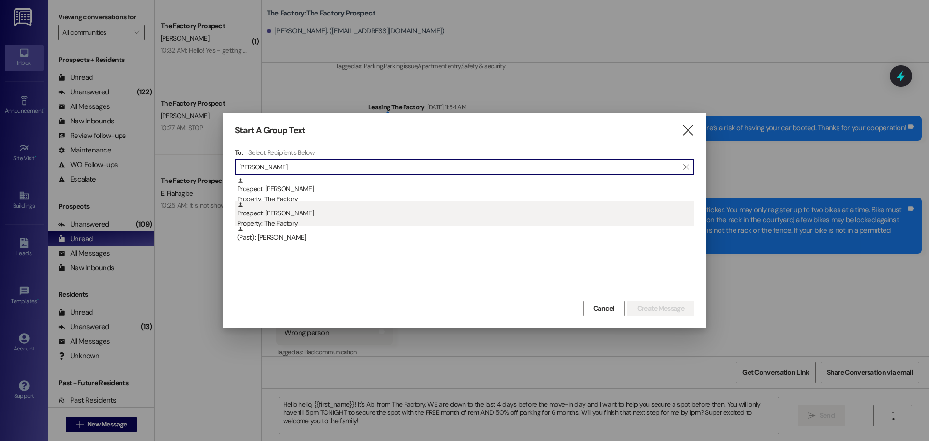
type input "[PERSON_NAME]"
click at [353, 213] on div "Prospect: [PERSON_NAME] Property: The Factory" at bounding box center [465, 215] width 457 height 28
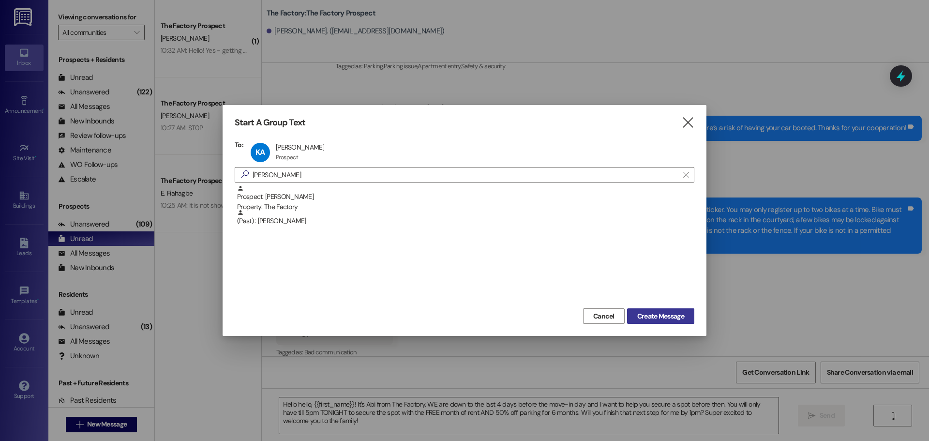
click at [629, 312] on button "Create Message" at bounding box center [660, 315] width 67 height 15
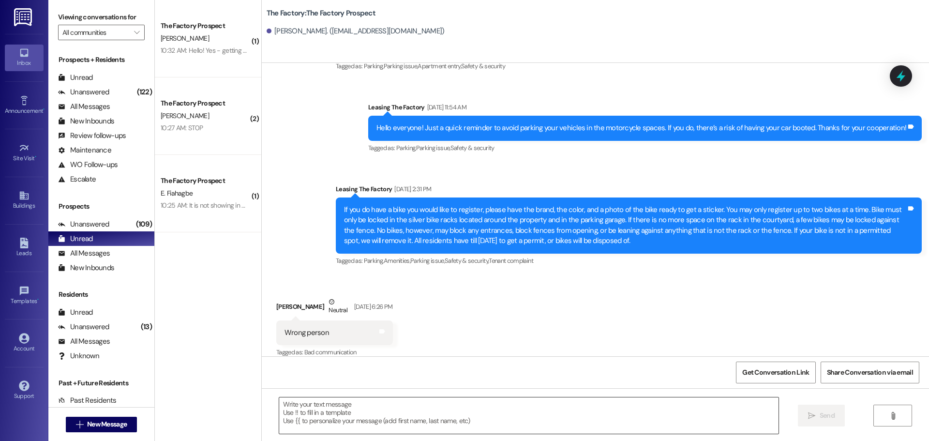
scroll to position [0, 0]
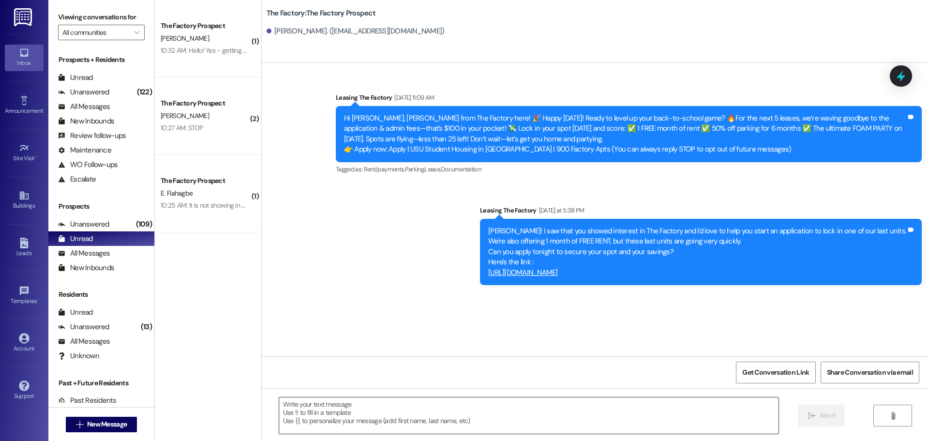
click at [353, 418] on textarea at bounding box center [528, 415] width 499 height 36
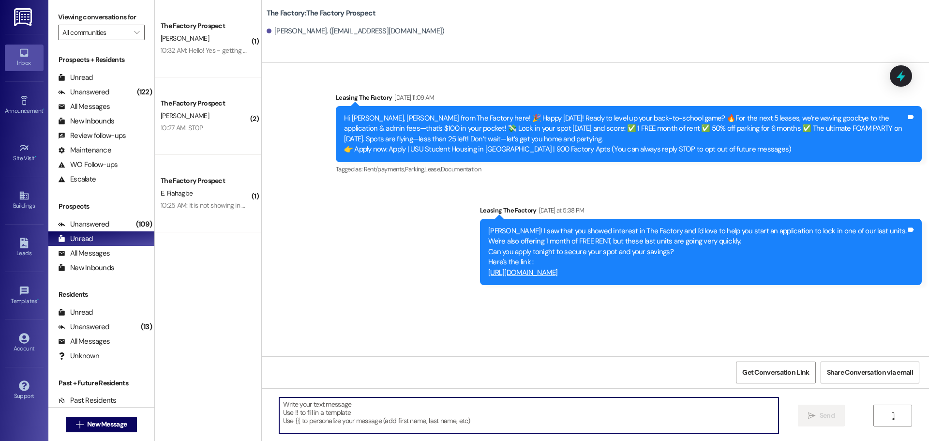
paste textarea "Hello hello, {{first_name}}! It's Abi from The Factory. WE are down to the last…"
type textarea "Hello hello, {{first_name}}! It's Abi from The Factory. WE are down to the last…"
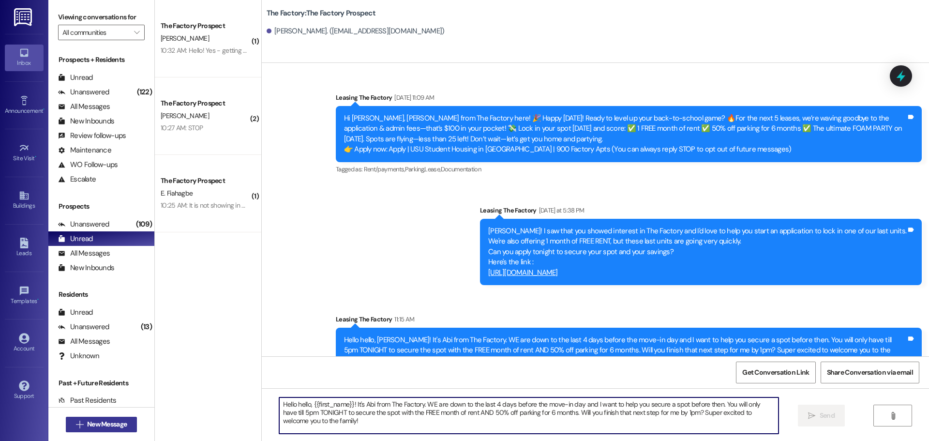
click at [85, 425] on span "New Message" at bounding box center [107, 424] width 44 height 10
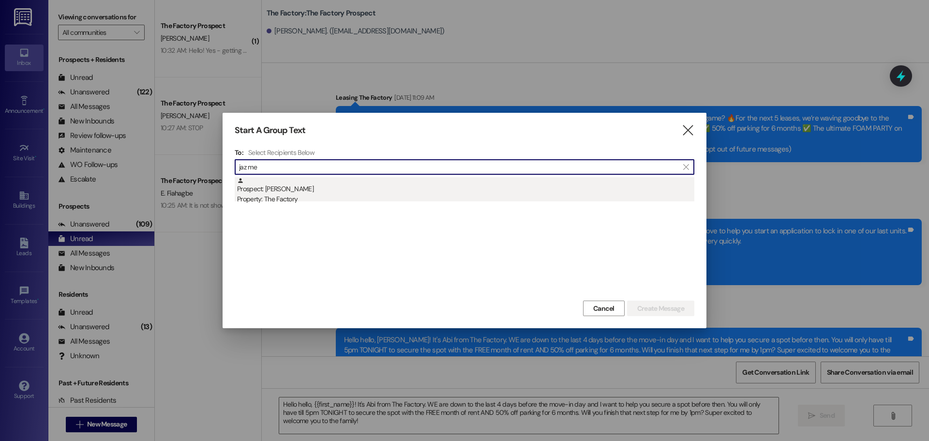
type input "jaz me"
click at [343, 193] on div "Prospect: [PERSON_NAME] Property: The Factory" at bounding box center [465, 191] width 457 height 28
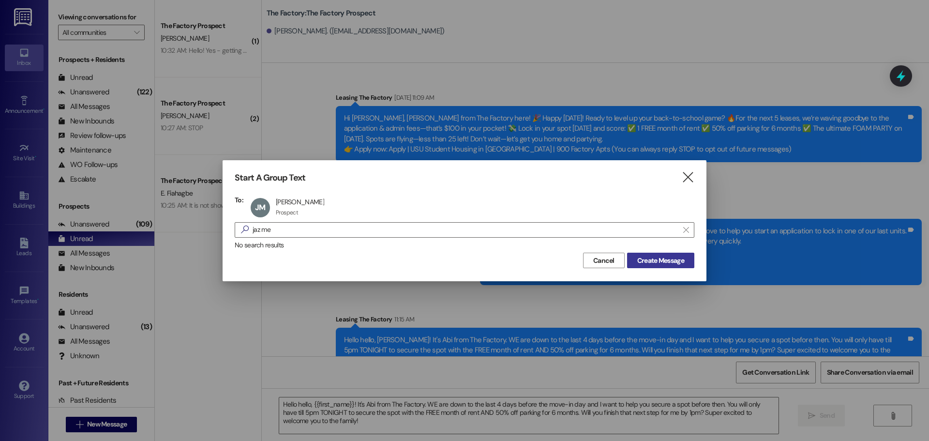
click at [664, 260] on span "Create Message" at bounding box center [660, 260] width 47 height 10
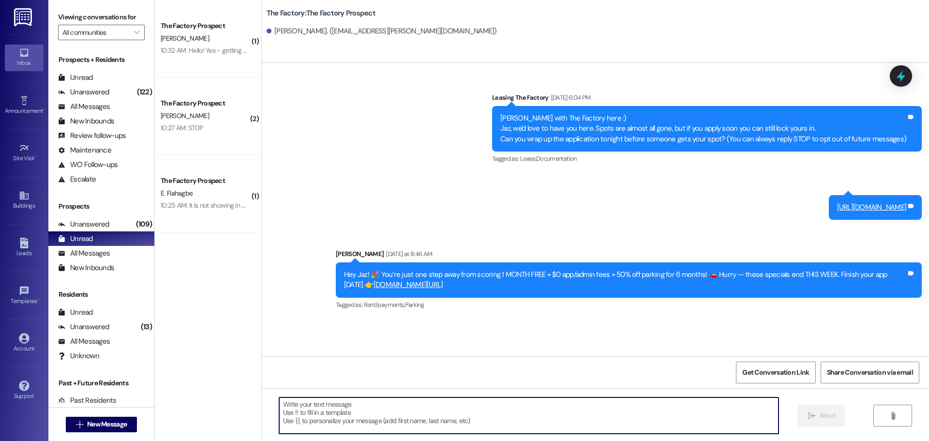
click at [304, 421] on textarea at bounding box center [528, 415] width 499 height 36
paste textarea "Hello hello, {{first_name}}! It's Abi from The Factory. WE are down to the last…"
type textarea "Hello hello, {{first_name}}! It's Abi from The Factory. WE are down to the last…"
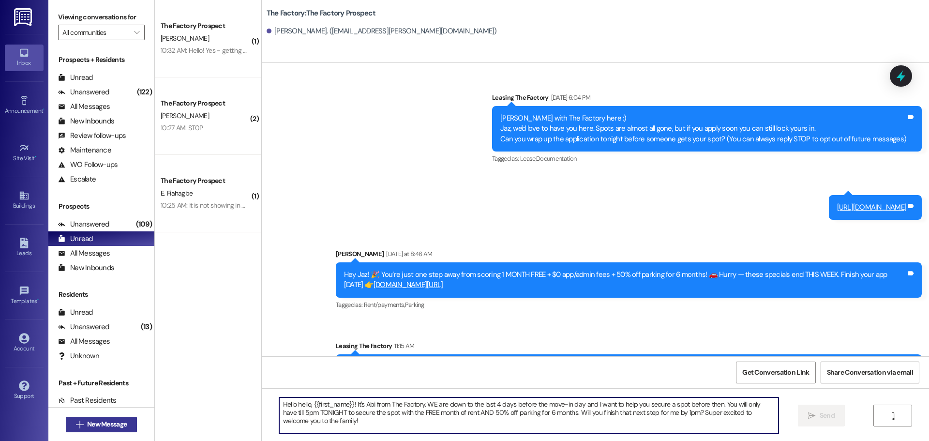
click at [76, 427] on icon "" at bounding box center [79, 424] width 7 height 8
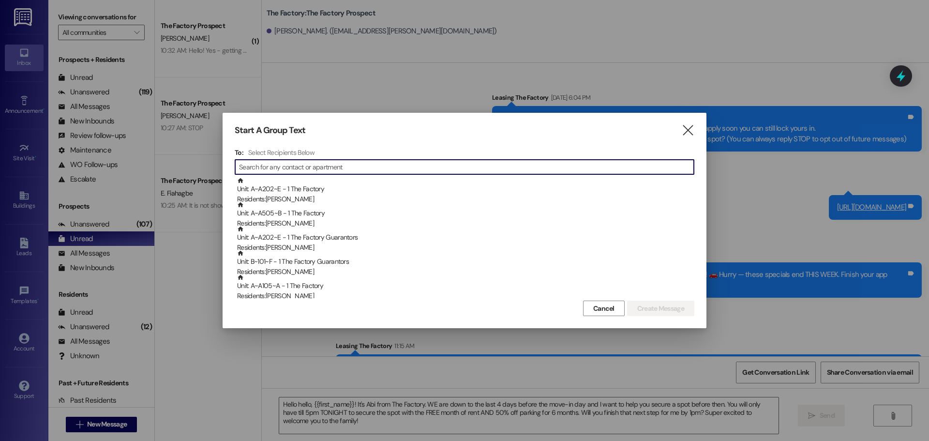
click at [680, 131] on div "Start A Group Text " at bounding box center [465, 130] width 460 height 11
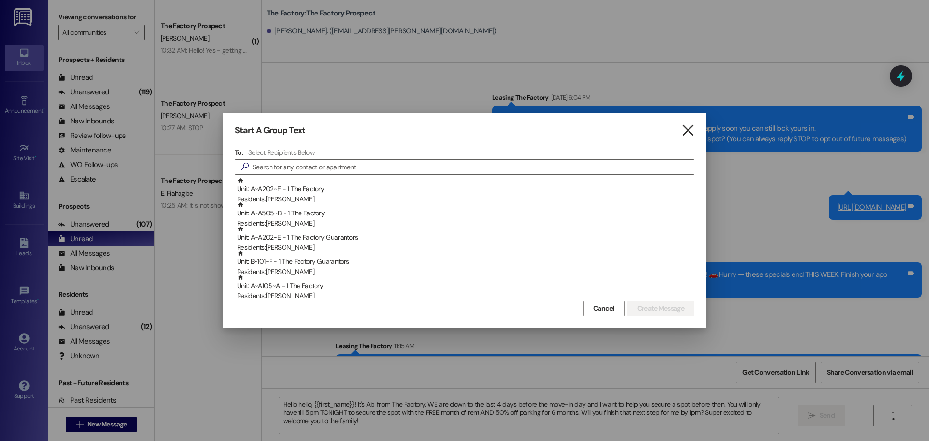
click at [686, 135] on icon "" at bounding box center [687, 130] width 13 height 10
